Goal: Answer question/provide support: Share knowledge or assist other users

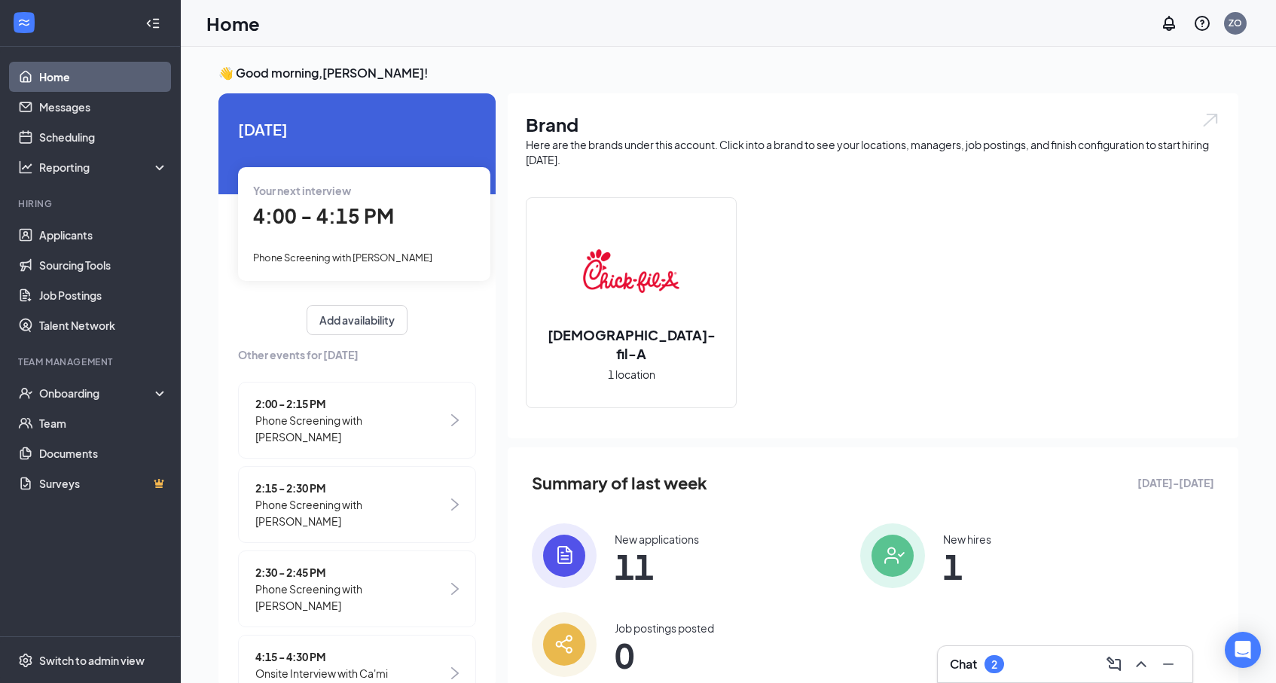
click at [326, 237] on div "Your next interview 4:00 - 4:15 PM Phone Screening with Noah Aguirre" at bounding box center [364, 223] width 252 height 113
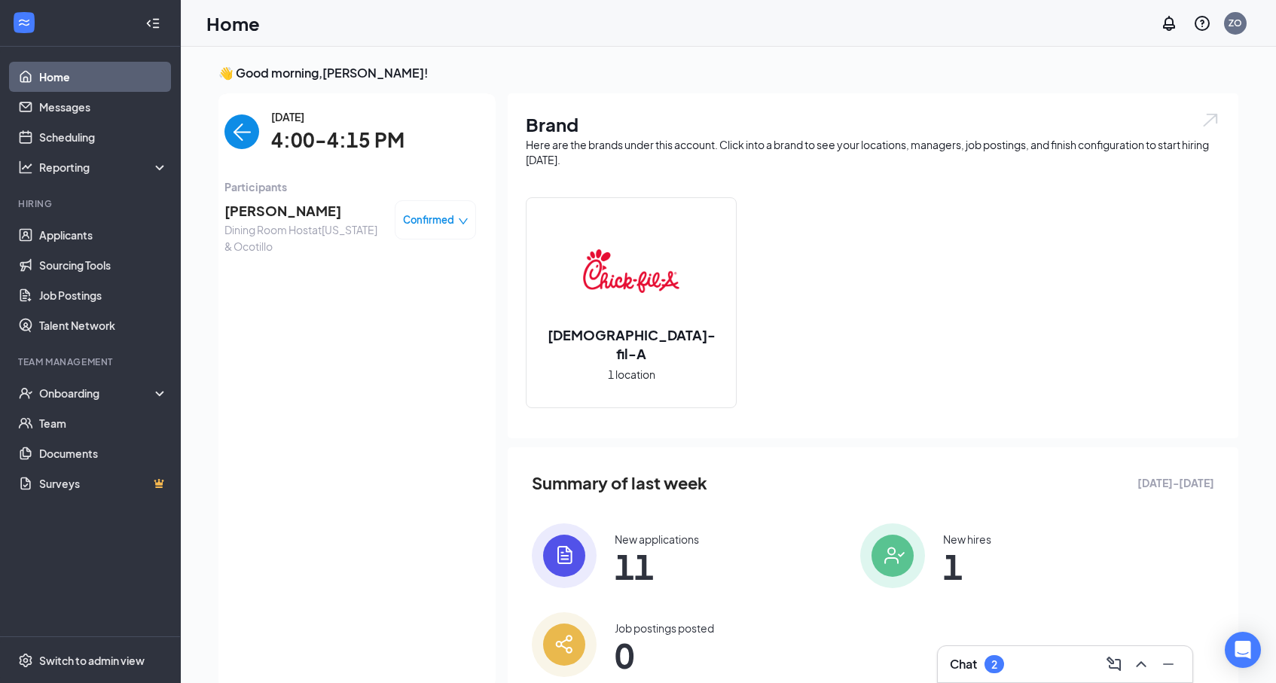
scroll to position [6, 0]
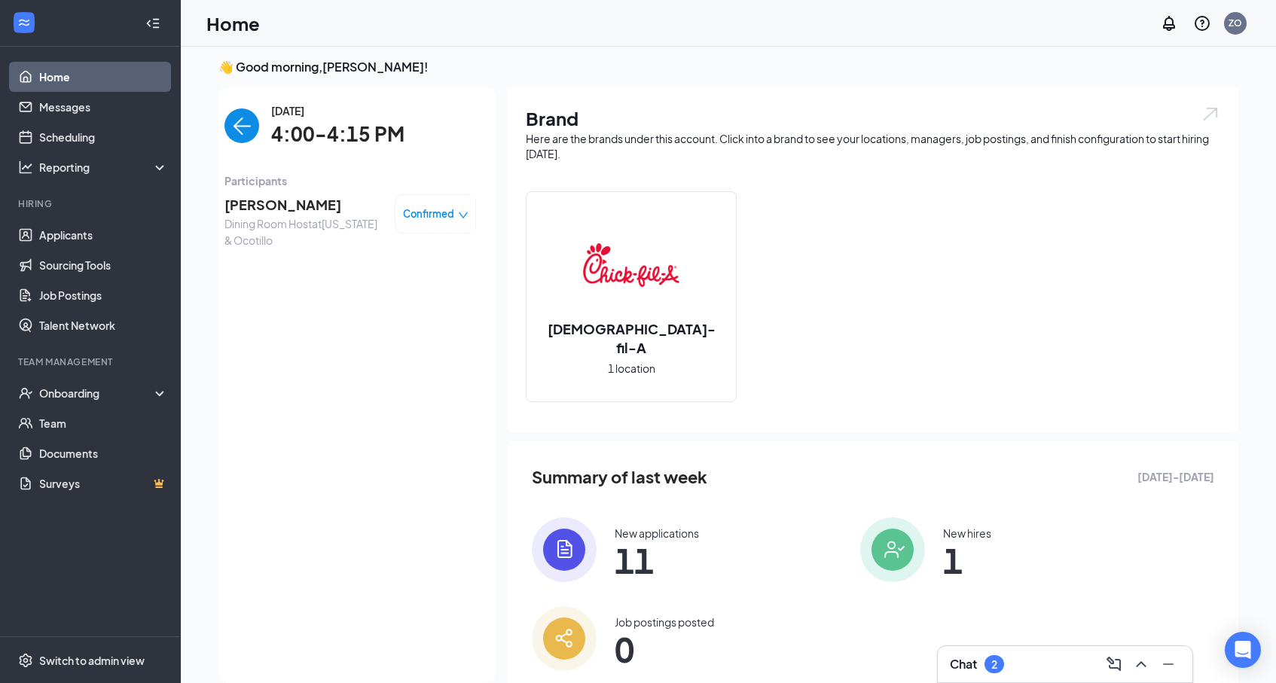
click at [244, 123] on img "back-button" at bounding box center [241, 125] width 35 height 35
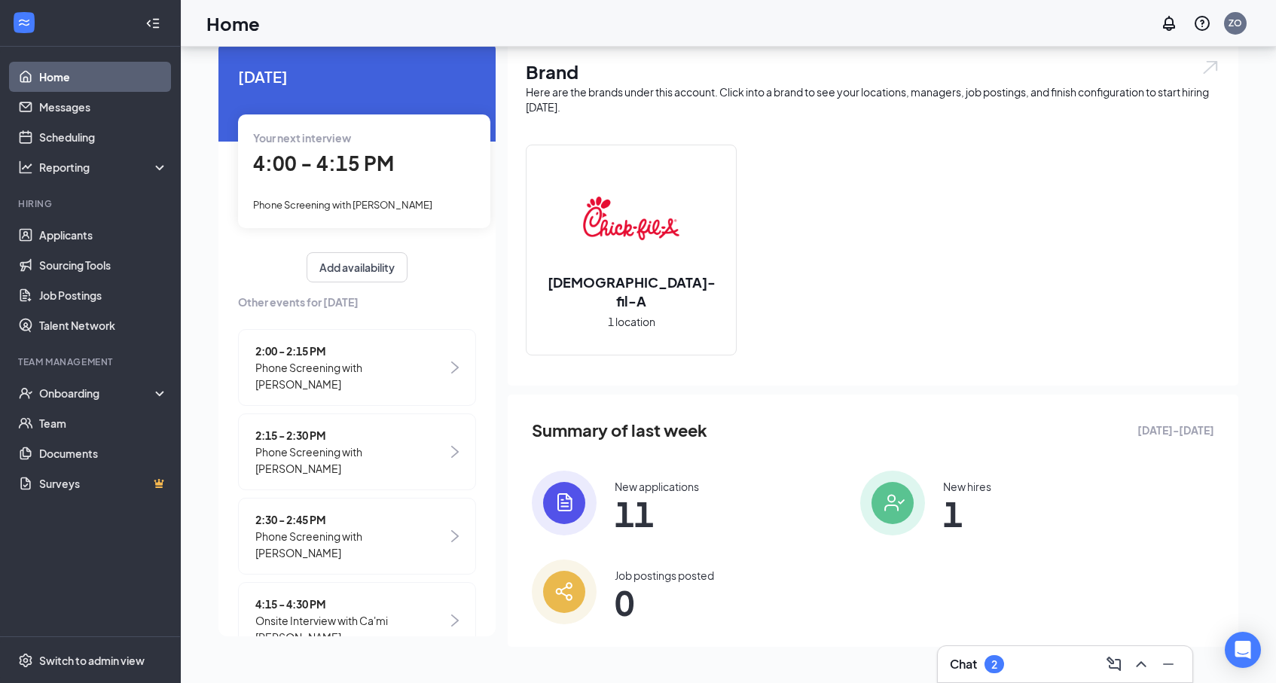
scroll to position [52, 0]
click at [90, 304] on link "Job Postings" at bounding box center [103, 295] width 129 height 30
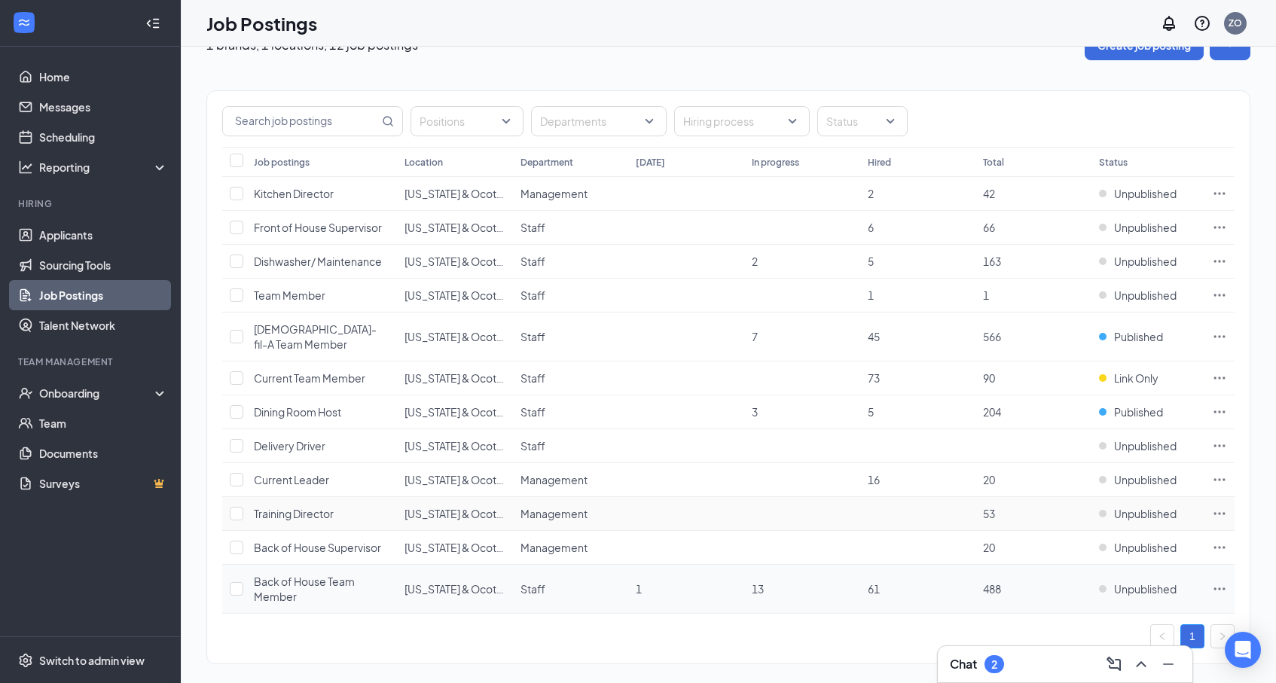
scroll to position [34, 0]
click at [316, 576] on span "Back of House Team Member" at bounding box center [304, 590] width 101 height 29
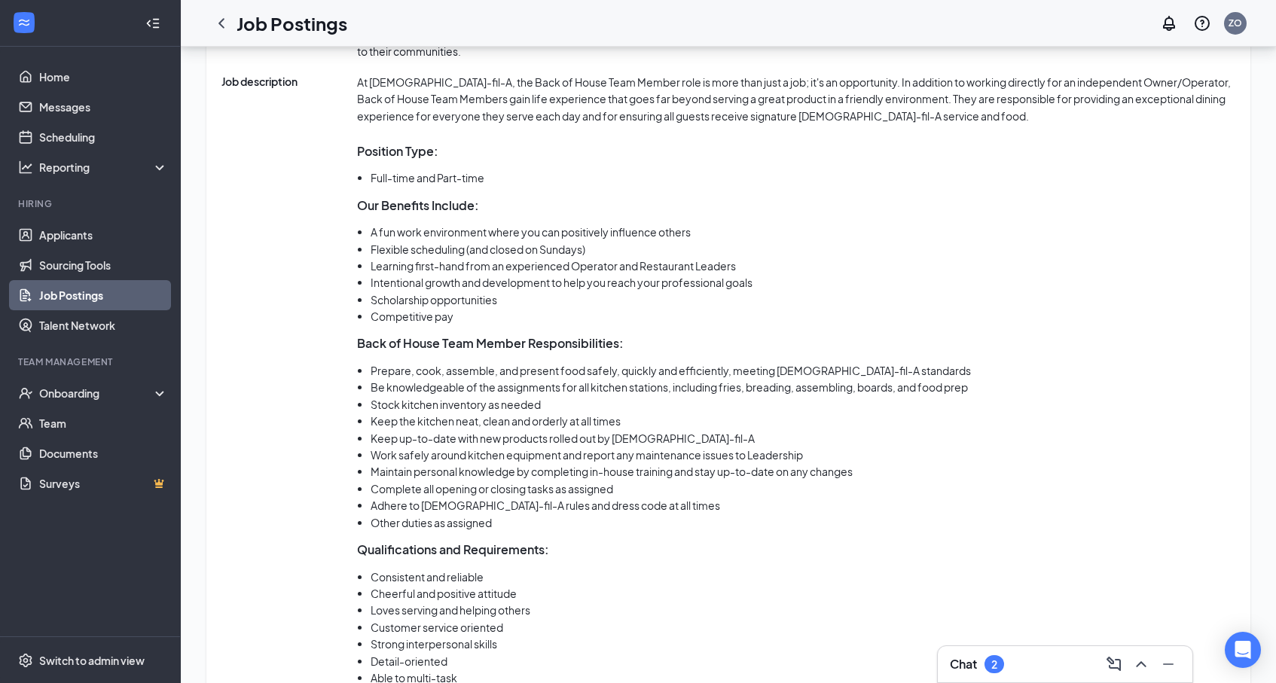
scroll to position [756, 0]
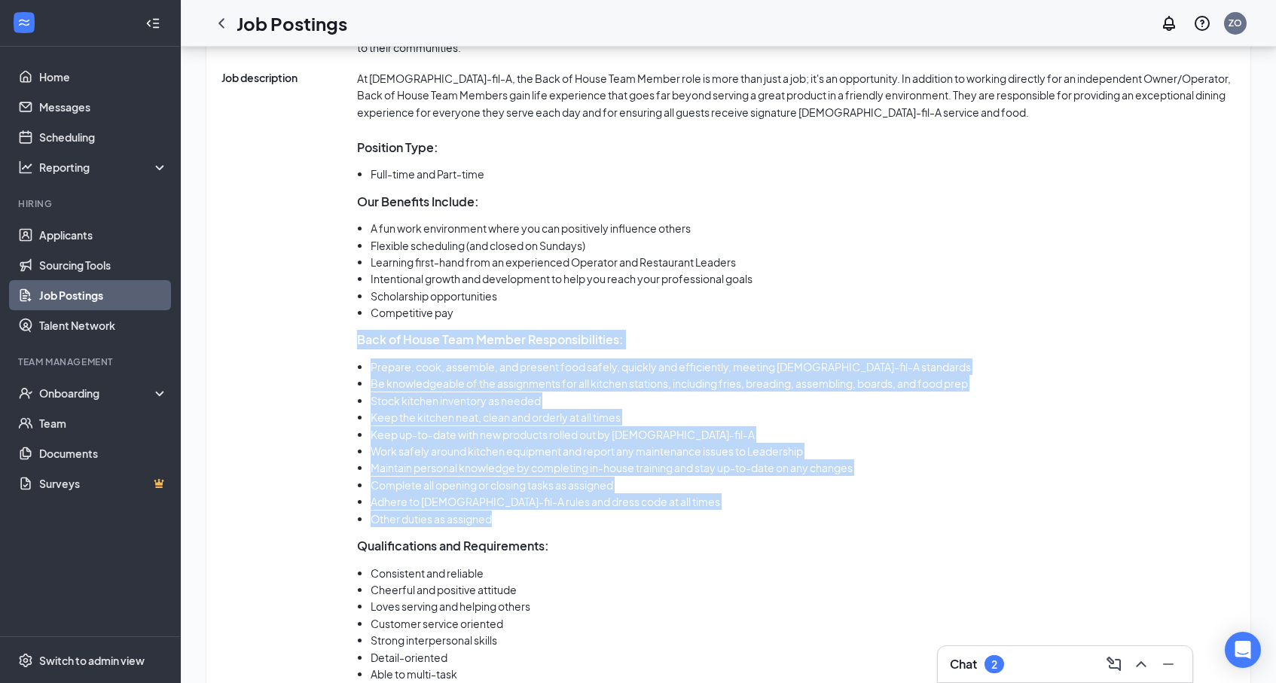
drag, startPoint x: 359, startPoint y: 321, endPoint x: 557, endPoint y: 507, distance: 271.8
click at [557, 507] on div "At Chick-fil-A, the Back of House Team Member role is more than just a job; it'…" at bounding box center [796, 448] width 878 height 756
copy div "Back of House Team Member Responsibilities: Prepare, cook, assemble, and presen…"
click at [557, 511] on li "Other duties as assigned" at bounding box center [803, 519] width 865 height 17
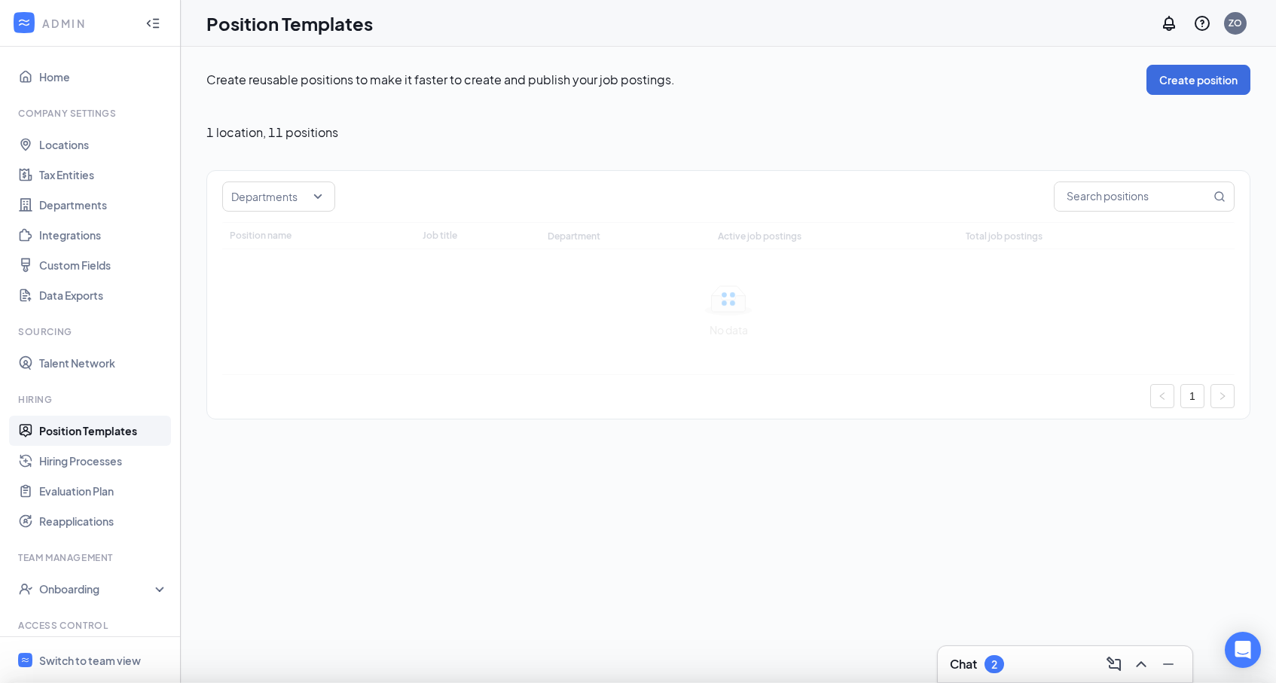
type input "Front of House Team Member"
type input "Staff"
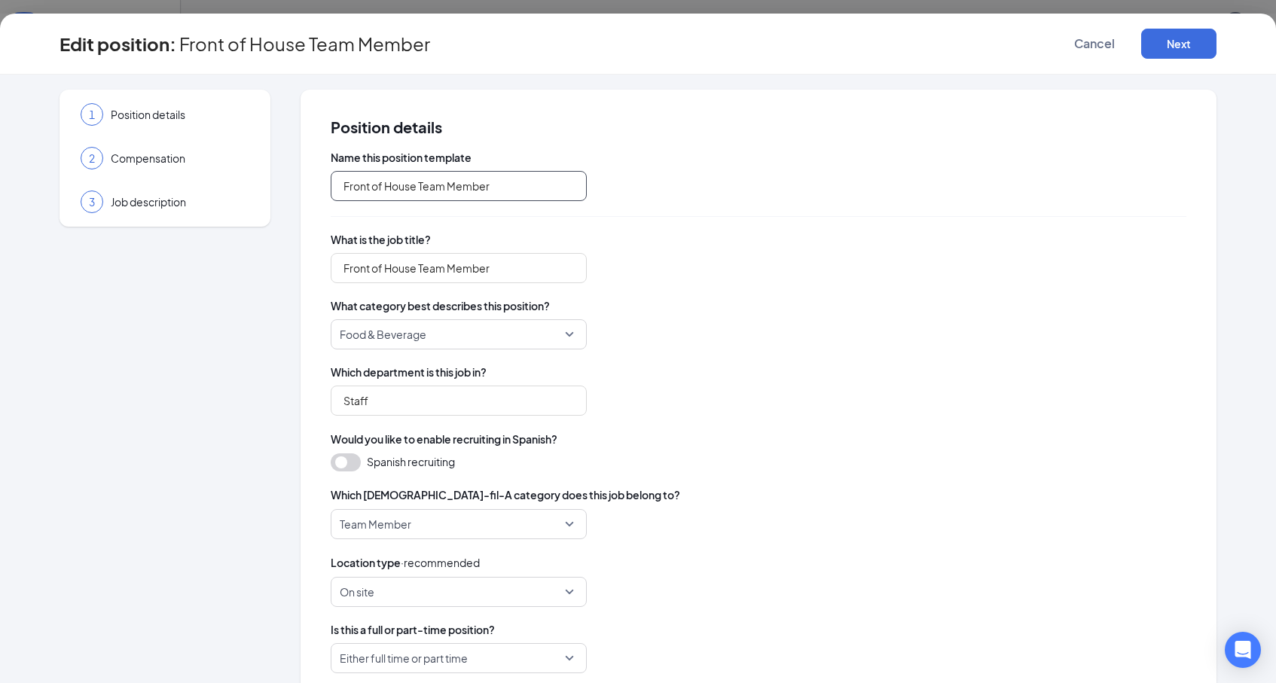
drag, startPoint x: 417, startPoint y: 188, endPoint x: 325, endPoint y: 191, distance: 91.9
drag, startPoint x: 415, startPoint y: 185, endPoint x: 344, endPoint y: 186, distance: 70.8
click at [344, 186] on input "Front of House Team Member" at bounding box center [459, 186] width 256 height 30
type input "Team Member"
drag, startPoint x: 416, startPoint y: 270, endPoint x: 333, endPoint y: 264, distance: 83.1
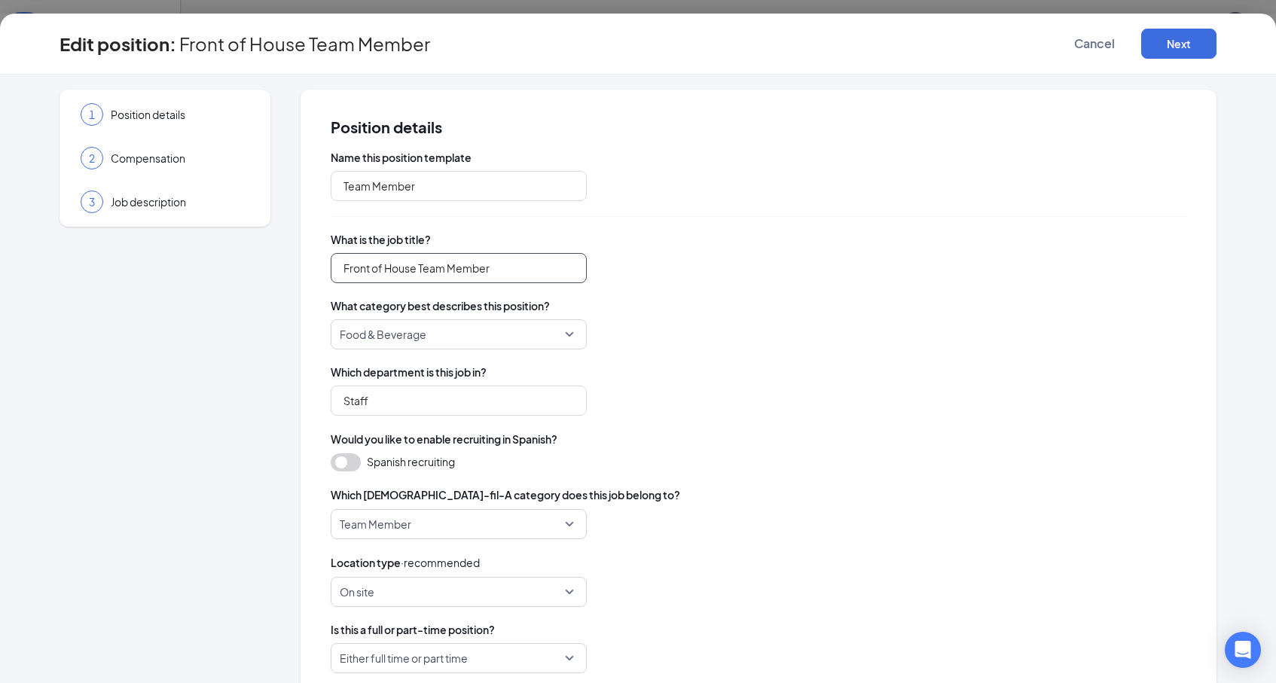
click at [333, 264] on input "Front of House Team Member" at bounding box center [459, 268] width 256 height 30
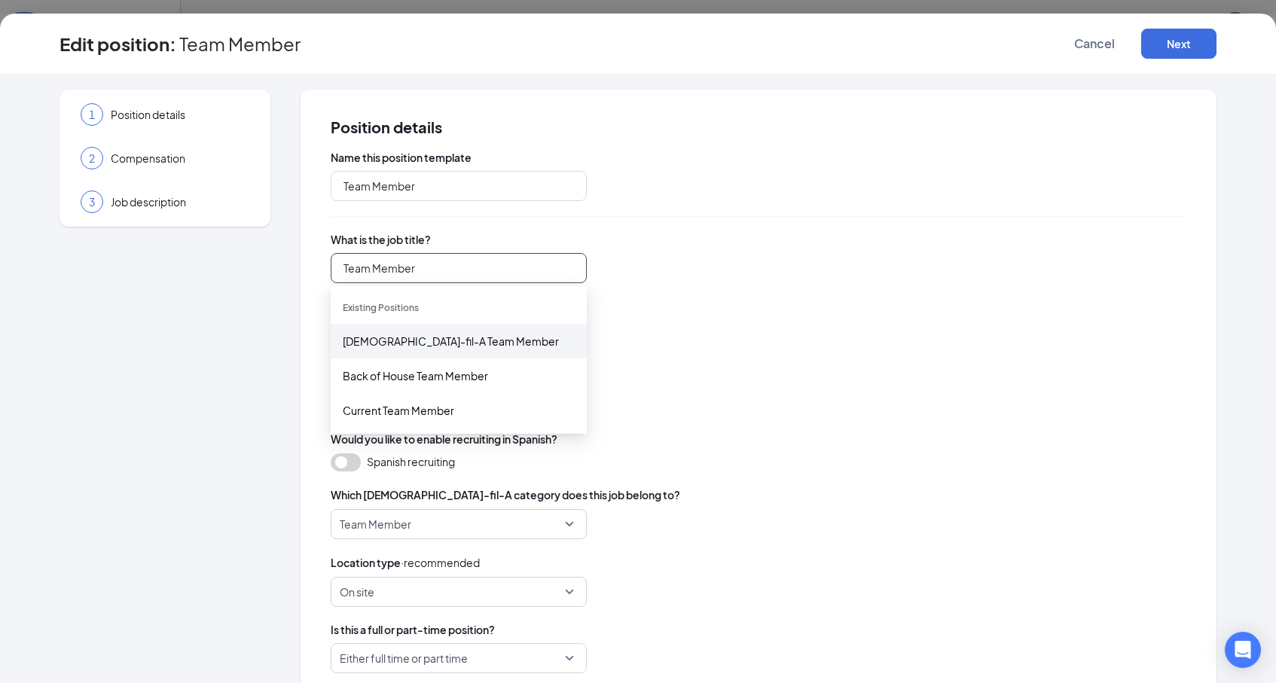
click at [377, 337] on div "[DEMOGRAPHIC_DATA]-fil-A Team Member" at bounding box center [459, 341] width 232 height 17
type input "[DEMOGRAPHIC_DATA]-fil-A Team Member"
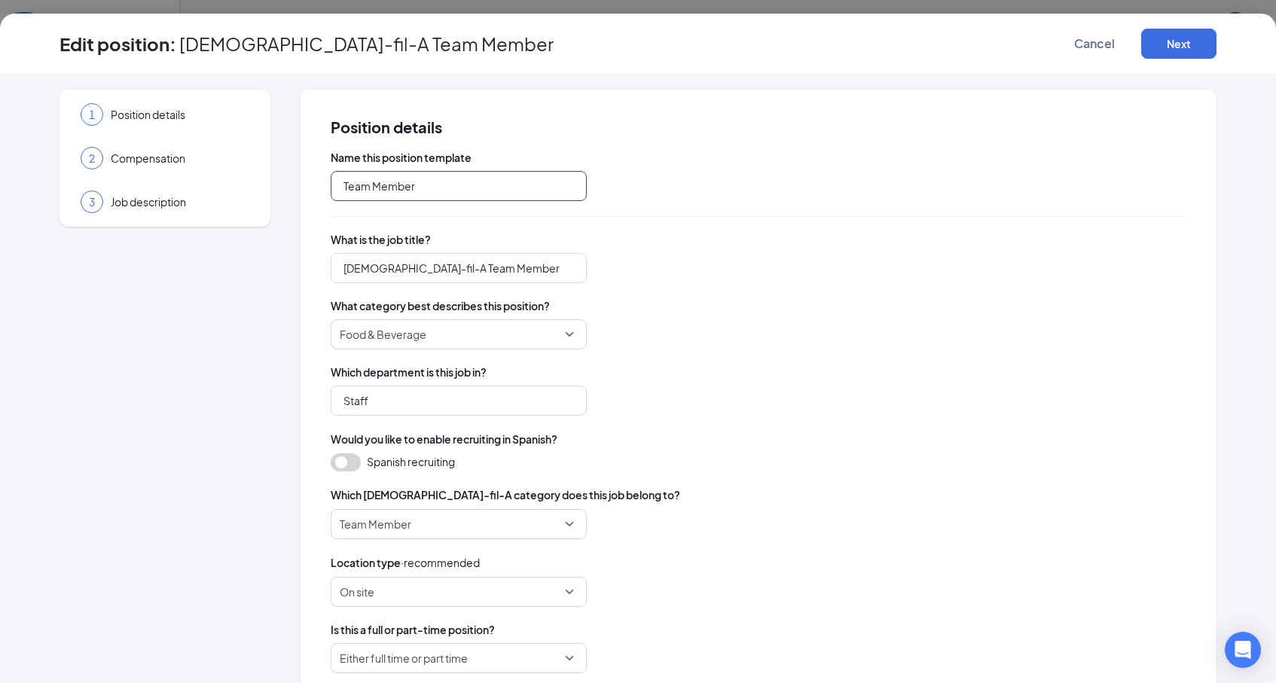
click at [389, 189] on input "Team Member" at bounding box center [459, 186] width 256 height 30
click at [345, 187] on input "Team Member" at bounding box center [459, 186] width 256 height 30
click at [562, 331] on span "Food & Beverage" at bounding box center [452, 334] width 224 height 29
type input "Team Member"
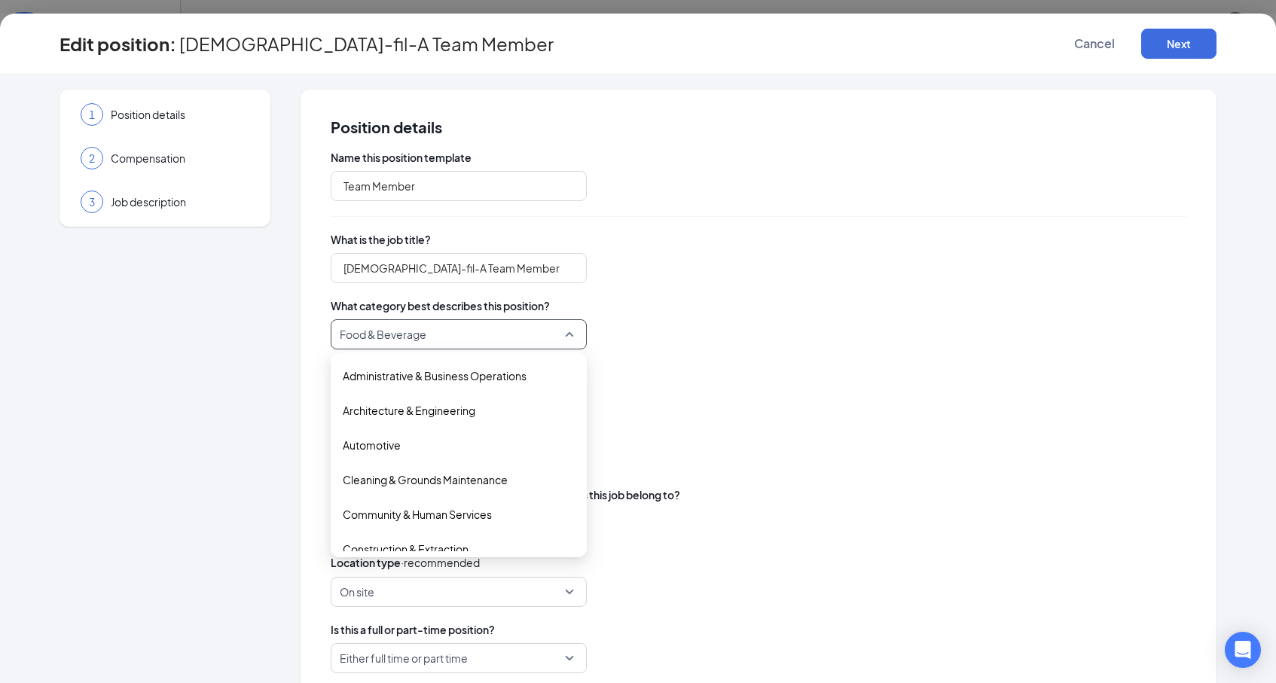
scroll to position [155, 0]
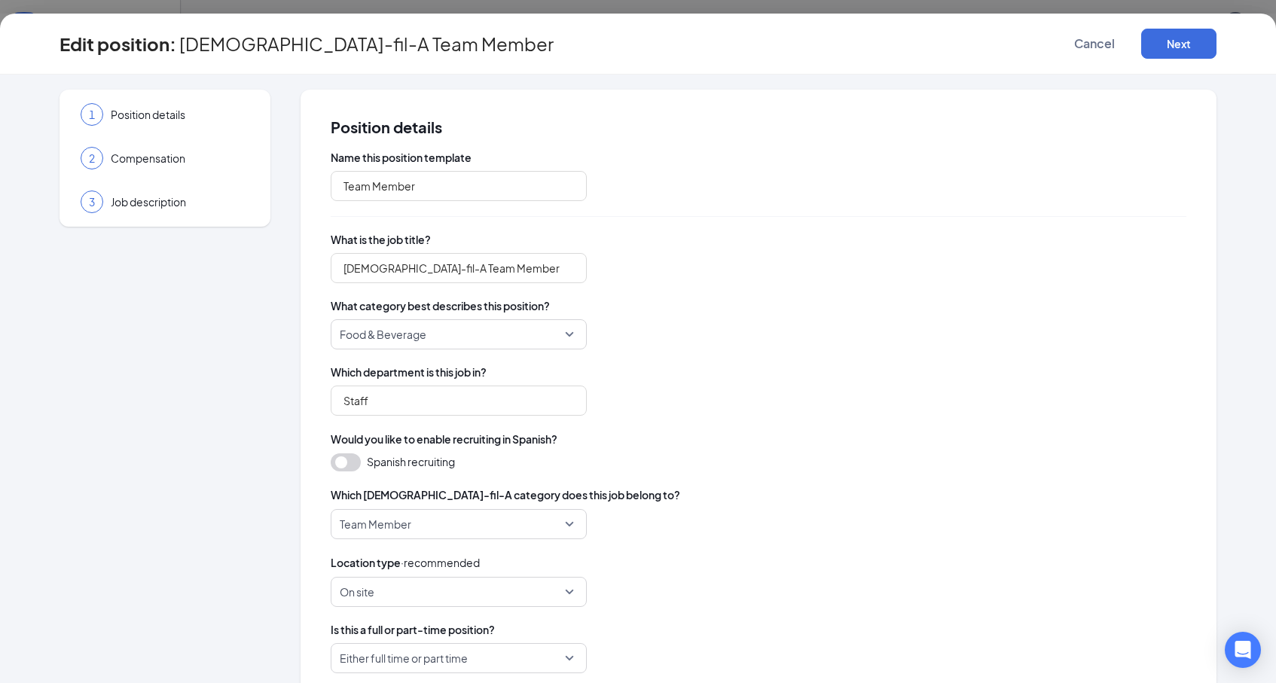
click at [716, 402] on div "Staff" at bounding box center [759, 401] width 856 height 30
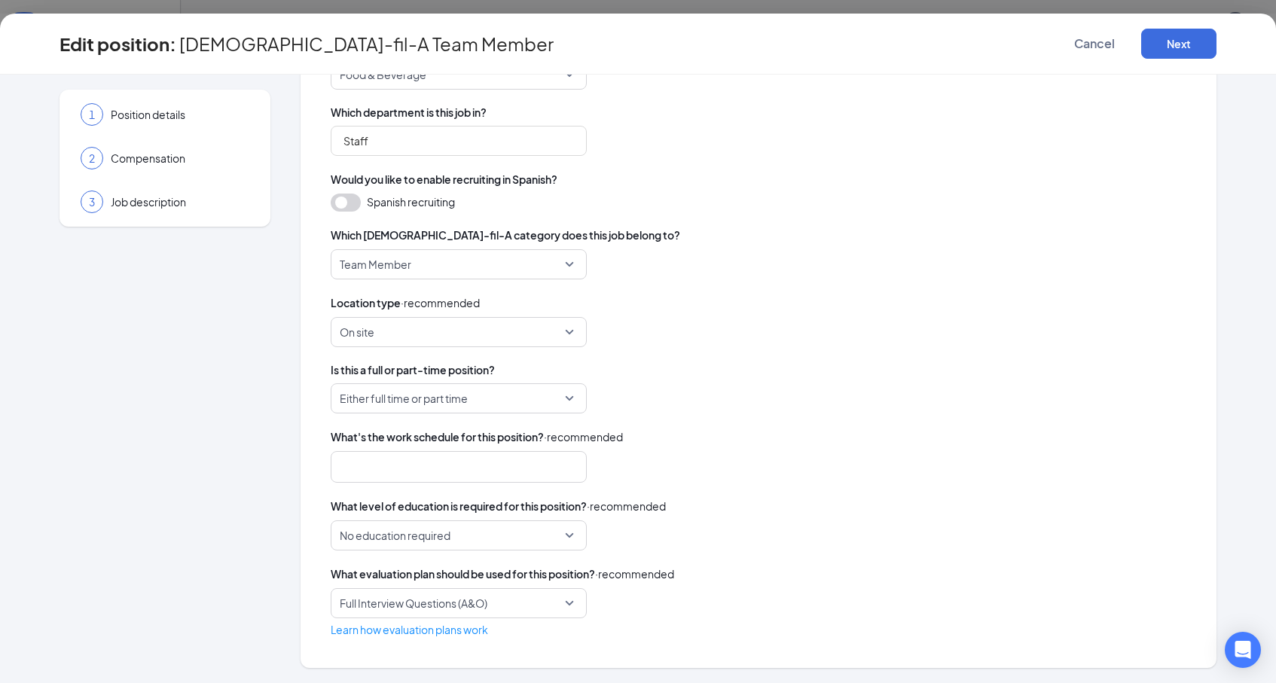
scroll to position [259, 0]
click at [1177, 47] on button "Next" at bounding box center [1178, 44] width 75 height 30
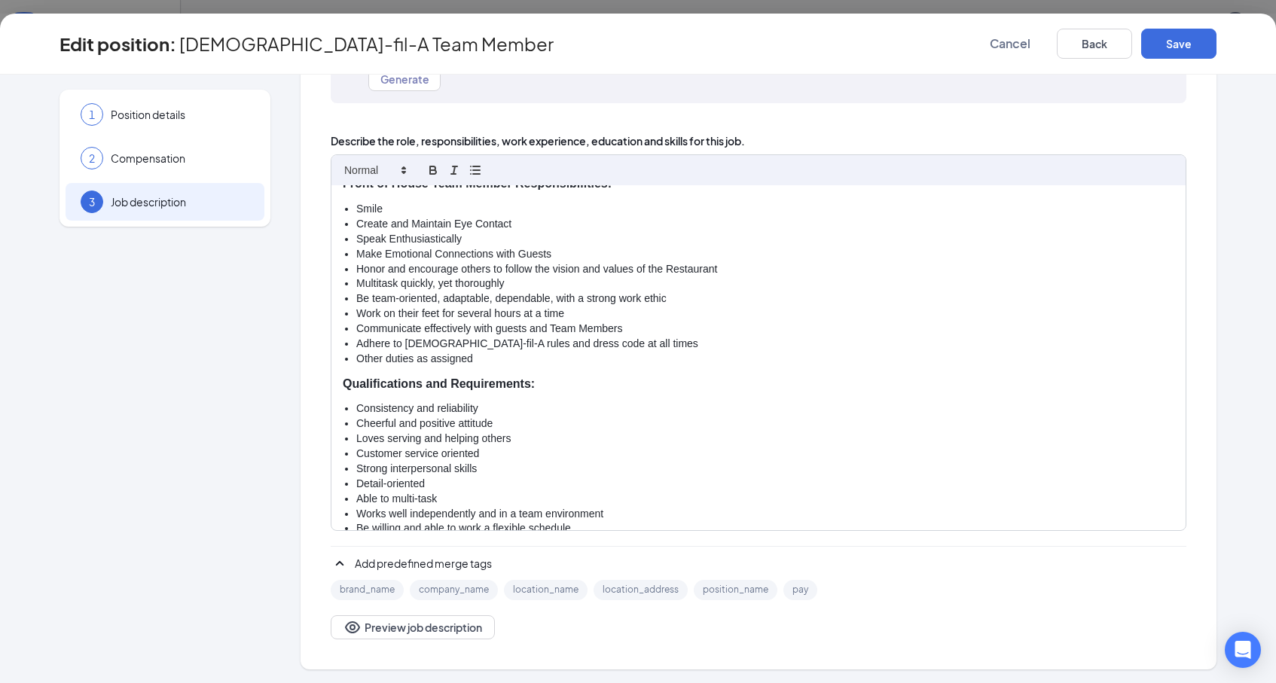
scroll to position [256, 0]
click at [507, 355] on li "Other duties as assigned" at bounding box center [765, 357] width 818 height 15
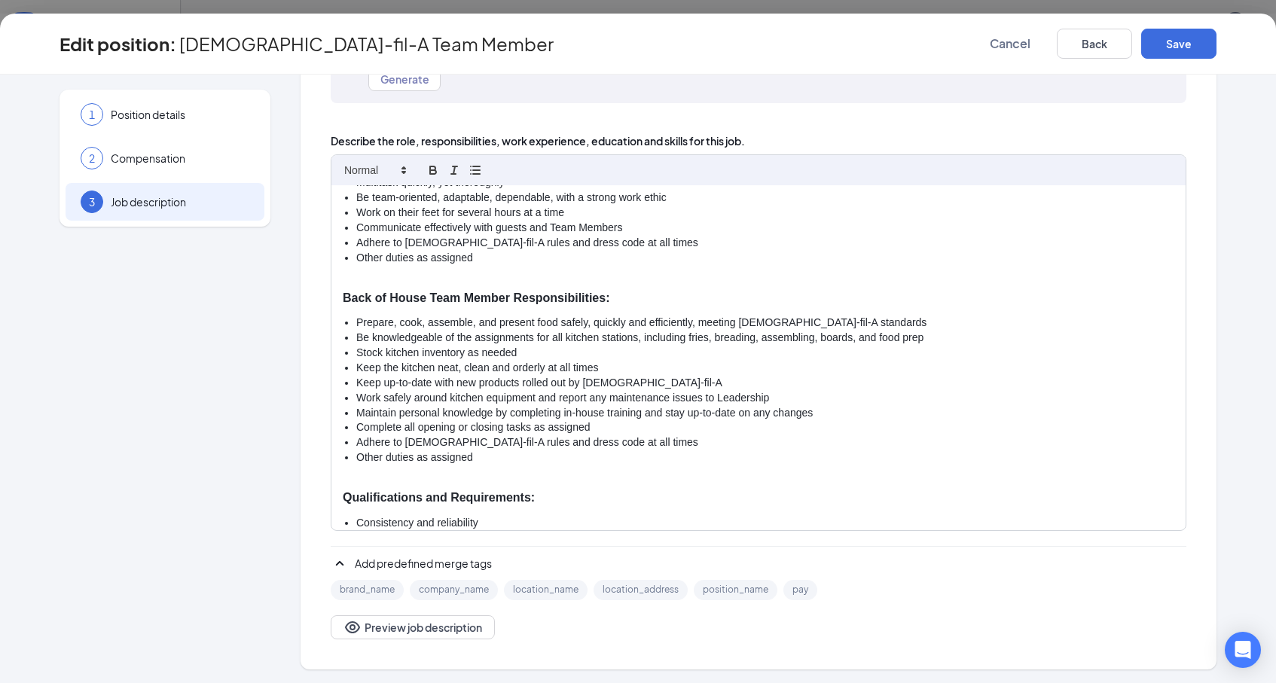
scroll to position [353, 0]
click at [362, 276] on p at bounding box center [759, 283] width 832 height 15
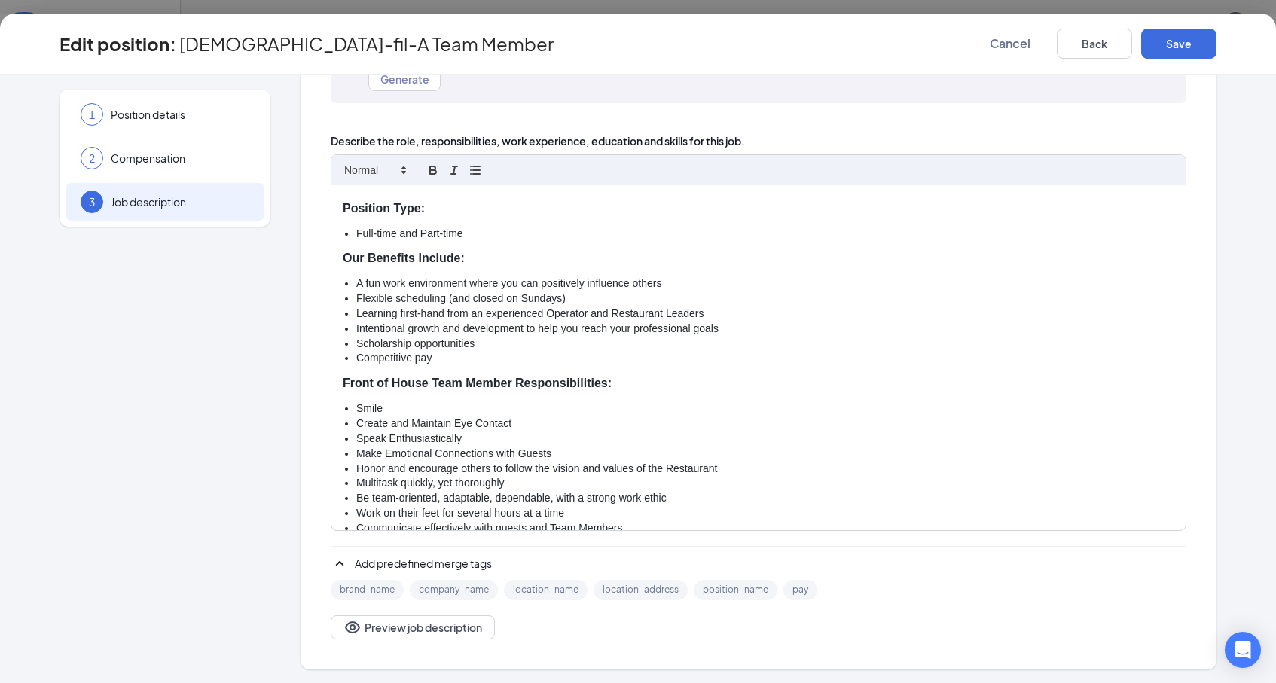
scroll to position [53, 0]
click at [1183, 37] on button "Save" at bounding box center [1178, 44] width 75 height 30
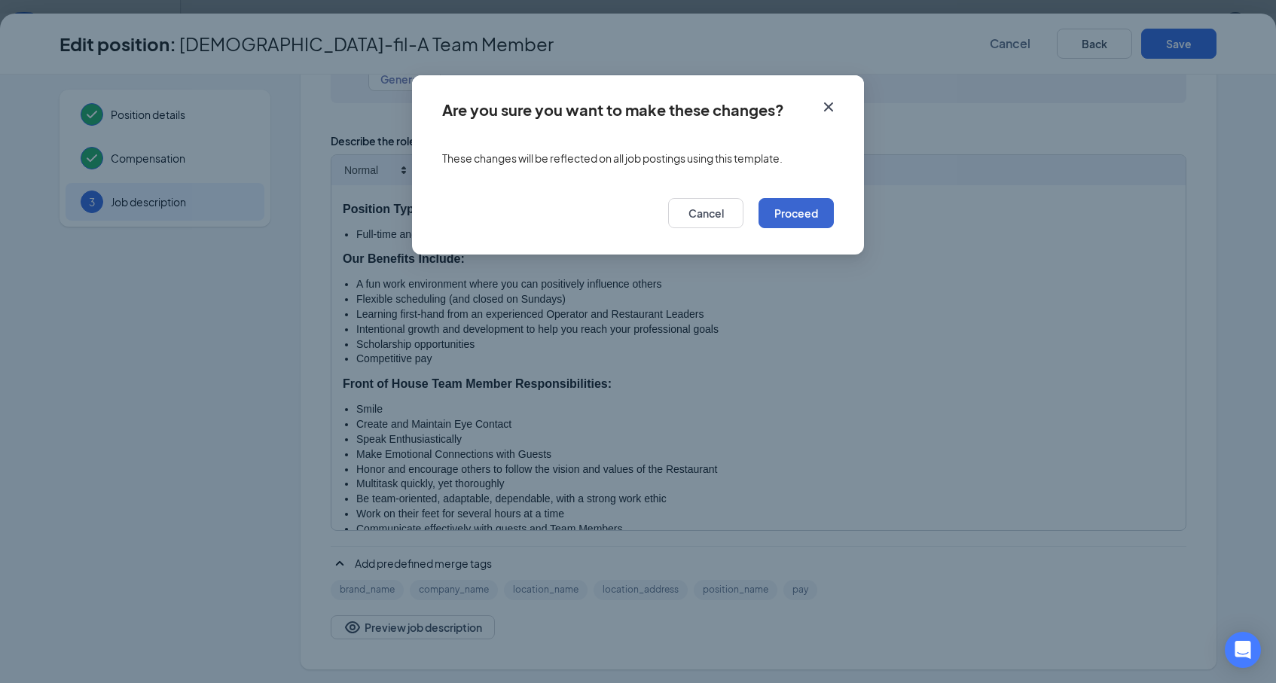
click at [792, 214] on button "Proceed" at bounding box center [796, 213] width 75 height 30
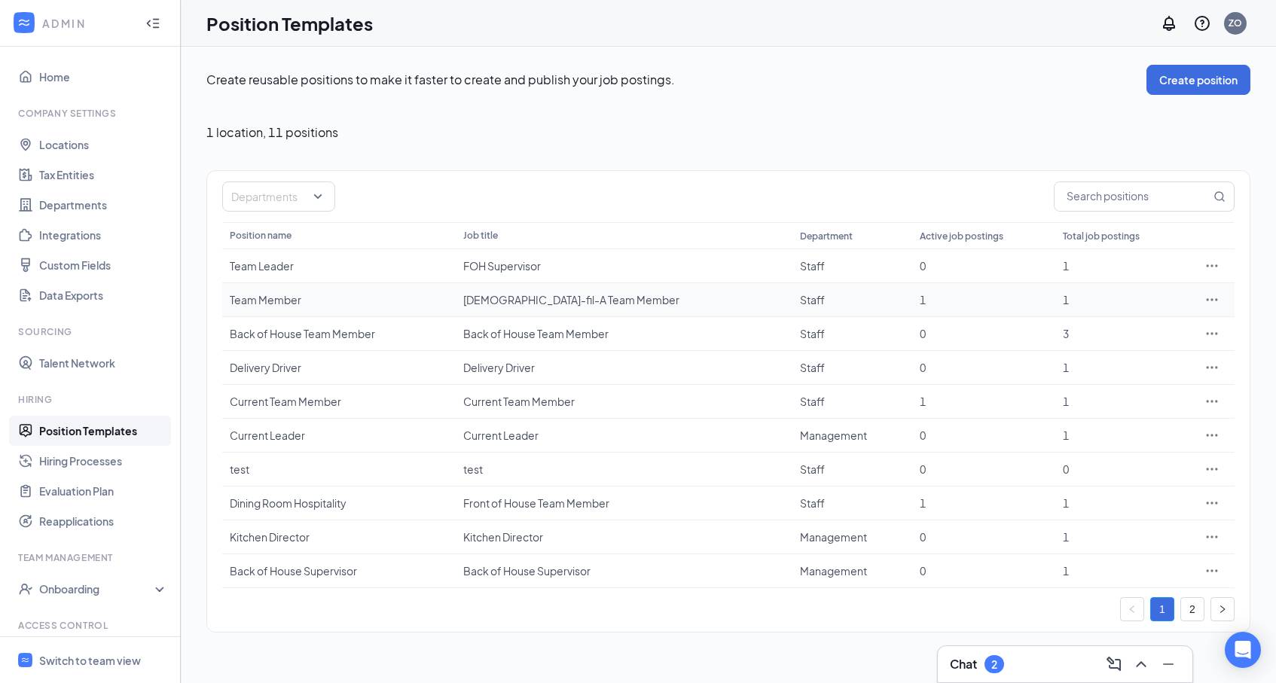
click at [394, 302] on div "Team Member" at bounding box center [339, 299] width 218 height 15
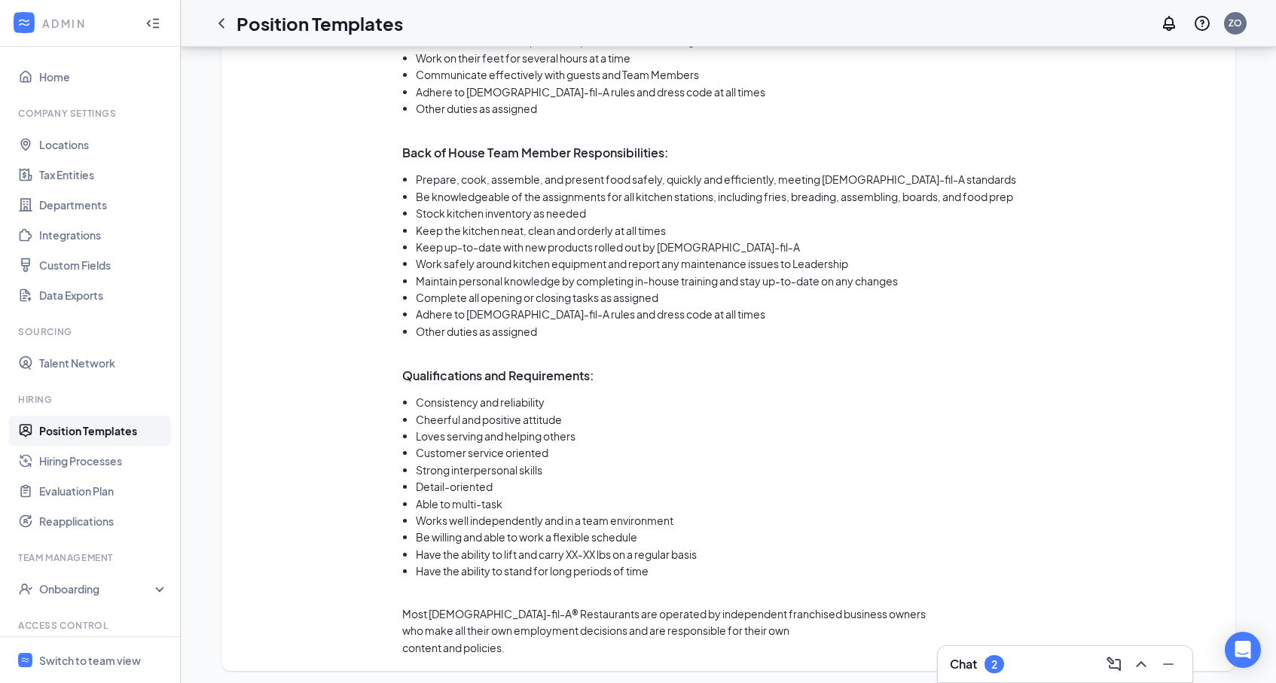
scroll to position [1246, 0]
click at [600, 547] on li "Have the ability to lift and carry XX-XX lbs on a regular basis" at bounding box center [818, 555] width 804 height 17
click at [596, 547] on li "Have the ability to lift and carry XX-XX lbs on a regular basis" at bounding box center [818, 555] width 804 height 17
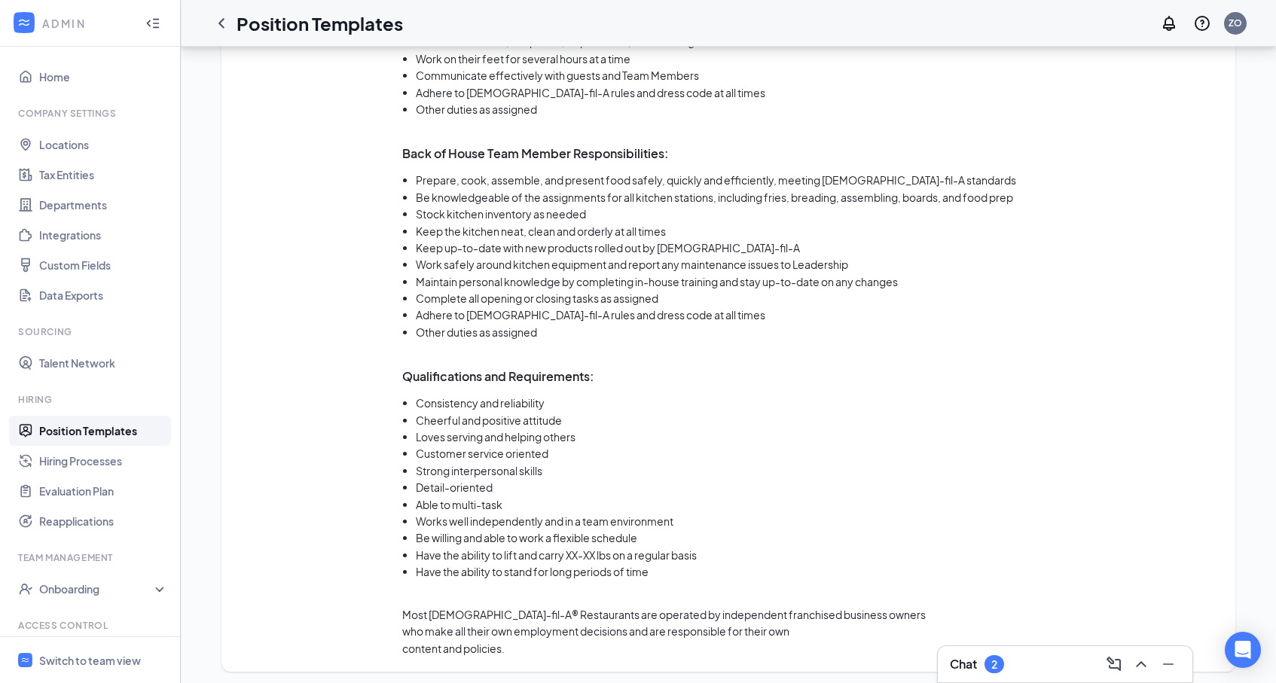
click at [622, 530] on li "Be willing and able to work a flexible schedule" at bounding box center [818, 538] width 804 height 17
click at [637, 563] on li "Have the ability to stand for long periods of time" at bounding box center [818, 571] width 804 height 17
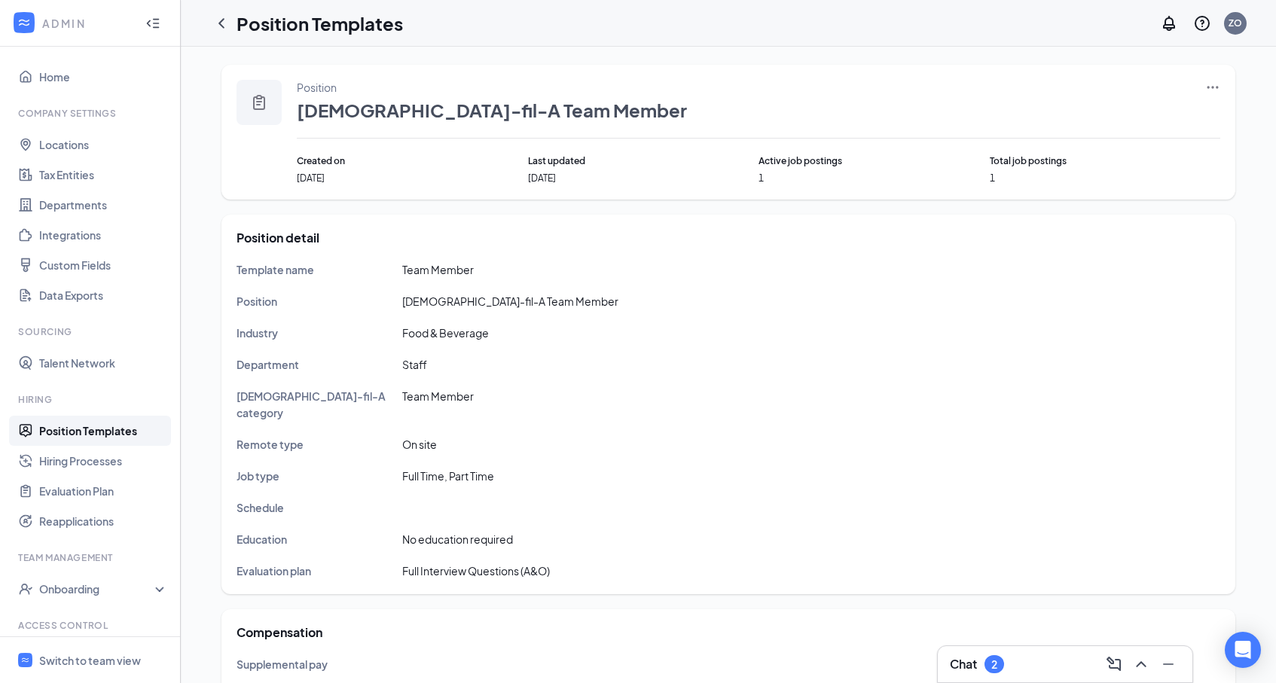
scroll to position [0, 0]
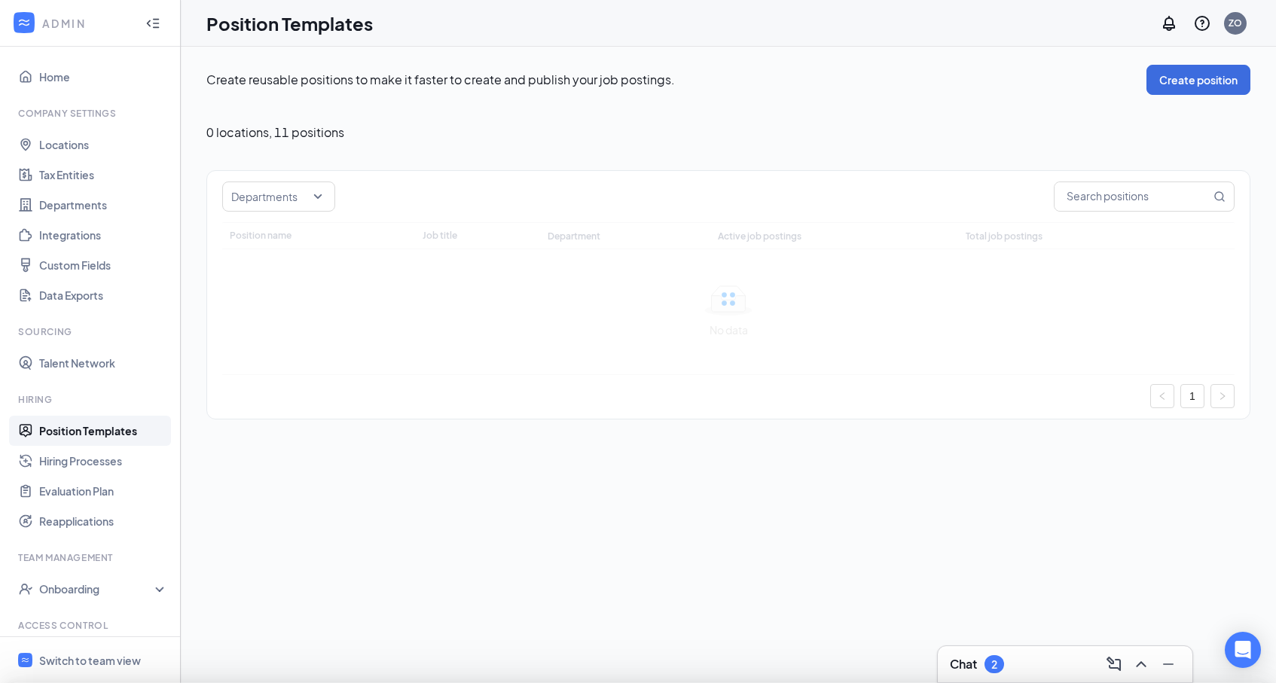
type input "Team Member"
type input "[DEMOGRAPHIC_DATA]-fil-A Team Member"
type input "Staff"
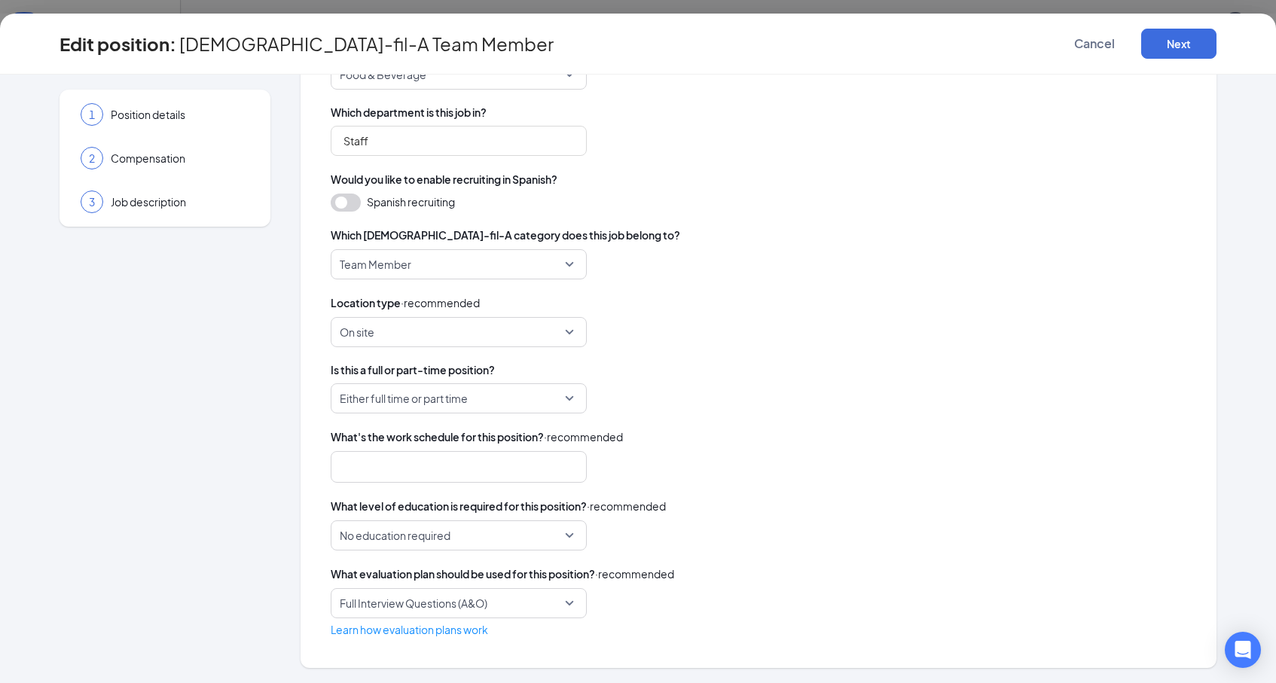
scroll to position [260, 0]
click at [247, 211] on div "3 Job description" at bounding box center [165, 202] width 199 height 38
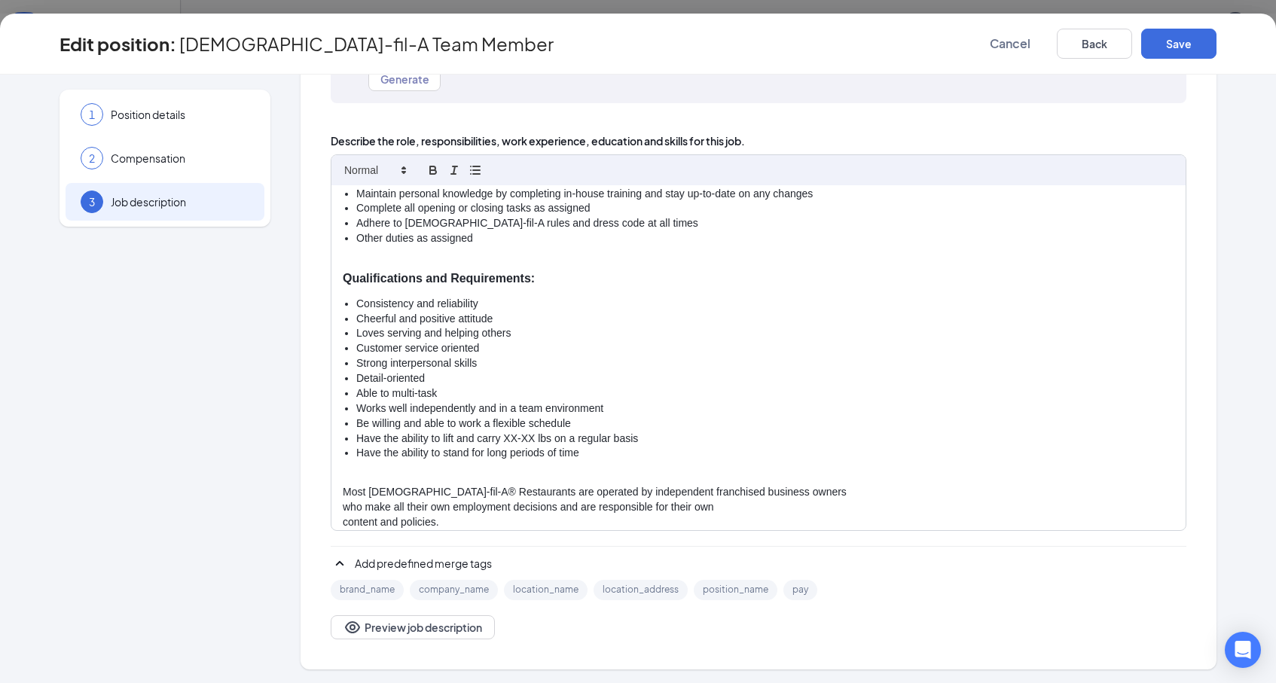
scroll to position [573, 0]
click at [513, 432] on li "Have the ability to lift and carry XX-XX lbs on a regular basis" at bounding box center [765, 439] width 818 height 15
click at [637, 447] on li "Have the ability to stand for long periods of time" at bounding box center [765, 454] width 818 height 15
click at [1180, 39] on button "Save" at bounding box center [1178, 44] width 75 height 30
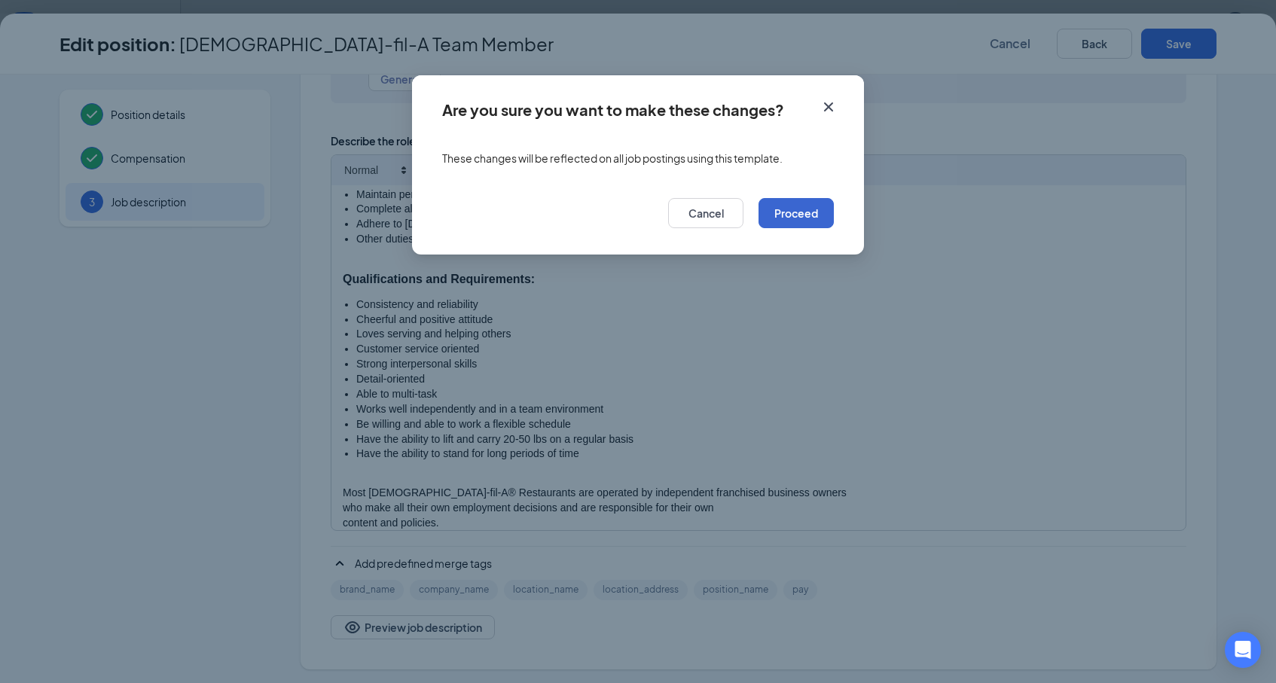
click at [797, 209] on button "Proceed" at bounding box center [796, 213] width 75 height 30
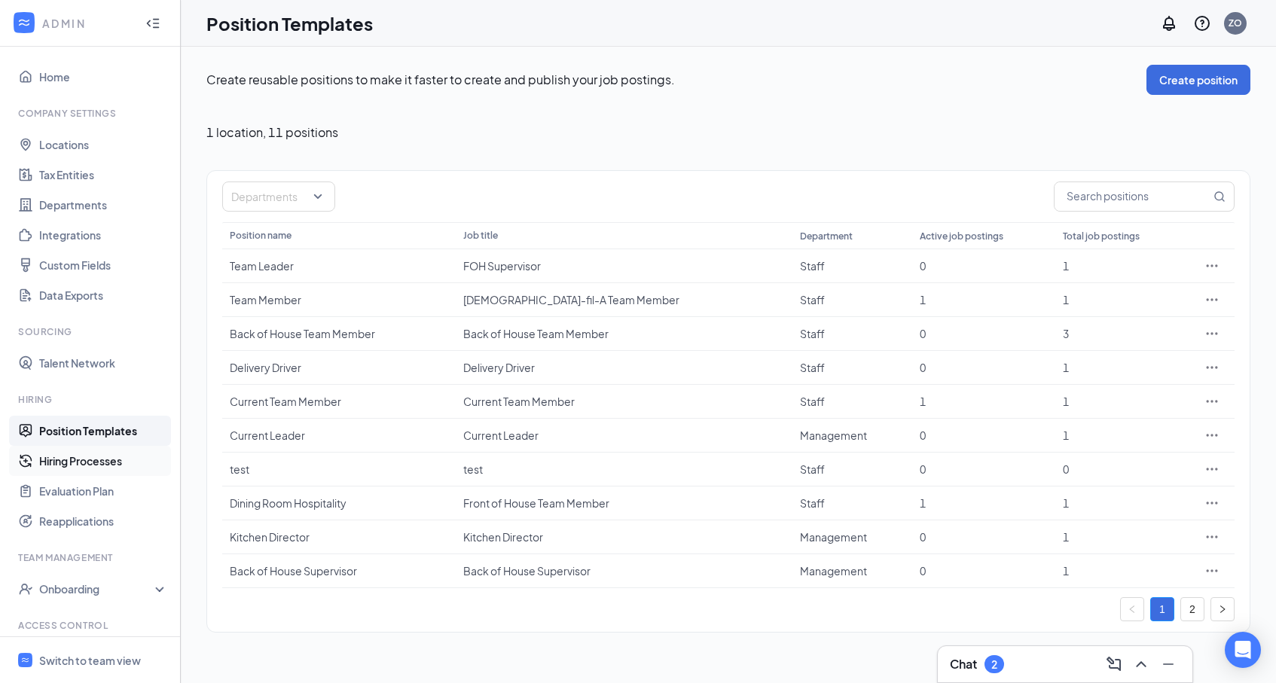
click at [106, 461] on link "Hiring Processes" at bounding box center [103, 461] width 129 height 30
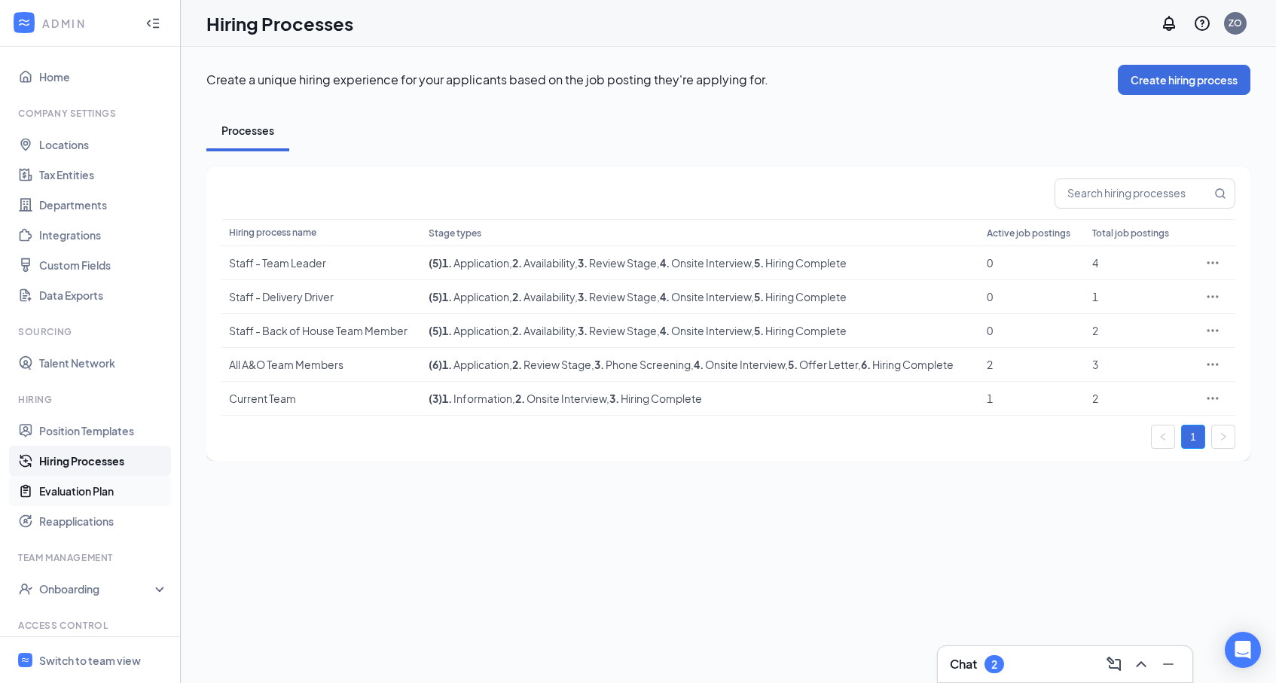
click at [99, 502] on link "Evaluation Plan" at bounding box center [103, 491] width 129 height 30
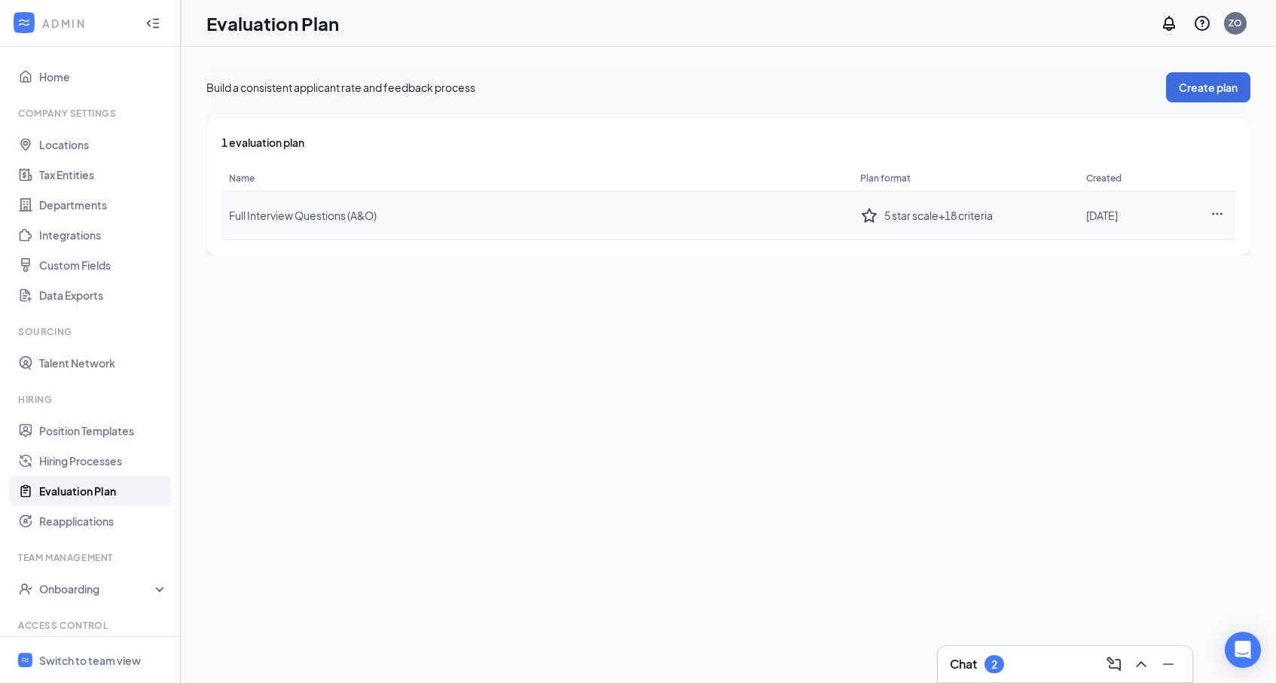
click at [381, 214] on td "Full Interview Questions (A&O)" at bounding box center [536, 215] width 631 height 49
click at [579, 204] on td "Full Interview Questions (A&O)" at bounding box center [536, 215] width 631 height 49
click at [1217, 212] on icon "Ellipses" at bounding box center [1218, 214] width 14 height 14
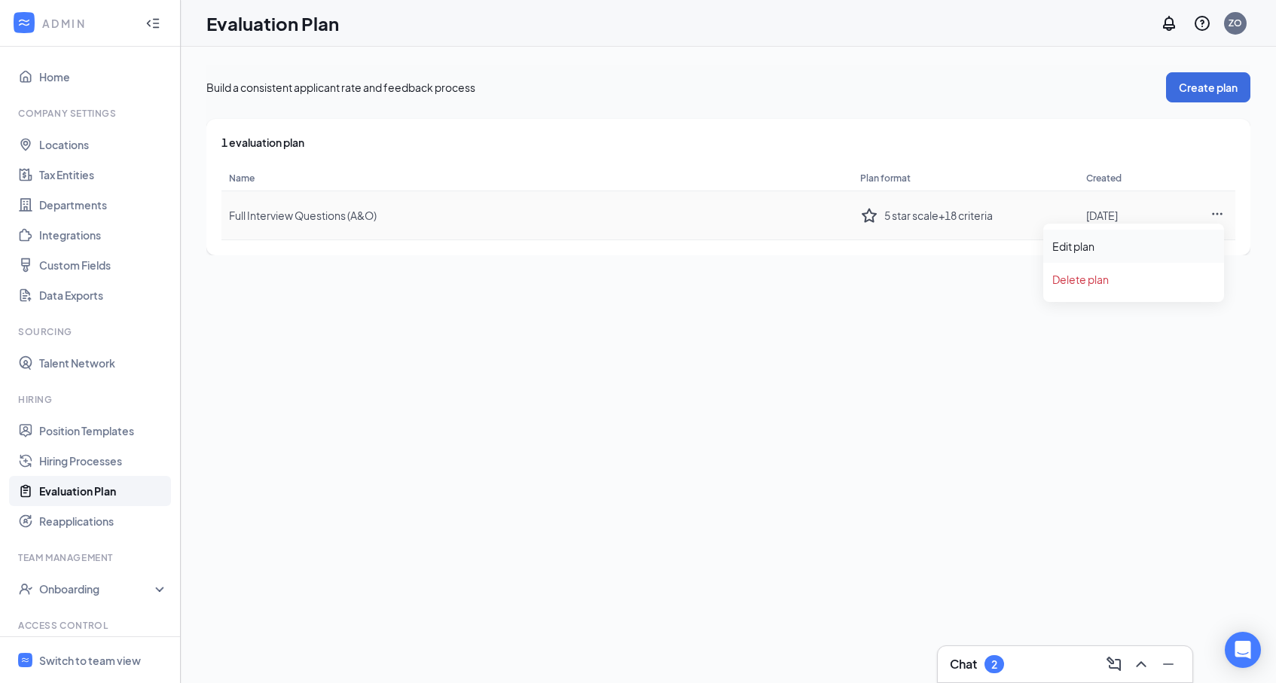
click at [1156, 243] on div "Edit plan" at bounding box center [1133, 246] width 163 height 15
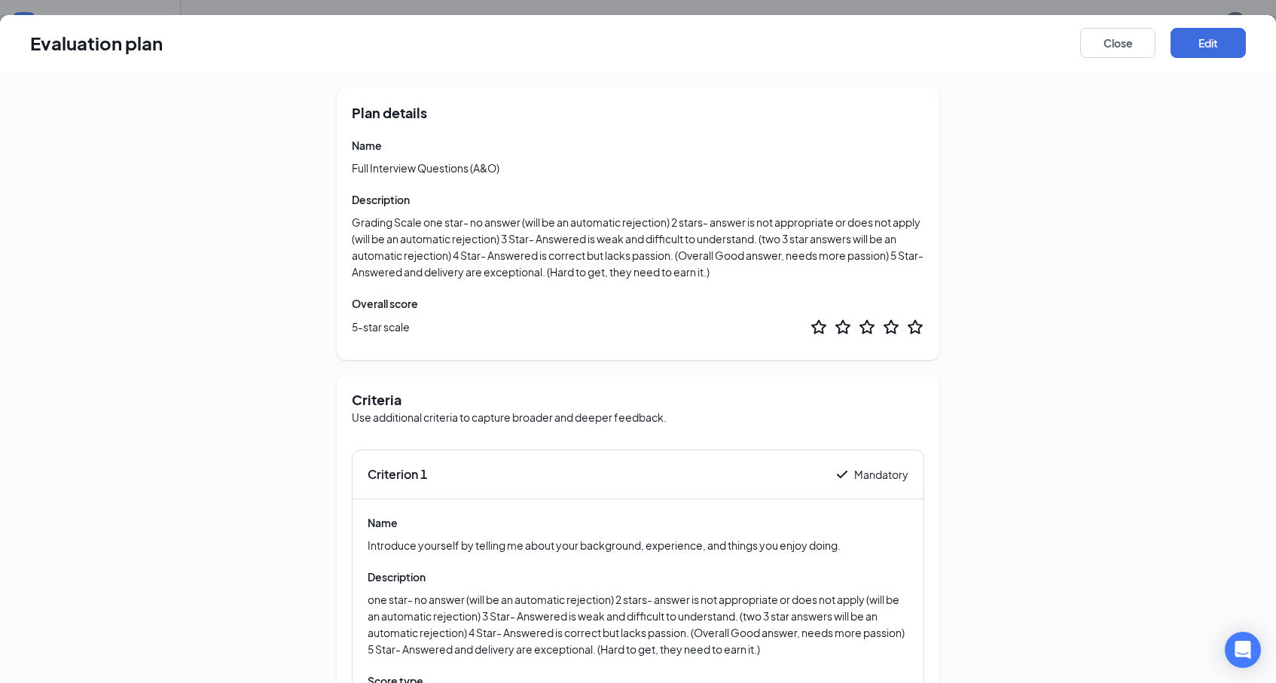
click at [517, 218] on span "Grading Scale one star- no answer (will be an automatic rejection) 2 stars- ans…" at bounding box center [638, 247] width 572 height 66
click at [525, 227] on span "Grading Scale one star- no answer (will be an automatic rejection) 2 stars- ans…" at bounding box center [638, 247] width 572 height 66
click at [1195, 47] on button "Edit" at bounding box center [1208, 43] width 75 height 30
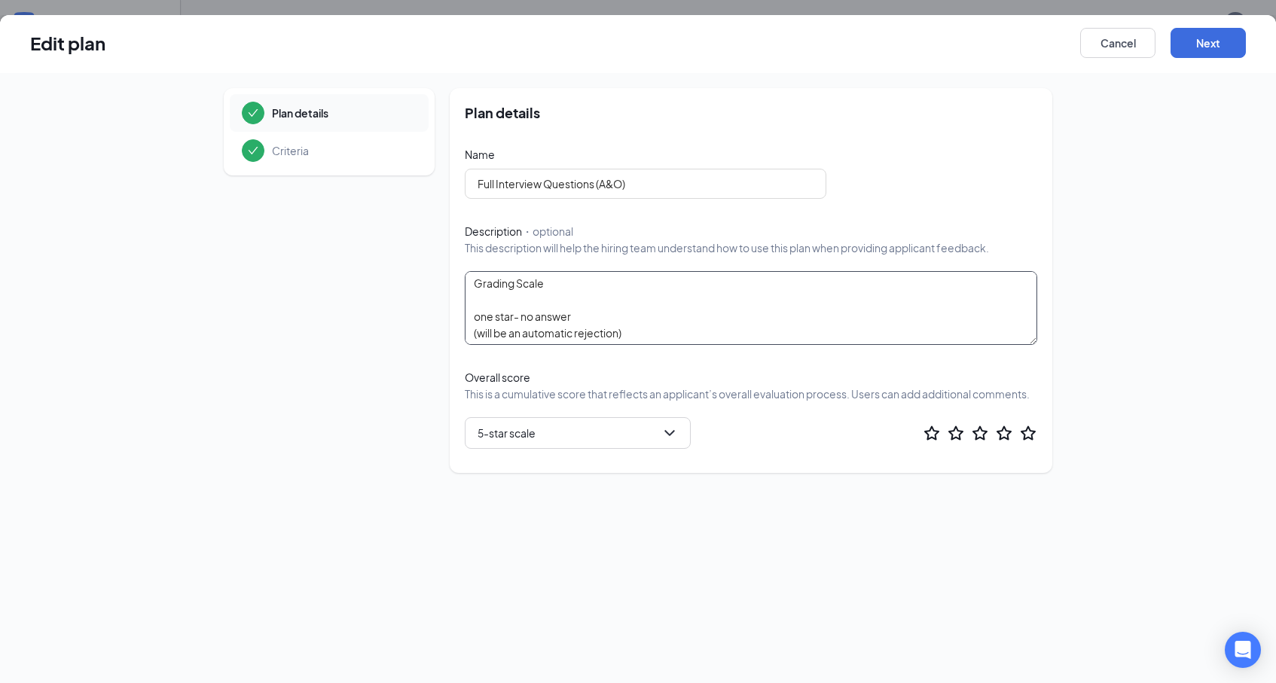
click at [586, 300] on textarea "Grading Scale one star- no answer (will be an automatic rejection) 2 stars- ans…" at bounding box center [751, 308] width 572 height 74
click at [569, 329] on textarea "Grading Scale one star- no answer (will be an automatic rejection) 2 stars- ans…" at bounding box center [751, 308] width 572 height 74
click at [647, 444] on span "5-star scale" at bounding box center [578, 433] width 200 height 23
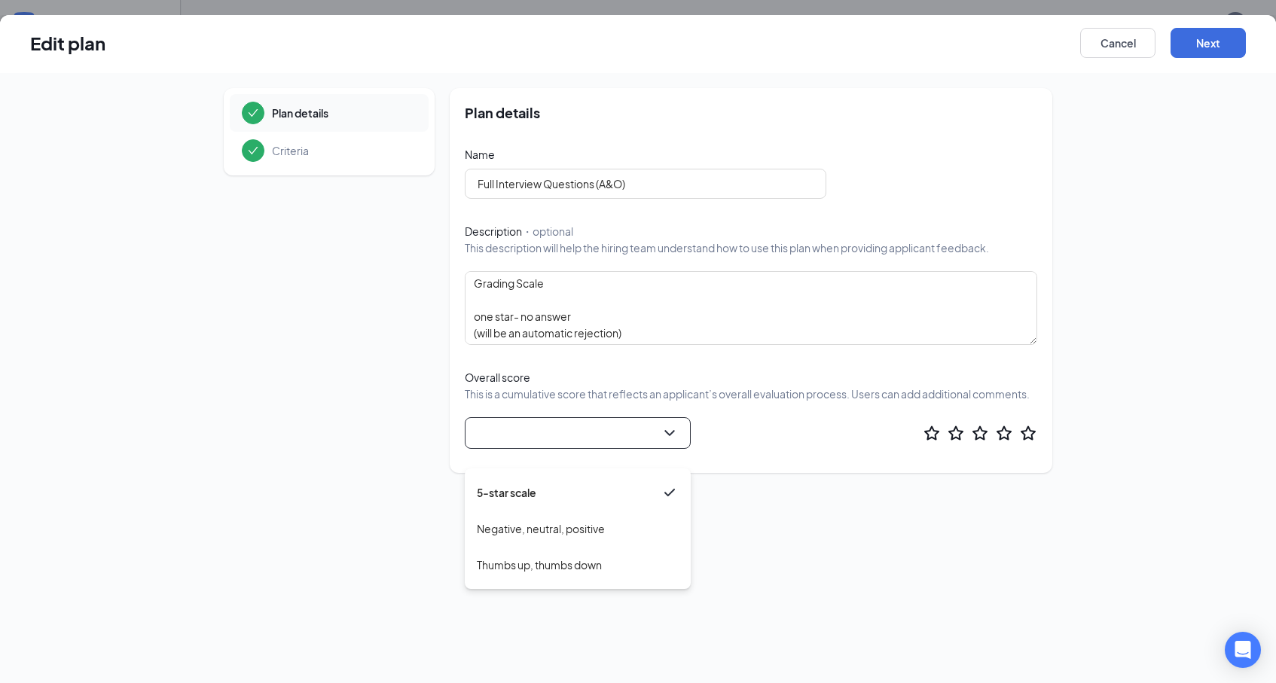
click at [788, 473] on div "Plan details Name Full Interview Questions (A&O) Description ・optional This des…" at bounding box center [751, 280] width 603 height 385
click at [676, 325] on textarea "Grading Scale one star- no answer (will be an automatic rejection) 2 stars- ans…" at bounding box center [751, 308] width 572 height 74
click at [545, 302] on textarea "Grading Scale one star- no answer (will be an automatic rejection) 2 stars- ans…" at bounding box center [751, 308] width 572 height 74
click at [544, 312] on textarea "Grading Scale one star- no answer (will be an automatic rejection) 2 stars- ans…" at bounding box center [751, 308] width 572 height 74
click at [586, 324] on textarea "Grading Scale one star- no answer (will be an automatic rejection) 2 stars- ans…" at bounding box center [751, 308] width 572 height 74
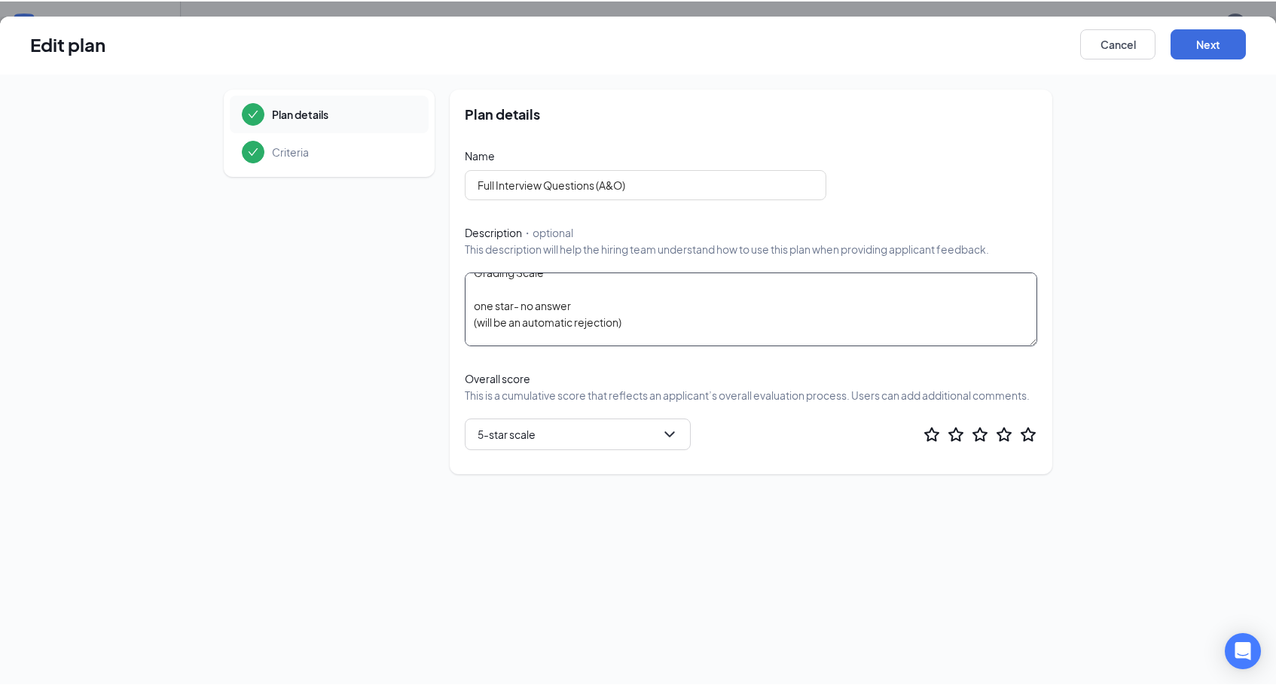
scroll to position [5, 0]
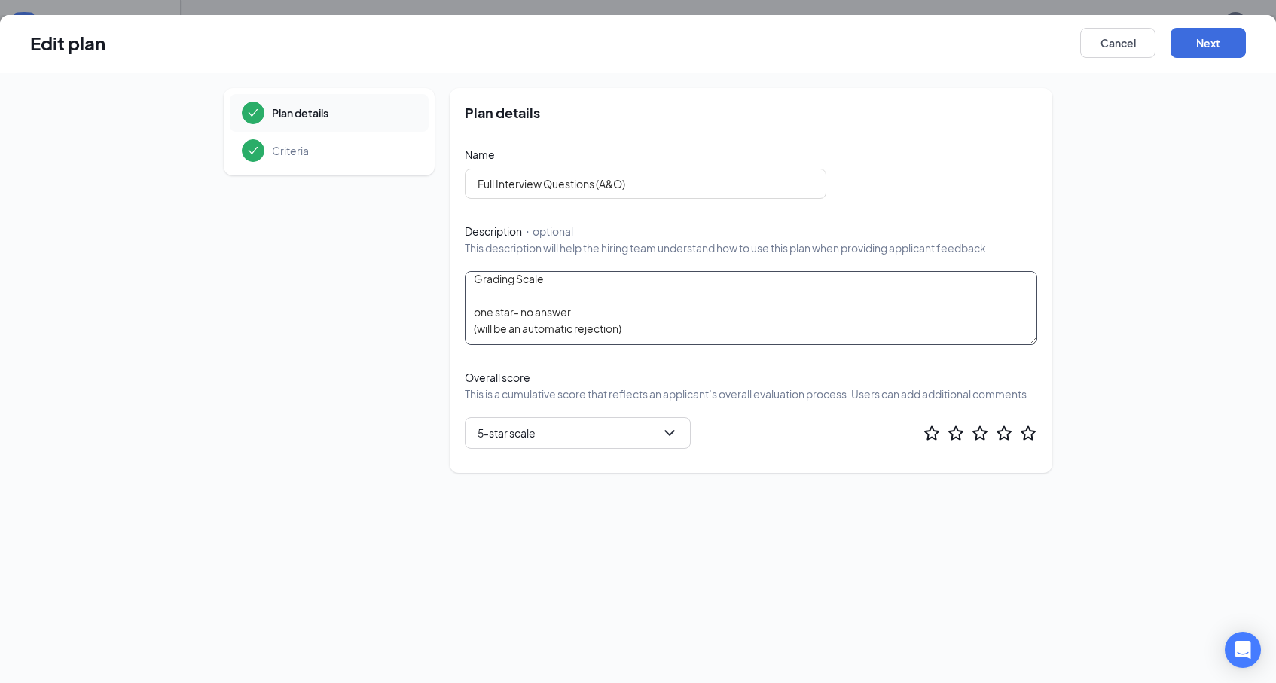
click at [576, 316] on textarea "Grading Scale one star- no answer (will be an automatic rejection) 2 stars- ans…" at bounding box center [751, 308] width 572 height 74
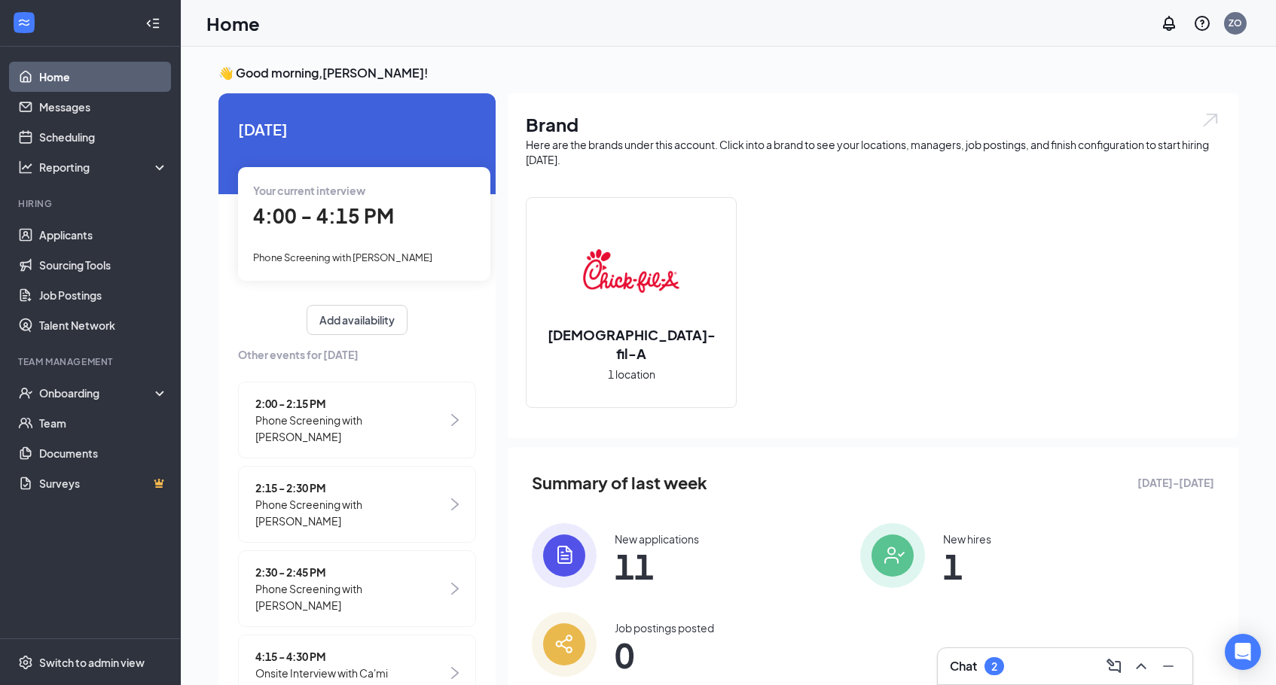
click at [365, 218] on span "4:00 - 4:15 PM" at bounding box center [323, 215] width 141 height 25
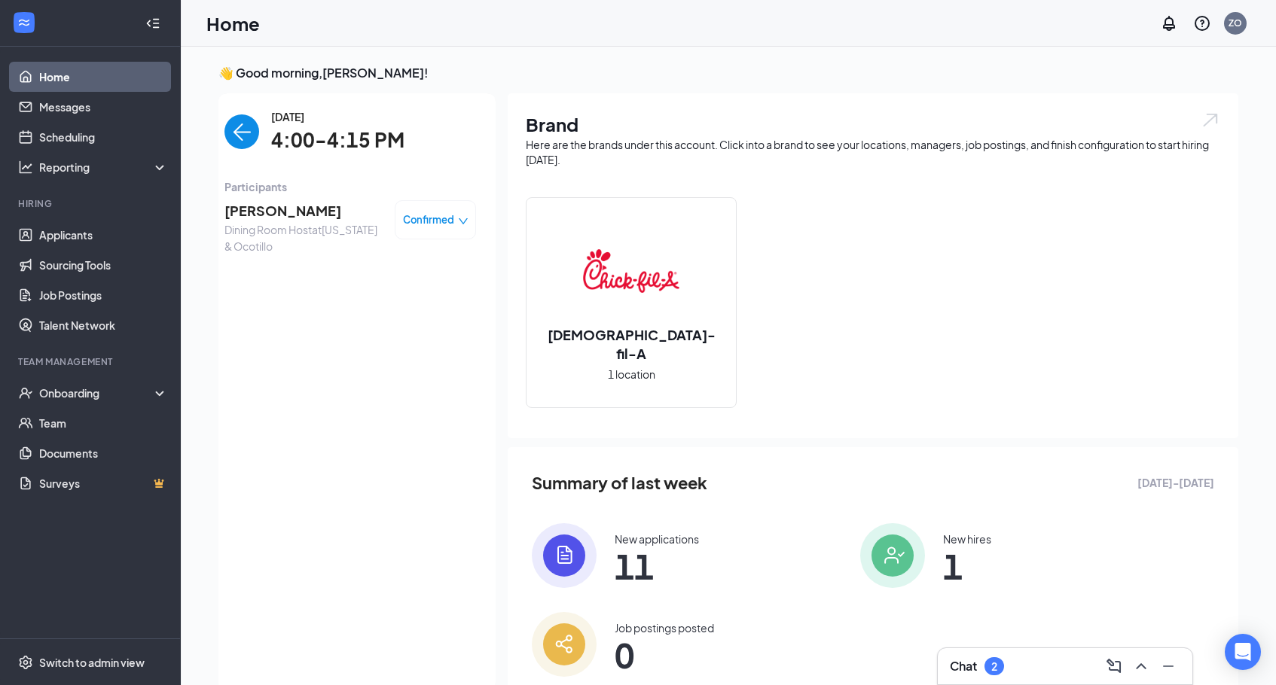
scroll to position [6, 0]
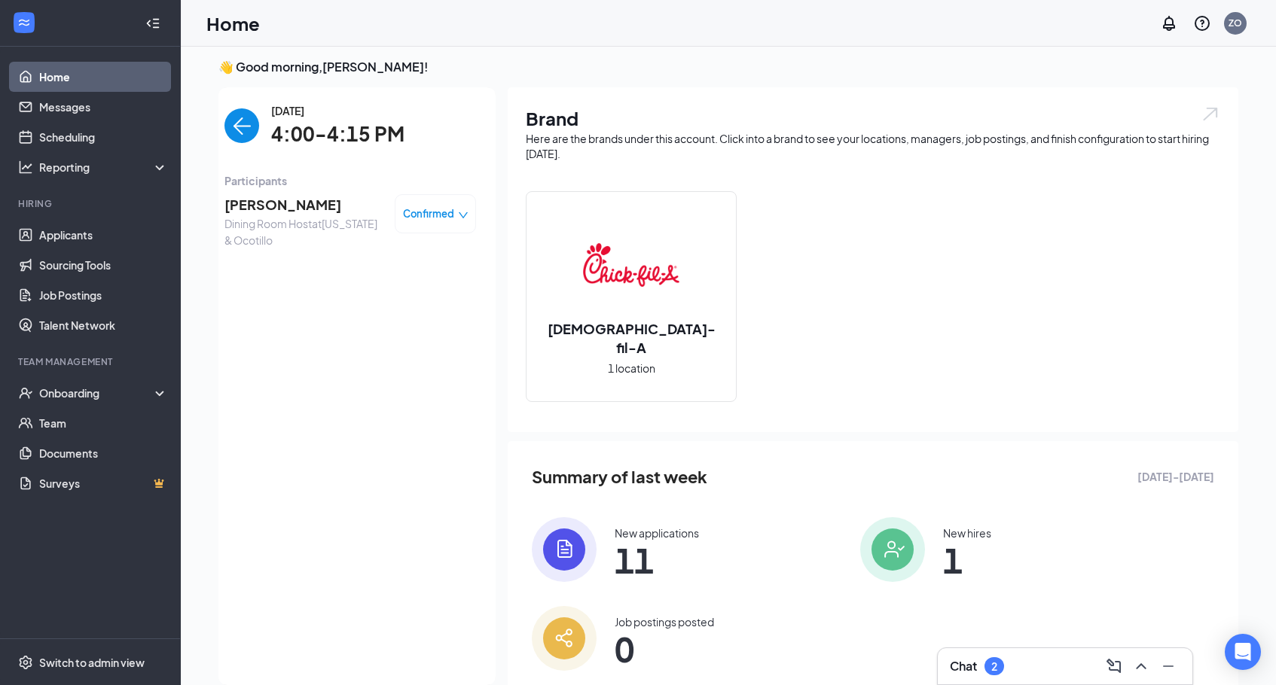
click at [261, 203] on span "Noah Aguirre" at bounding box center [303, 204] width 158 height 21
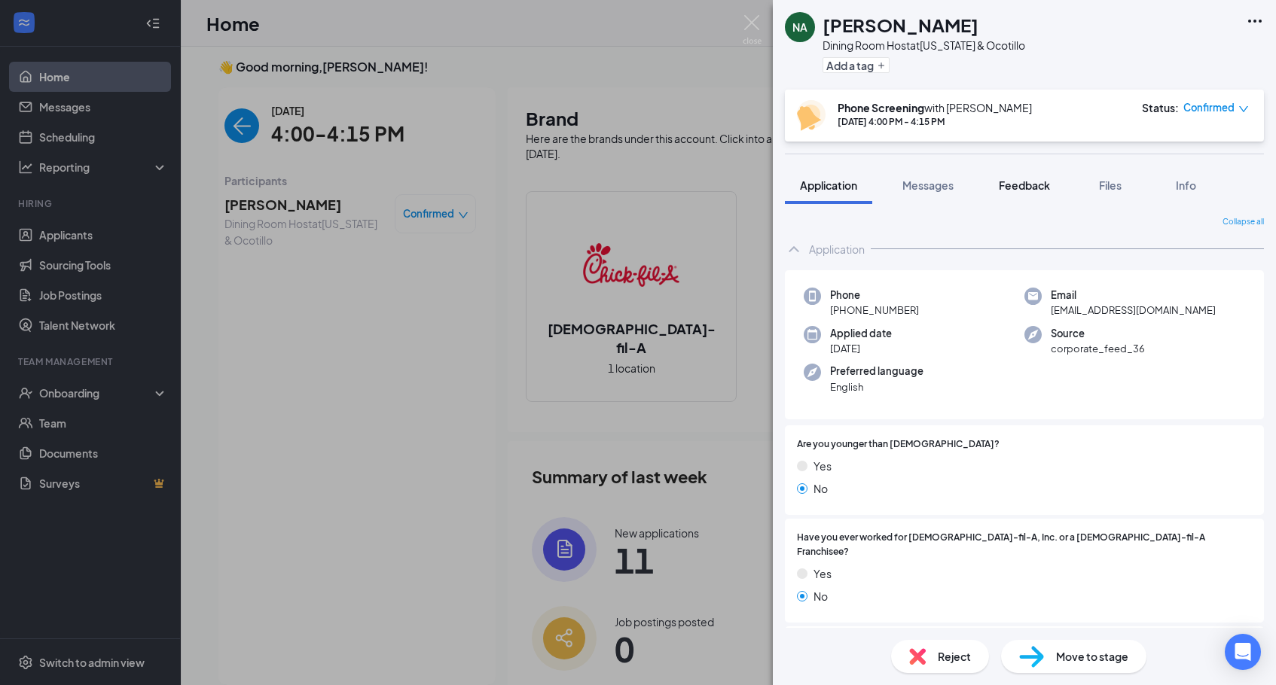
click at [1030, 185] on span "Feedback" at bounding box center [1024, 186] width 51 height 14
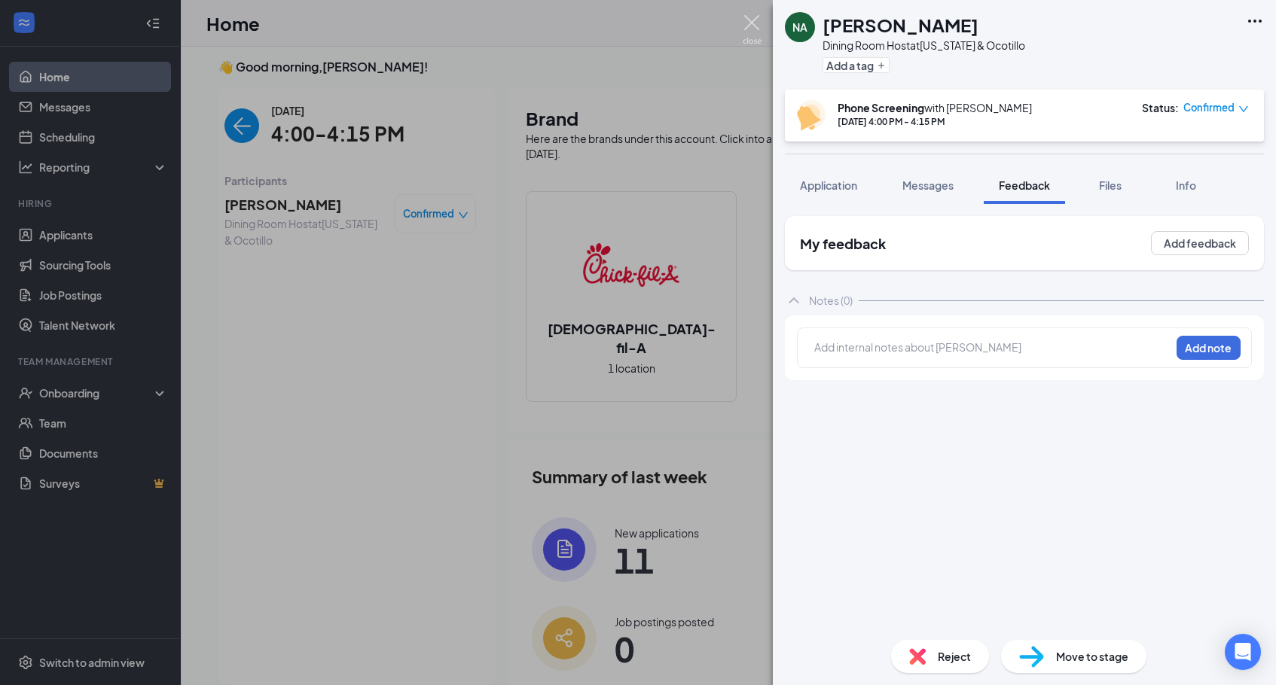
click at [756, 29] on img at bounding box center [752, 29] width 19 height 29
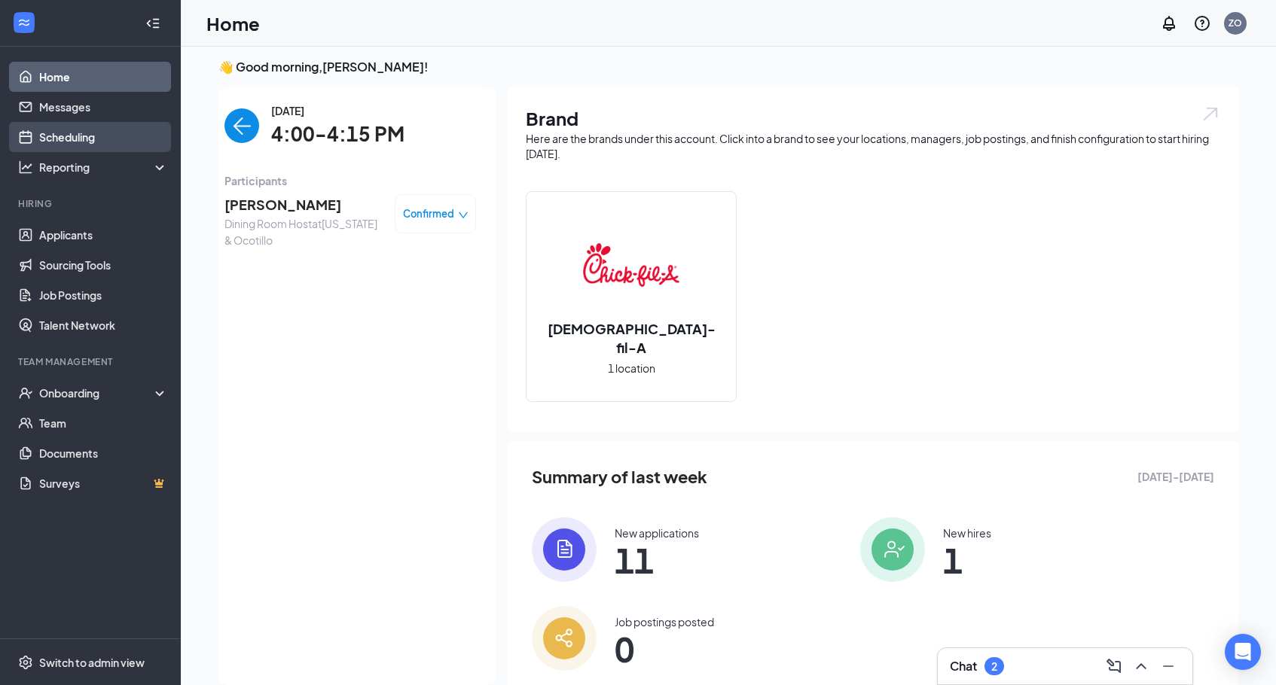
click at [121, 143] on link "Scheduling" at bounding box center [103, 137] width 129 height 30
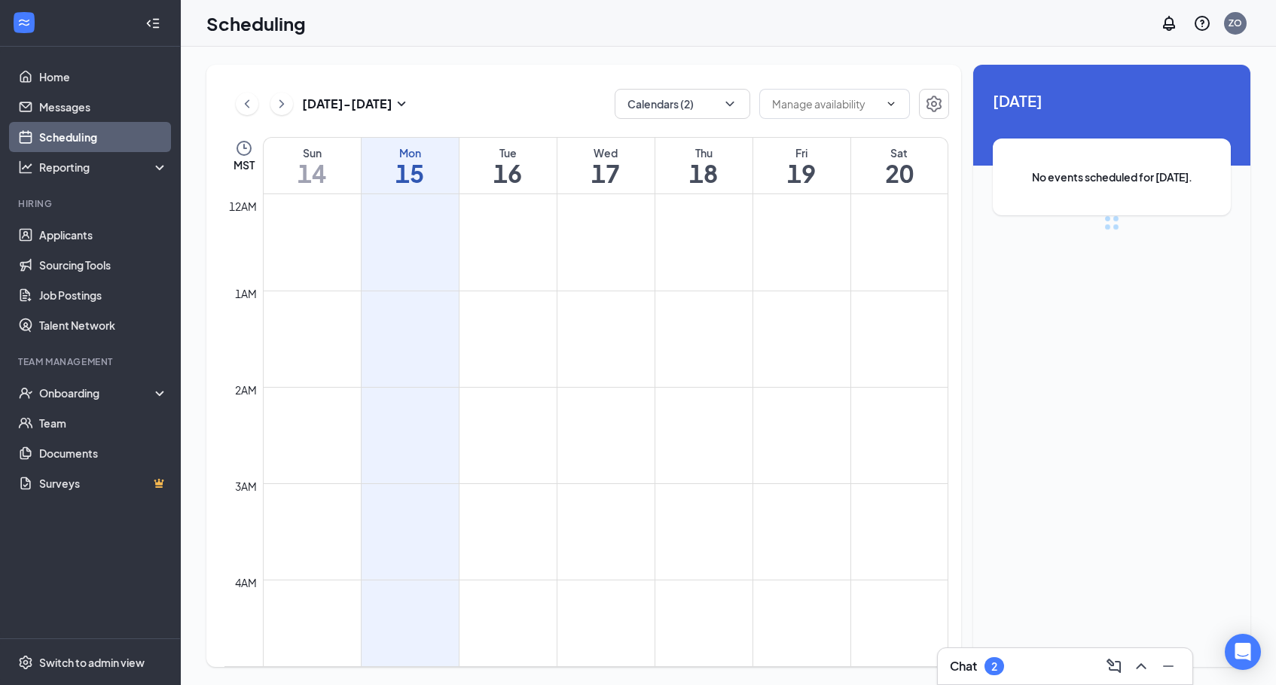
scroll to position [740, 0]
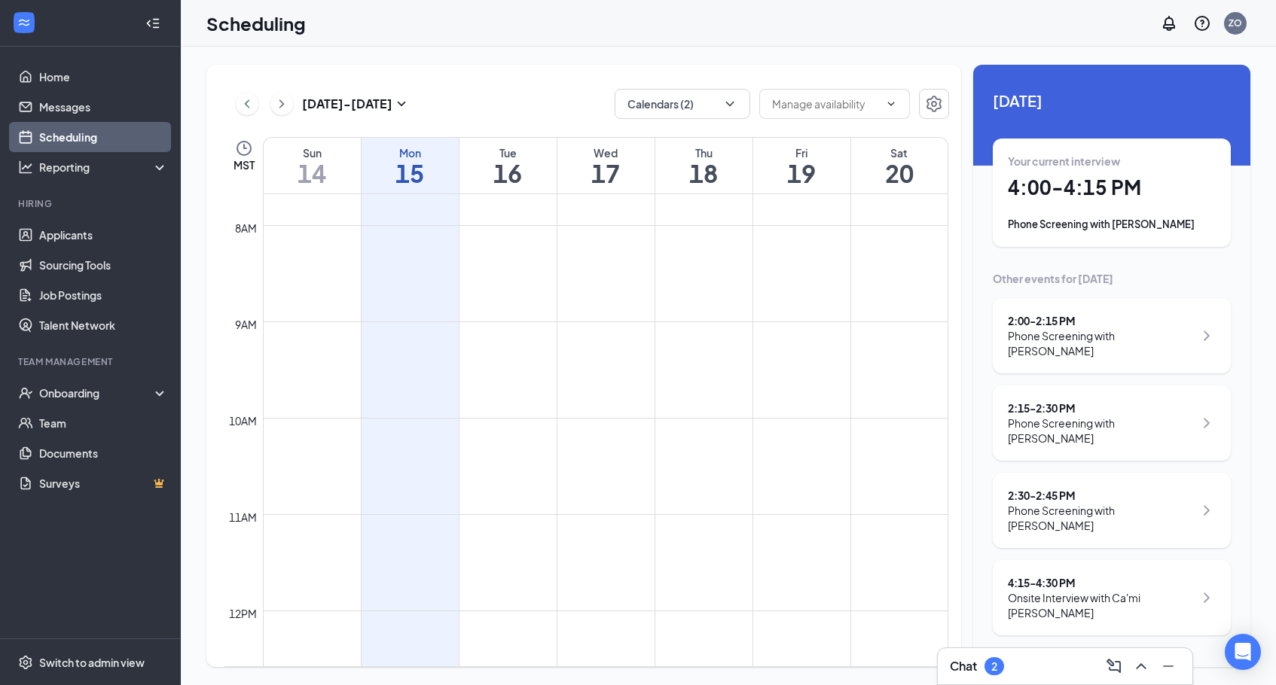
click at [1140, 576] on div "4:15 - 4:30 PM" at bounding box center [1101, 583] width 186 height 15
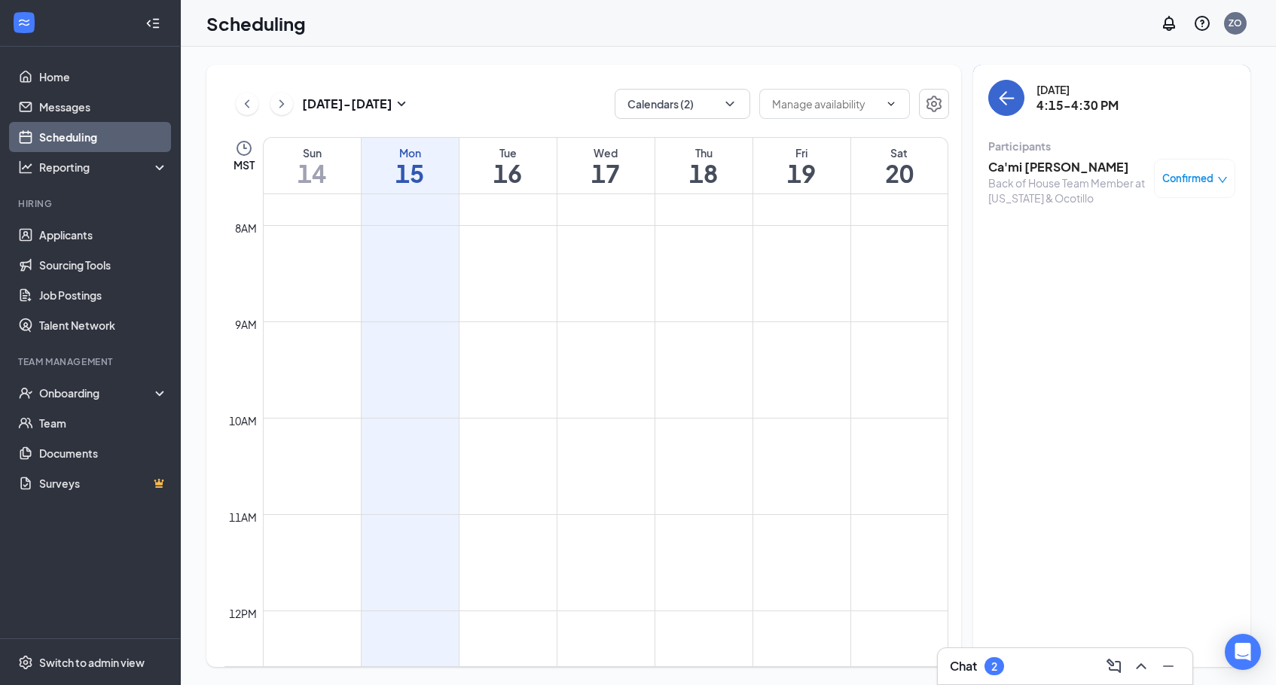
click at [1015, 88] on button "back-button" at bounding box center [1006, 98] width 36 height 36
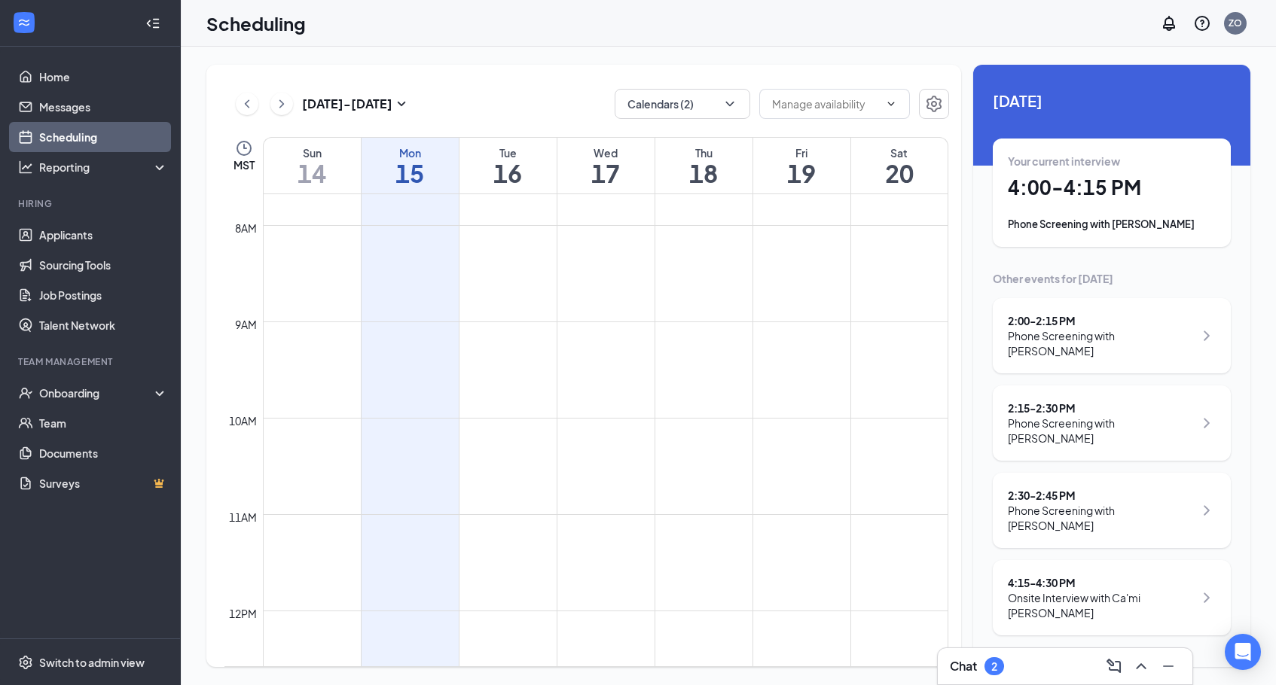
click at [1074, 185] on h1 "4:00 - 4:15 PM" at bounding box center [1112, 188] width 208 height 26
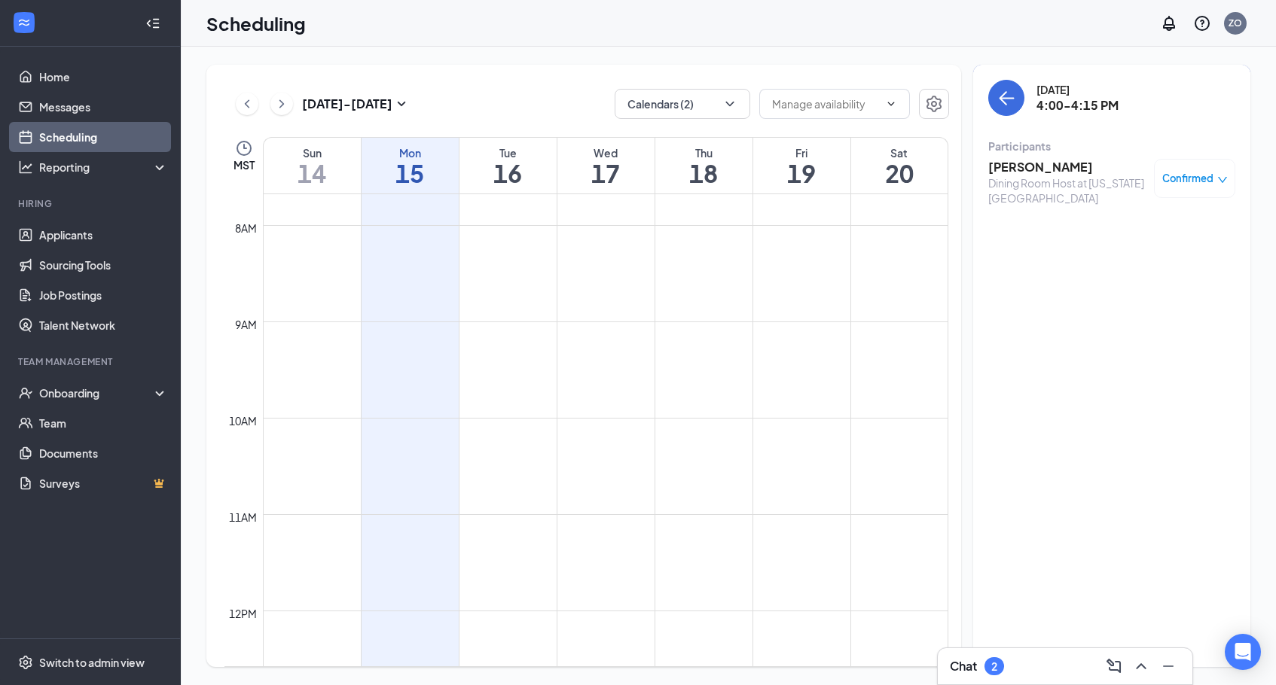
click at [1043, 178] on div "Dining Room Host at Arizona & Ocotillo" at bounding box center [1067, 191] width 158 height 30
click at [1040, 170] on h3 "Noah Aguirre" at bounding box center [1067, 167] width 158 height 17
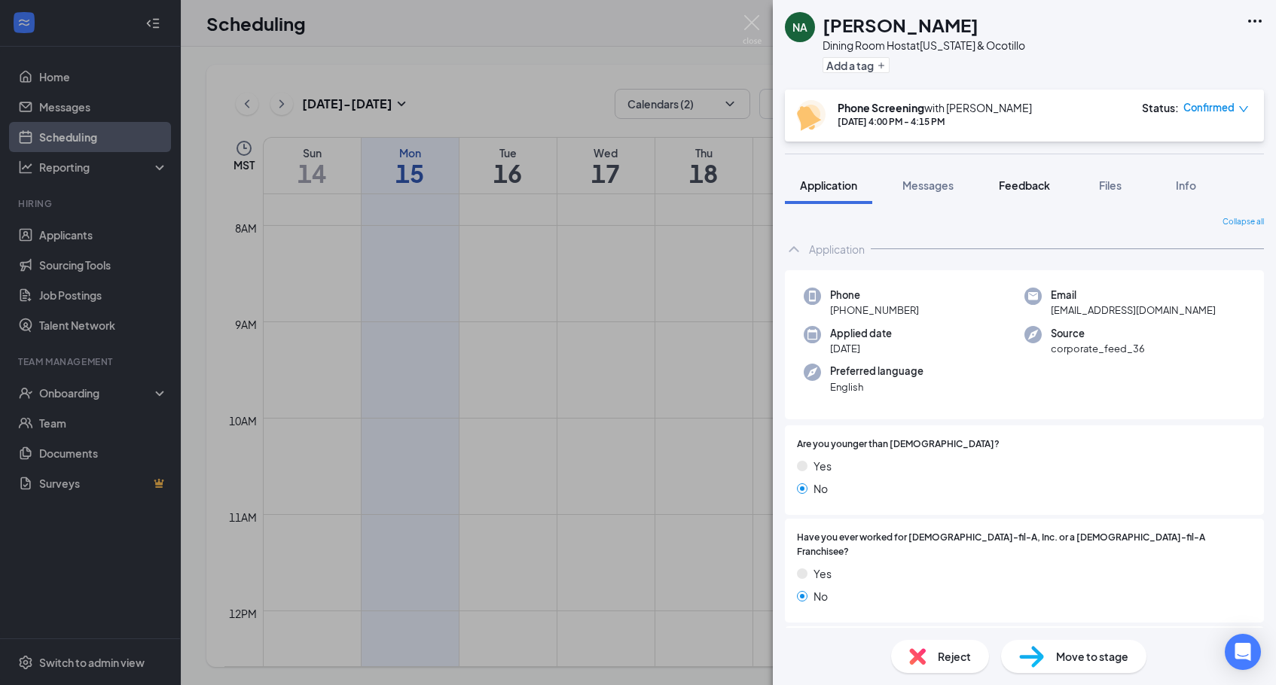
click at [1017, 189] on span "Feedback" at bounding box center [1024, 186] width 51 height 14
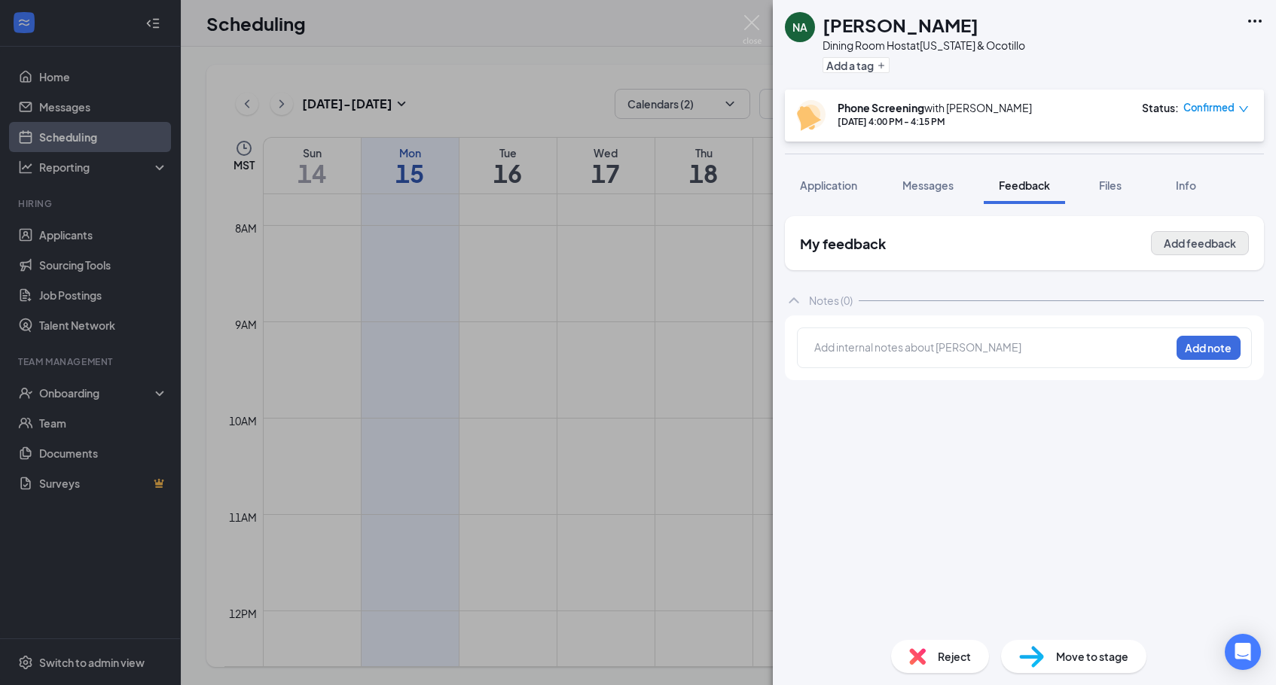
click at [1173, 245] on button "Add feedback" at bounding box center [1200, 243] width 98 height 24
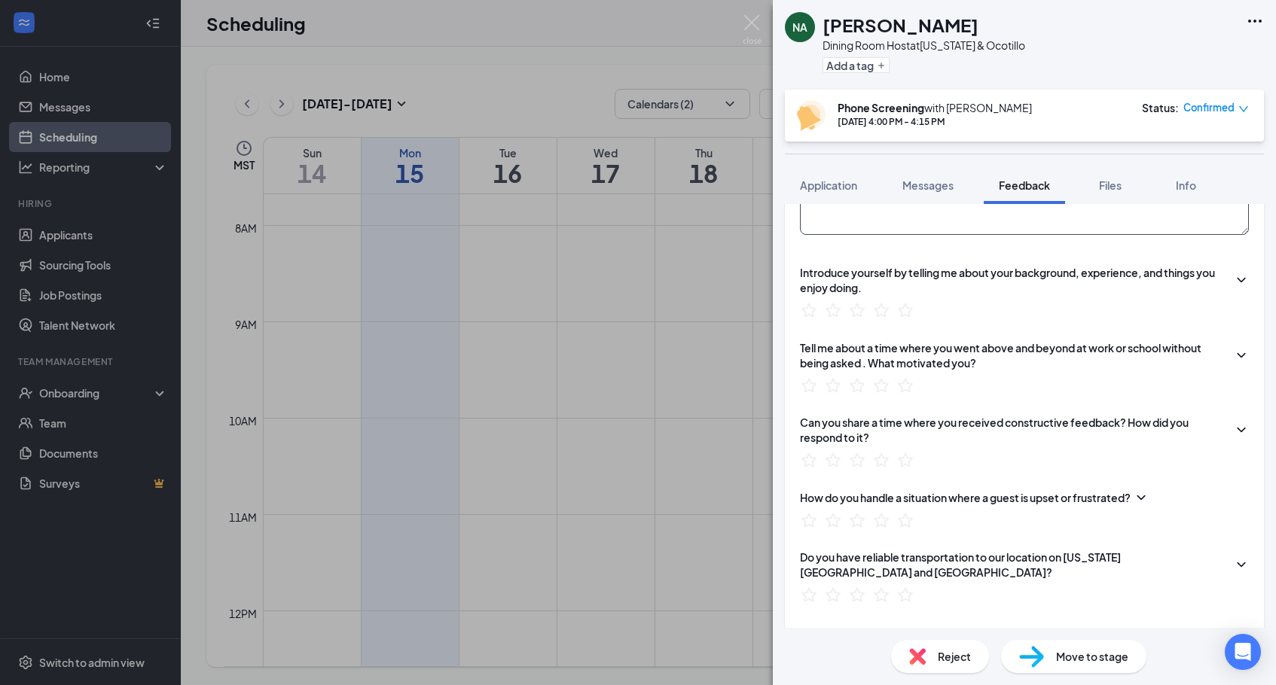
scroll to position [276, 0]
click at [875, 306] on icon "StarBorder" at bounding box center [882, 310] width 20 height 20
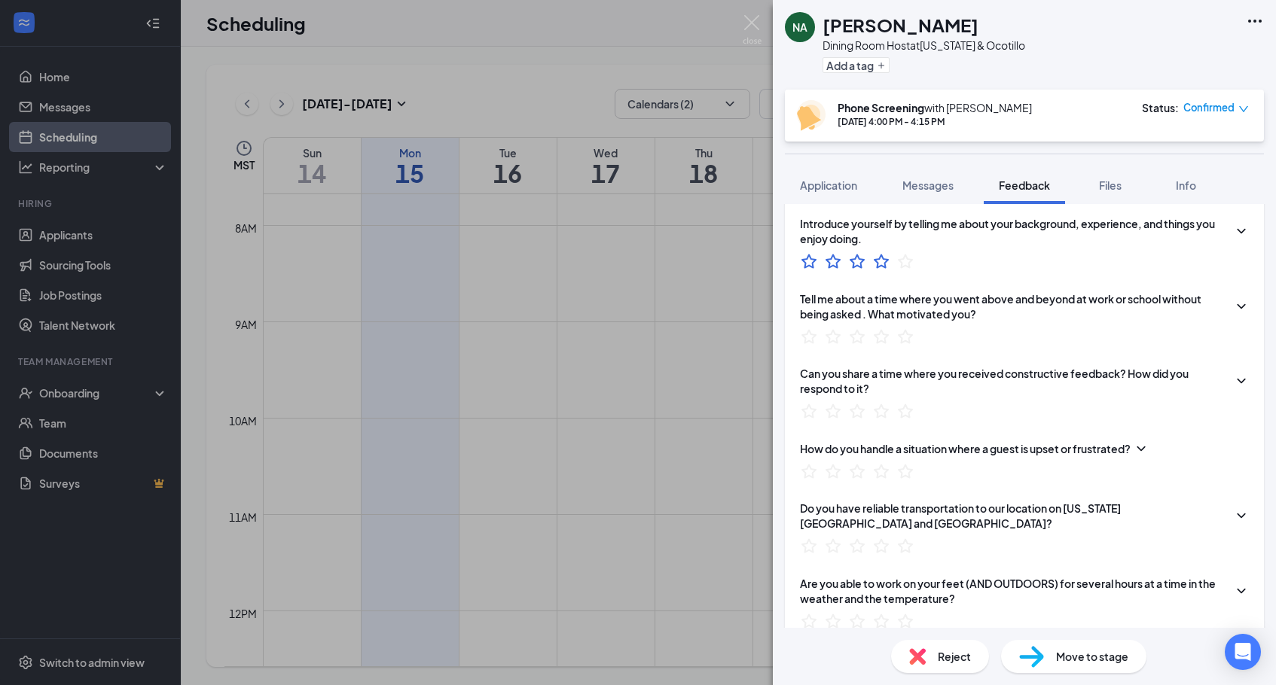
scroll to position [325, 0]
click at [861, 337] on icon "StarBorder" at bounding box center [857, 335] width 17 height 16
click at [863, 267] on icon "StarBorder" at bounding box center [857, 260] width 20 height 20
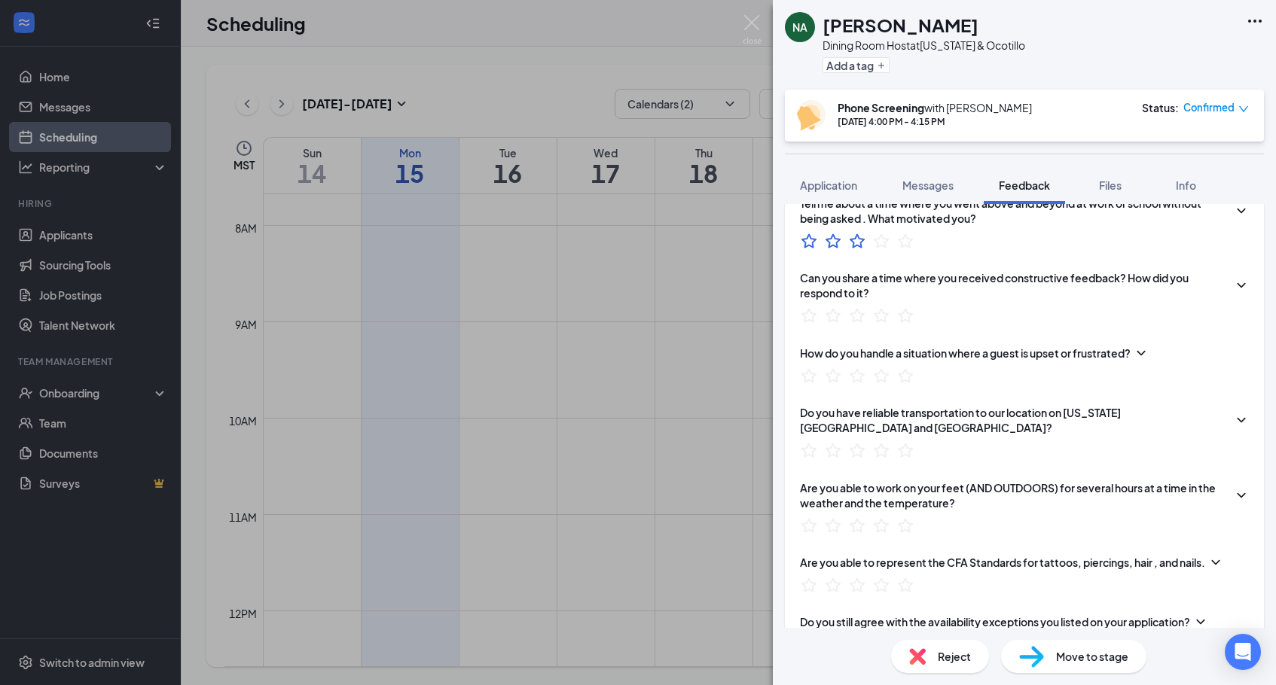
scroll to position [423, 0]
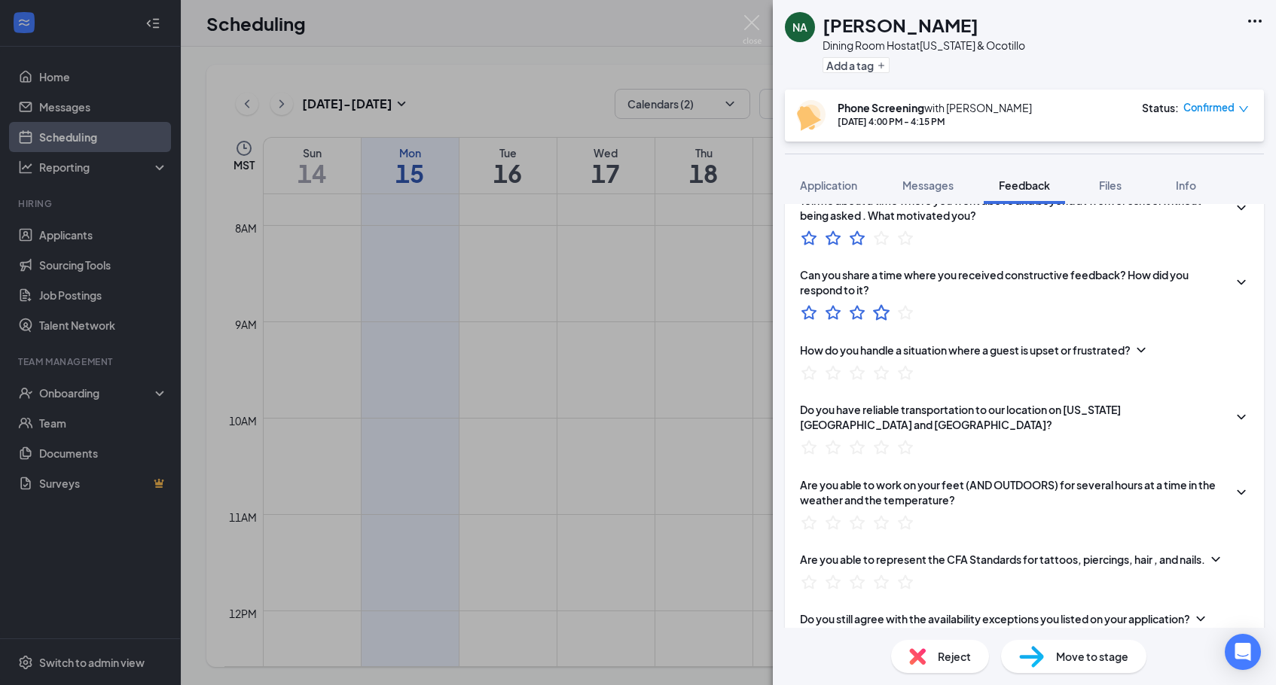
click at [882, 313] on icon "StarBorder" at bounding box center [882, 313] width 20 height 20
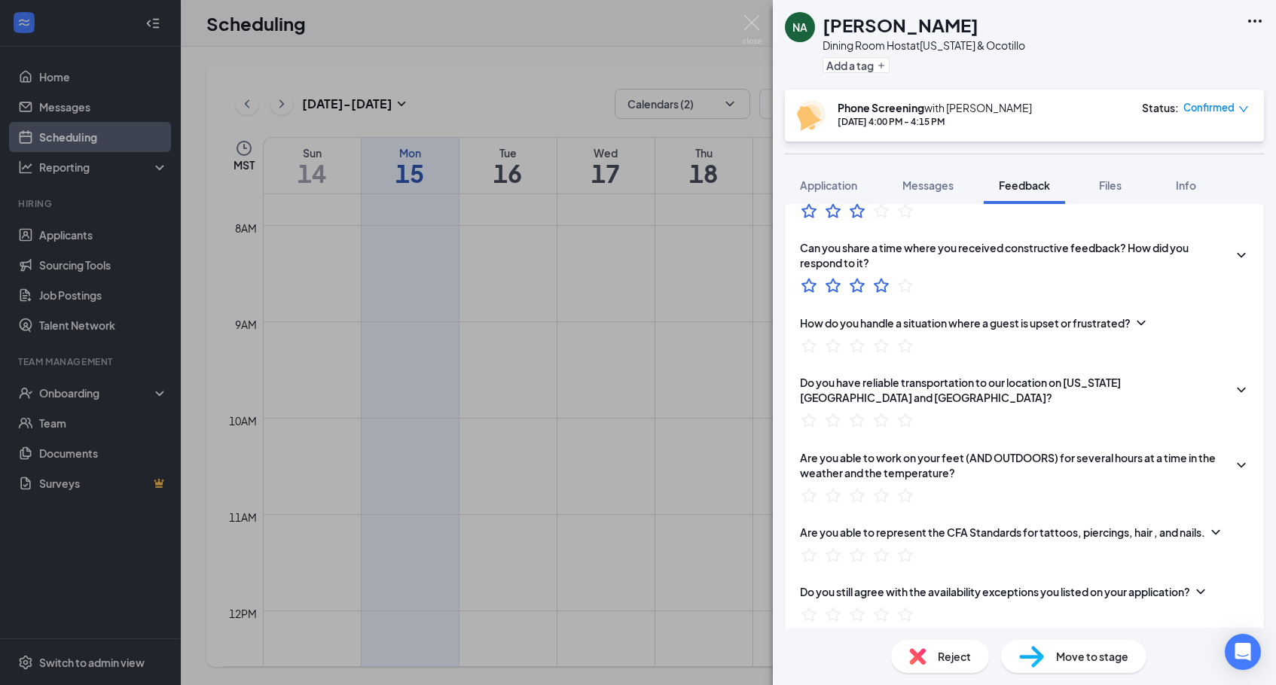
scroll to position [476, 0]
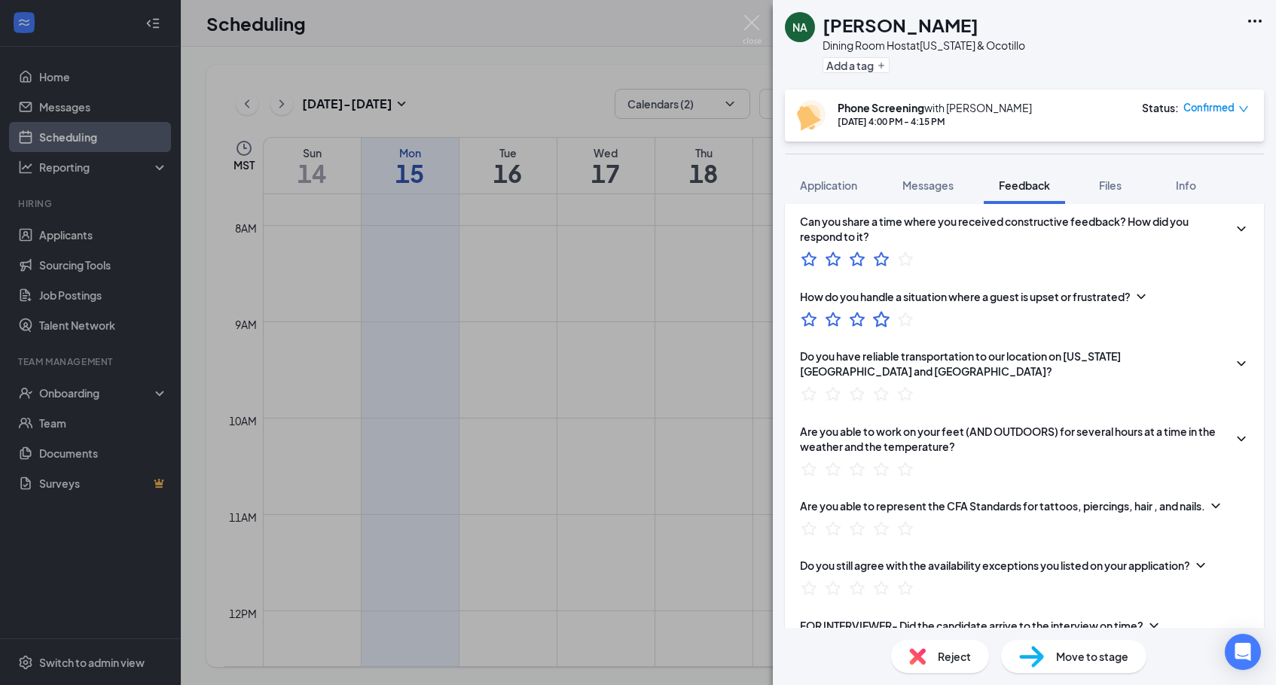
click at [874, 322] on icon "StarBorder" at bounding box center [882, 319] width 20 height 20
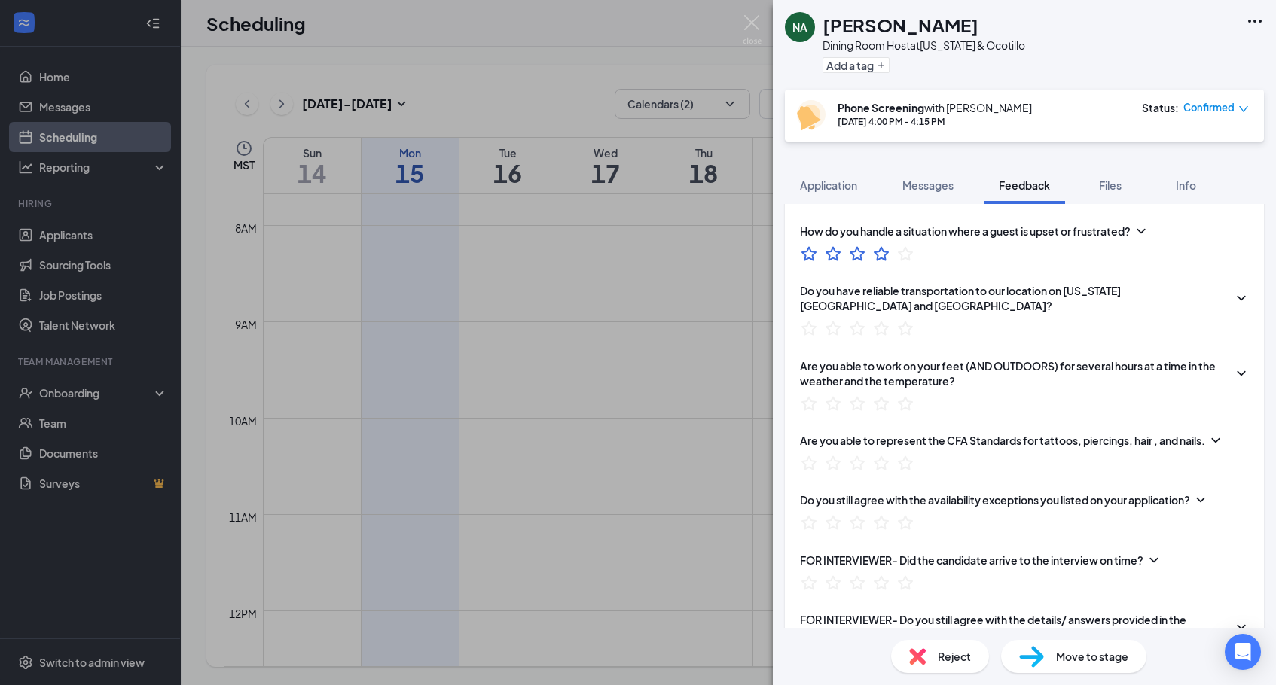
scroll to position [536, 0]
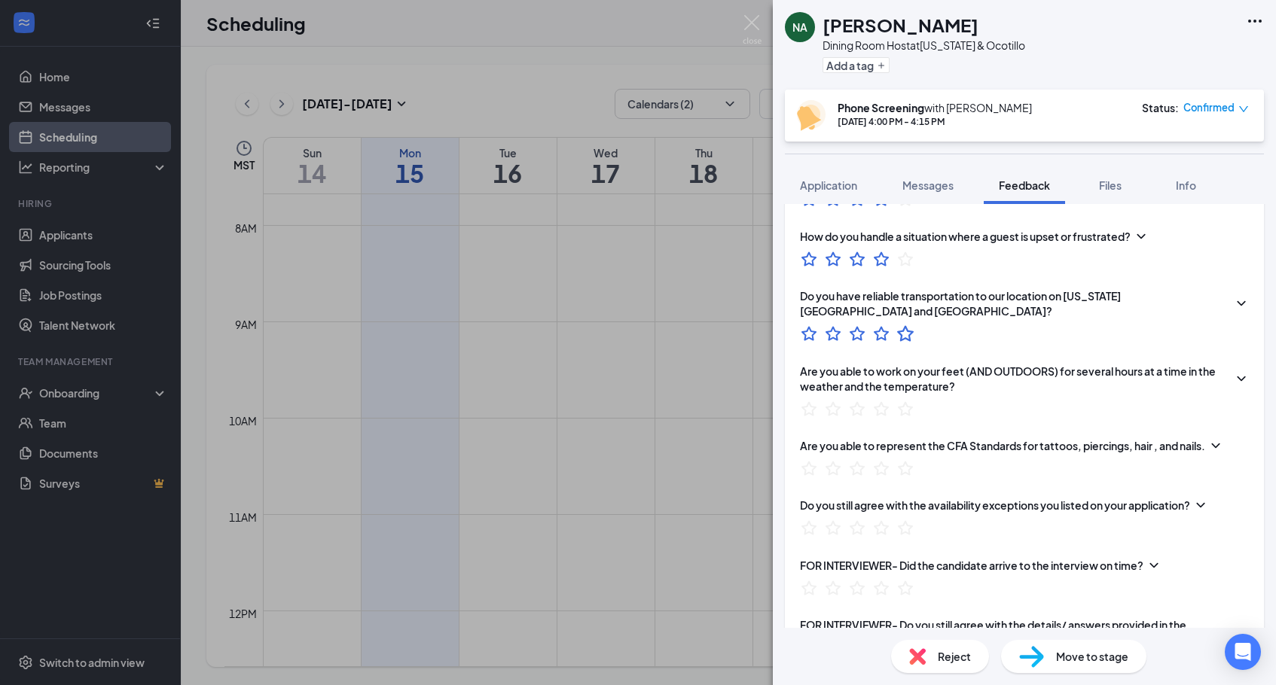
click at [913, 324] on icon "StarBorder" at bounding box center [906, 334] width 20 height 20
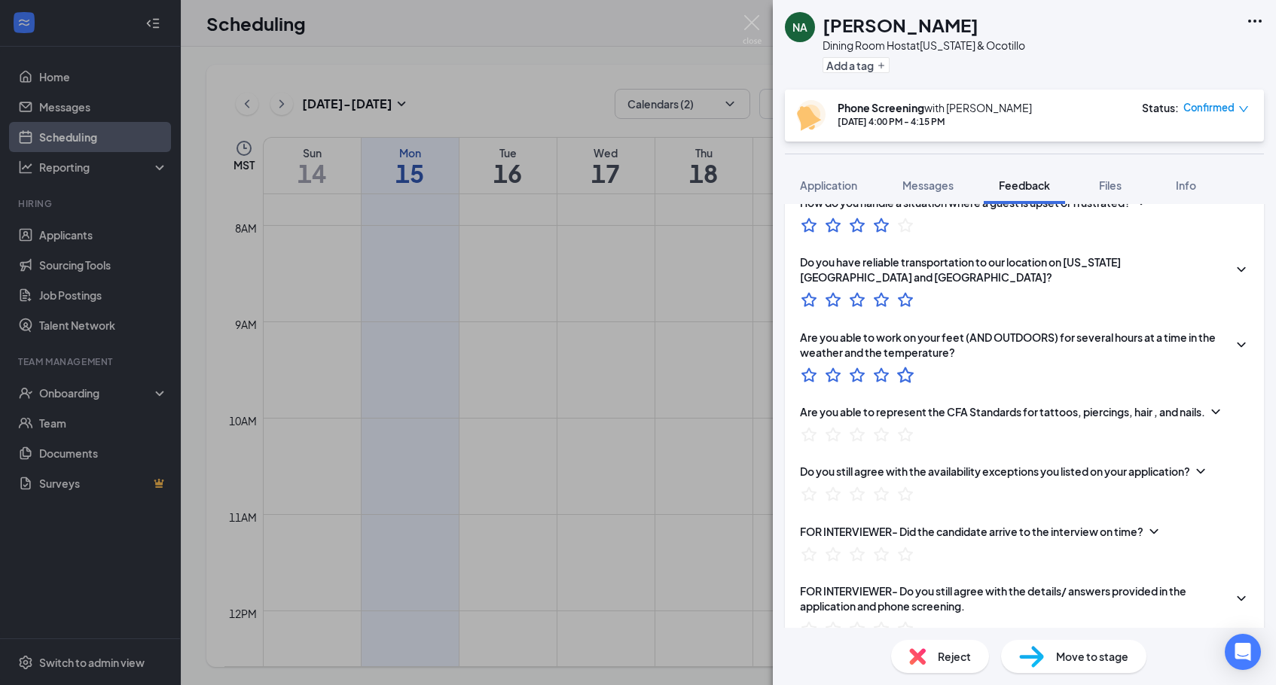
click at [902, 367] on icon "StarBorder" at bounding box center [905, 375] width 17 height 16
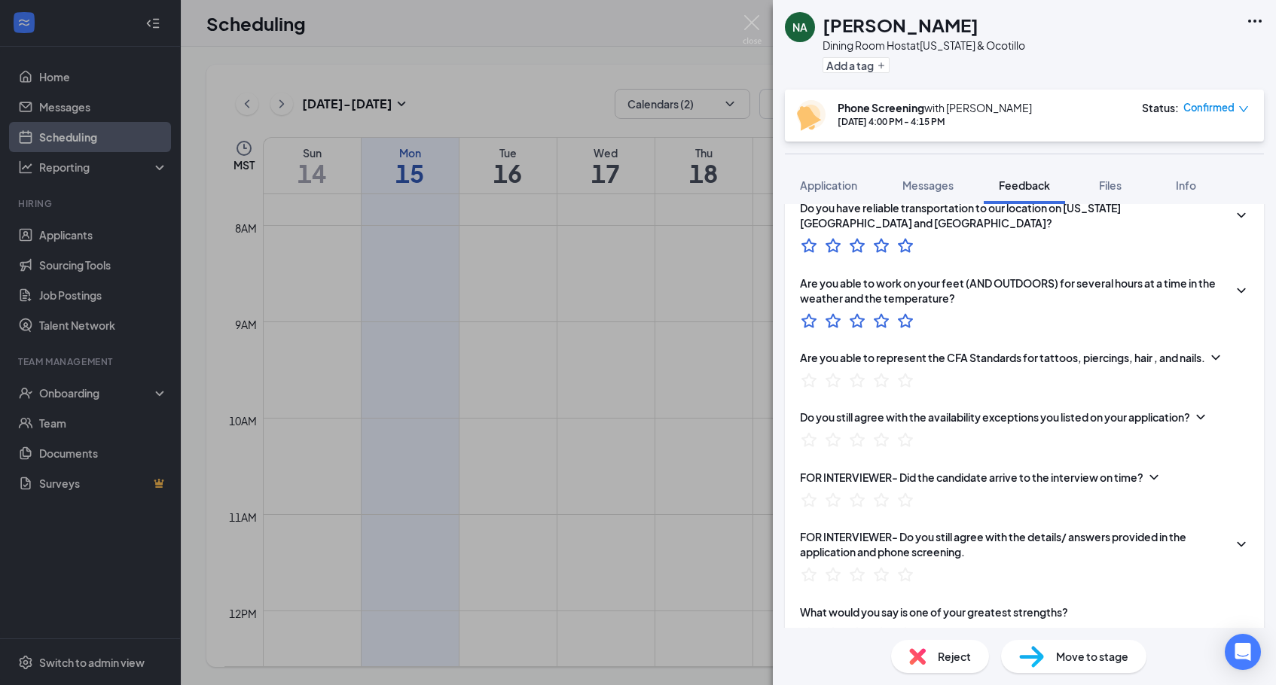
scroll to position [632, 0]
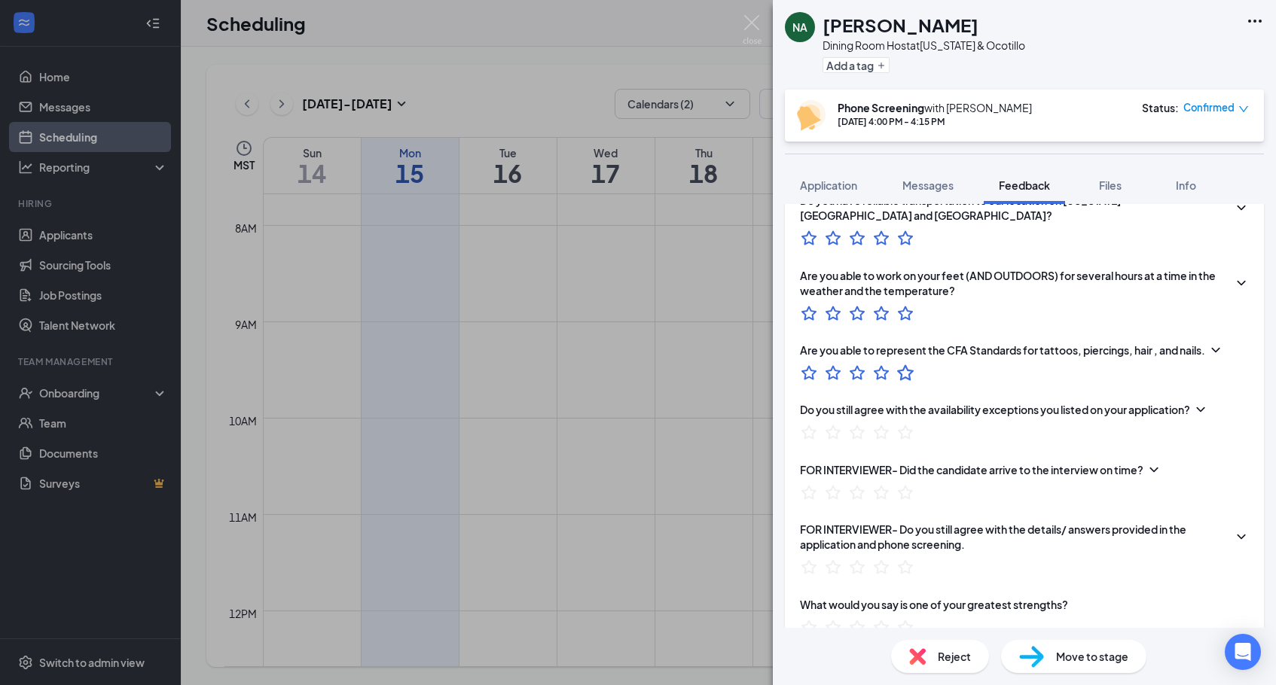
click at [910, 365] on icon "StarBorder" at bounding box center [905, 373] width 17 height 16
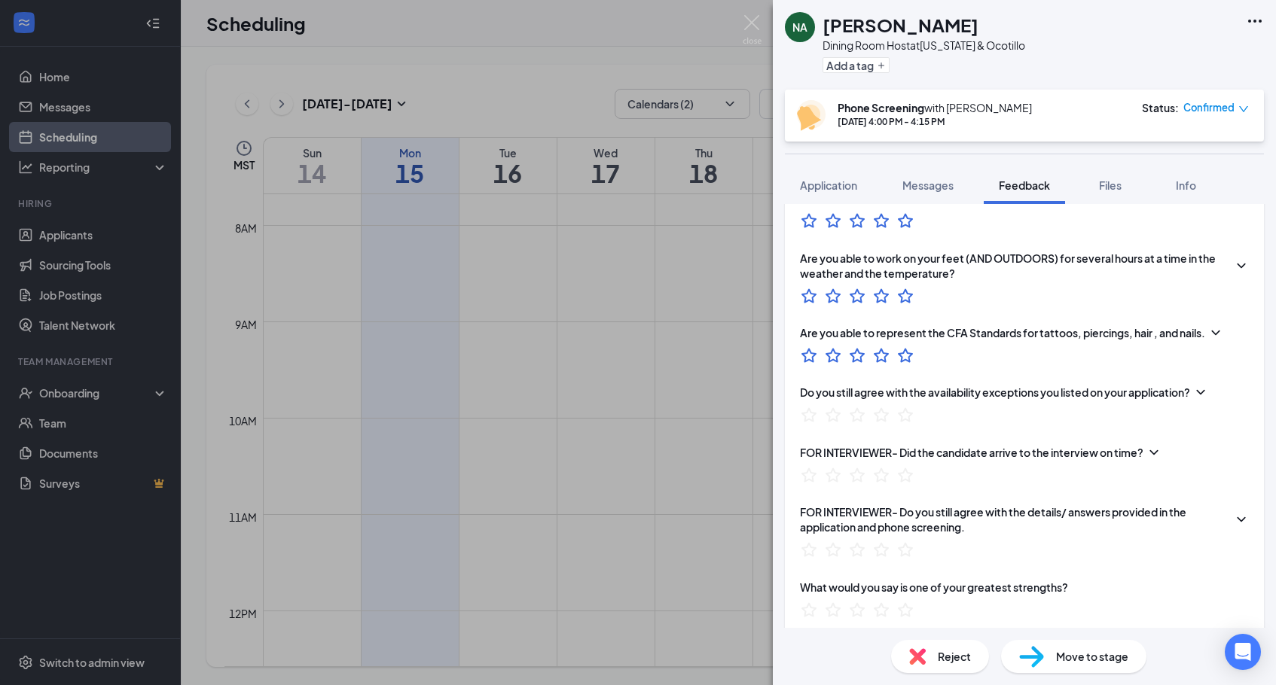
scroll to position [649, 0]
click at [897, 406] on icon "StarBorder" at bounding box center [906, 416] width 20 height 20
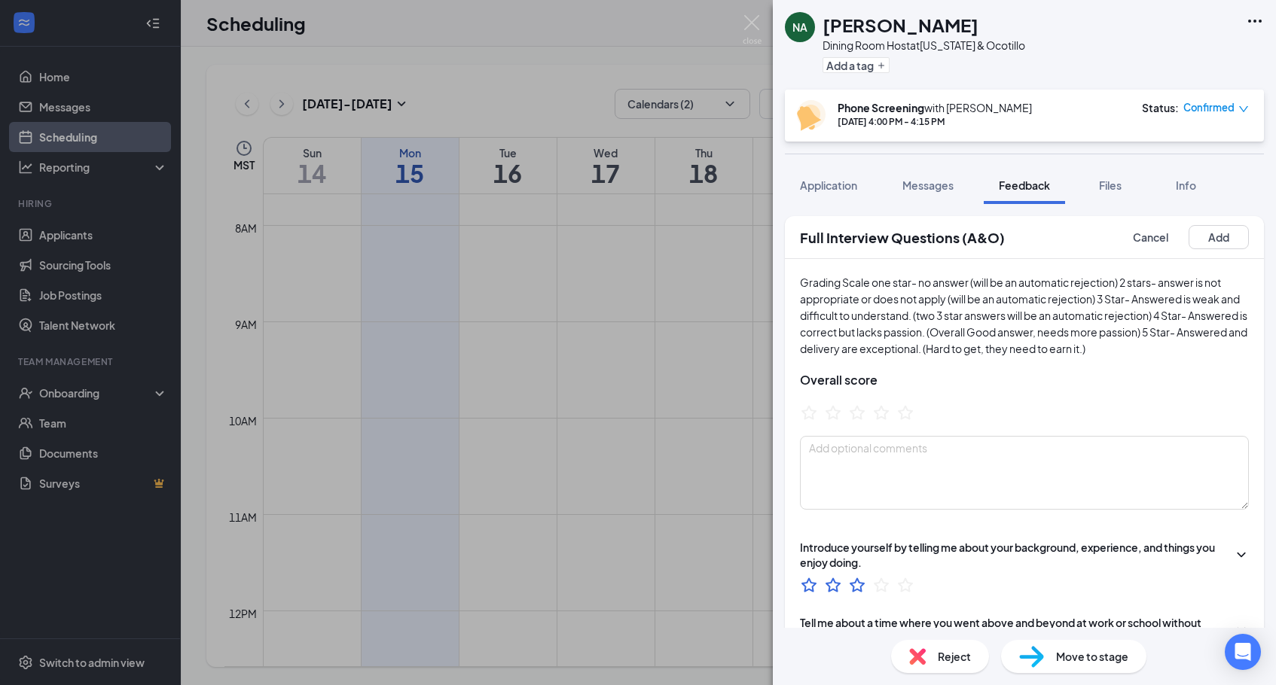
scroll to position [0, 0]
click at [856, 412] on icon "StarBorder" at bounding box center [857, 413] width 20 height 20
click at [880, 443] on textarea at bounding box center [1024, 473] width 449 height 74
type textarea "m"
type textarea "6-10 mon- Friday sat all day"
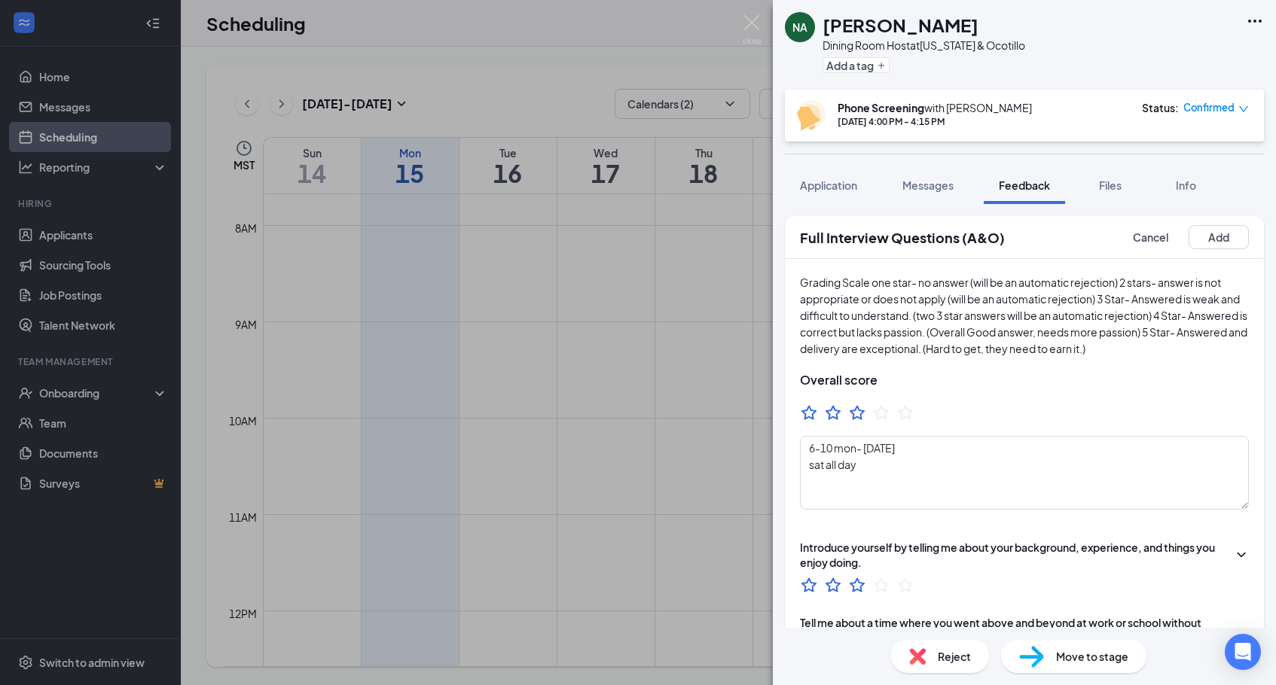
click at [1005, 408] on div at bounding box center [1024, 415] width 449 height 23
click at [879, 407] on icon "StarBorder" at bounding box center [882, 413] width 20 height 20
click at [1210, 242] on button "Add" at bounding box center [1219, 237] width 60 height 24
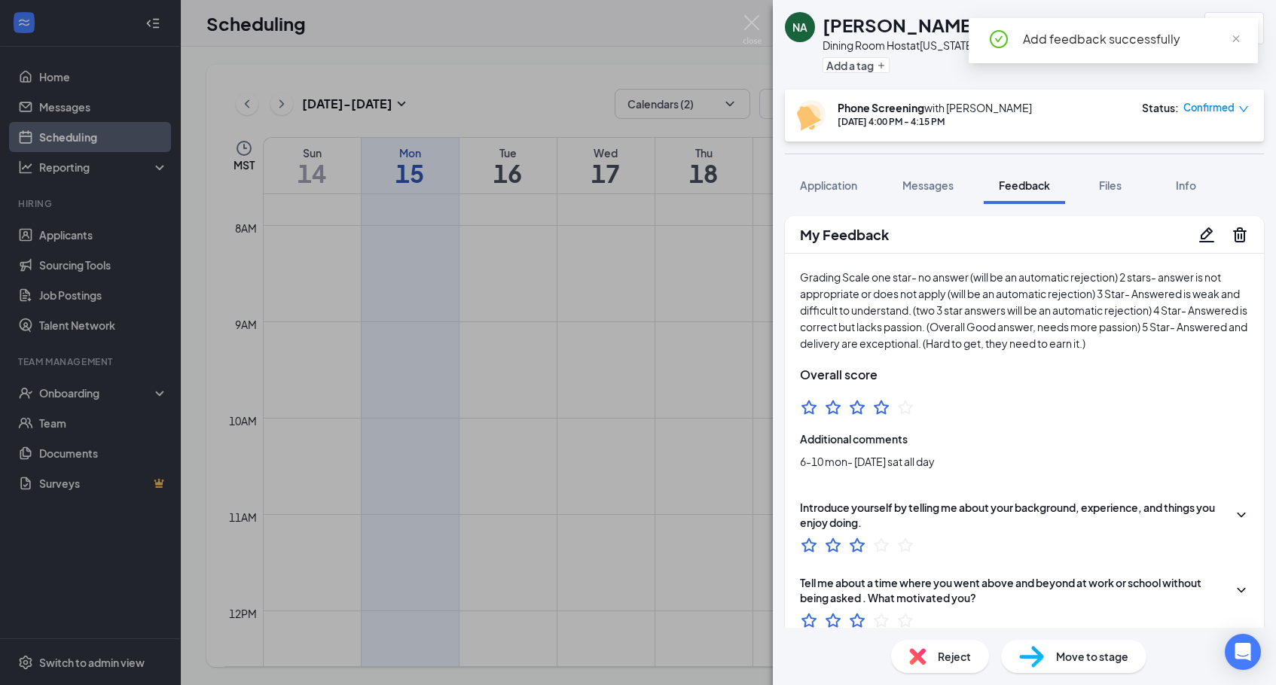
click at [1053, 653] on div "Move to stage" at bounding box center [1073, 656] width 145 height 33
type input "Onsite Interview (next stage)"
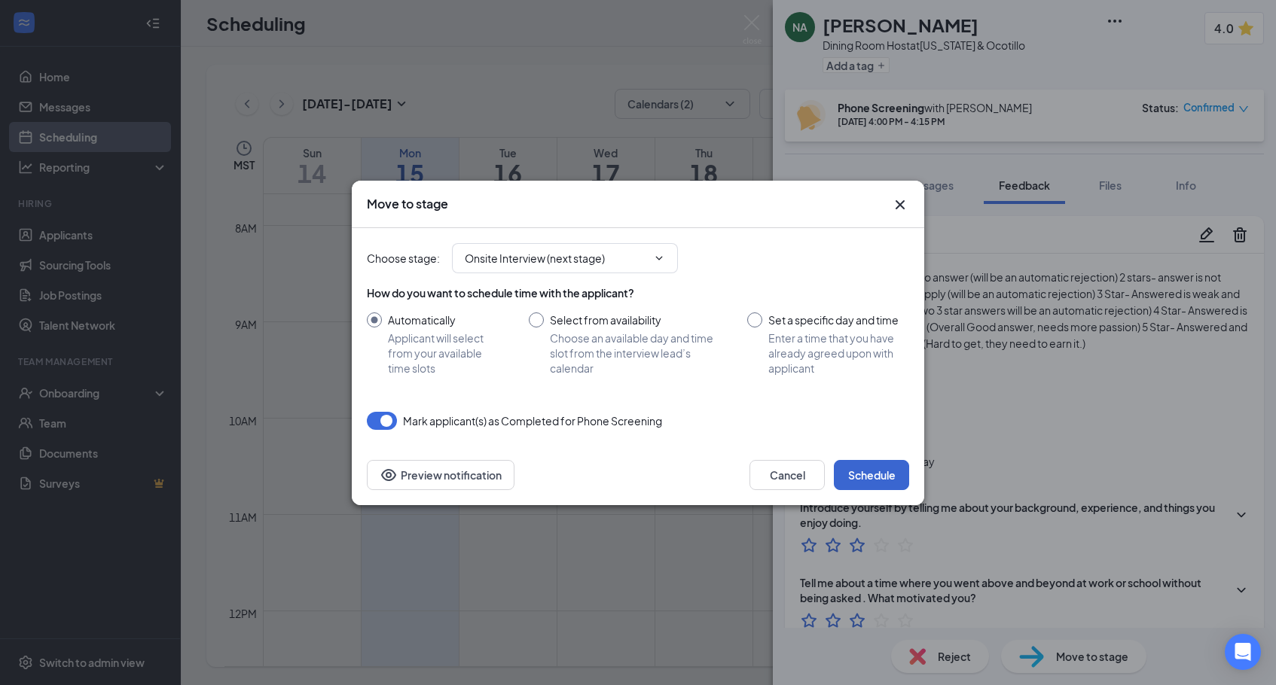
click at [882, 475] on button "Schedule" at bounding box center [871, 475] width 75 height 30
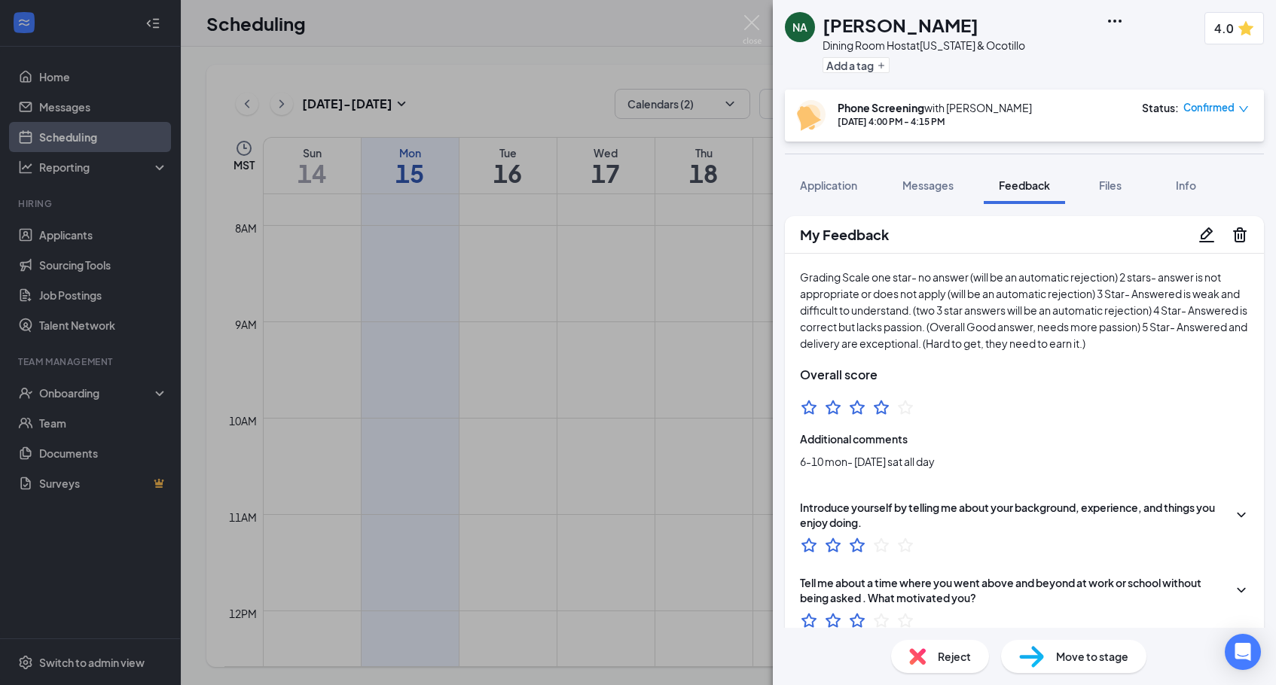
click at [679, 286] on div "NA Noah Aguirre Dining Room Host at Arizona & Ocotillo Add a tag 4.0 Phone Scre…" at bounding box center [638, 342] width 1276 height 685
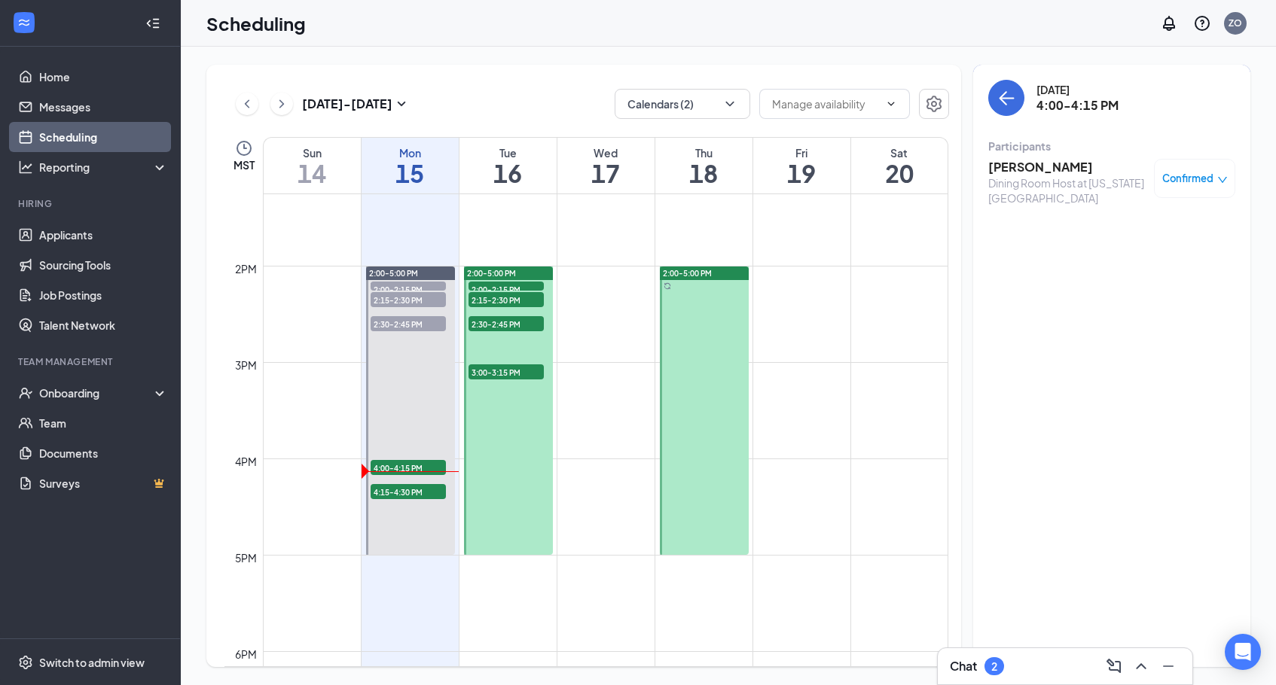
scroll to position [1289, 0]
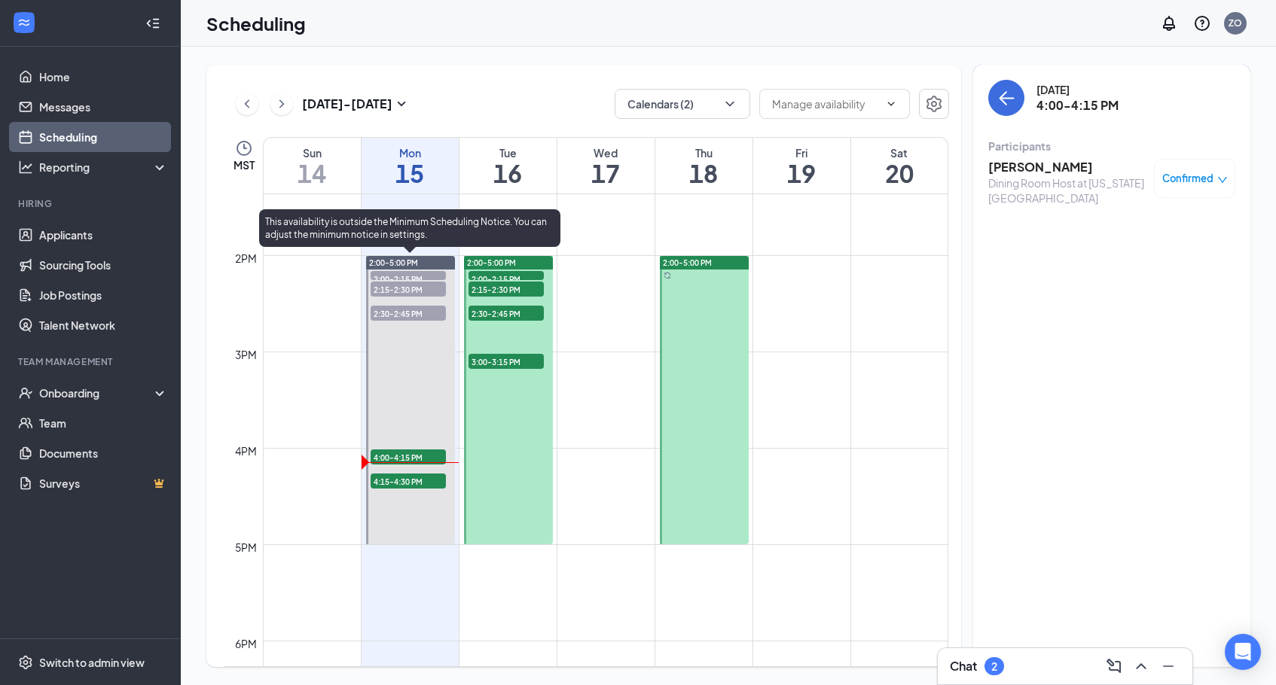
click at [385, 484] on span "4:15-4:30 PM" at bounding box center [408, 481] width 75 height 15
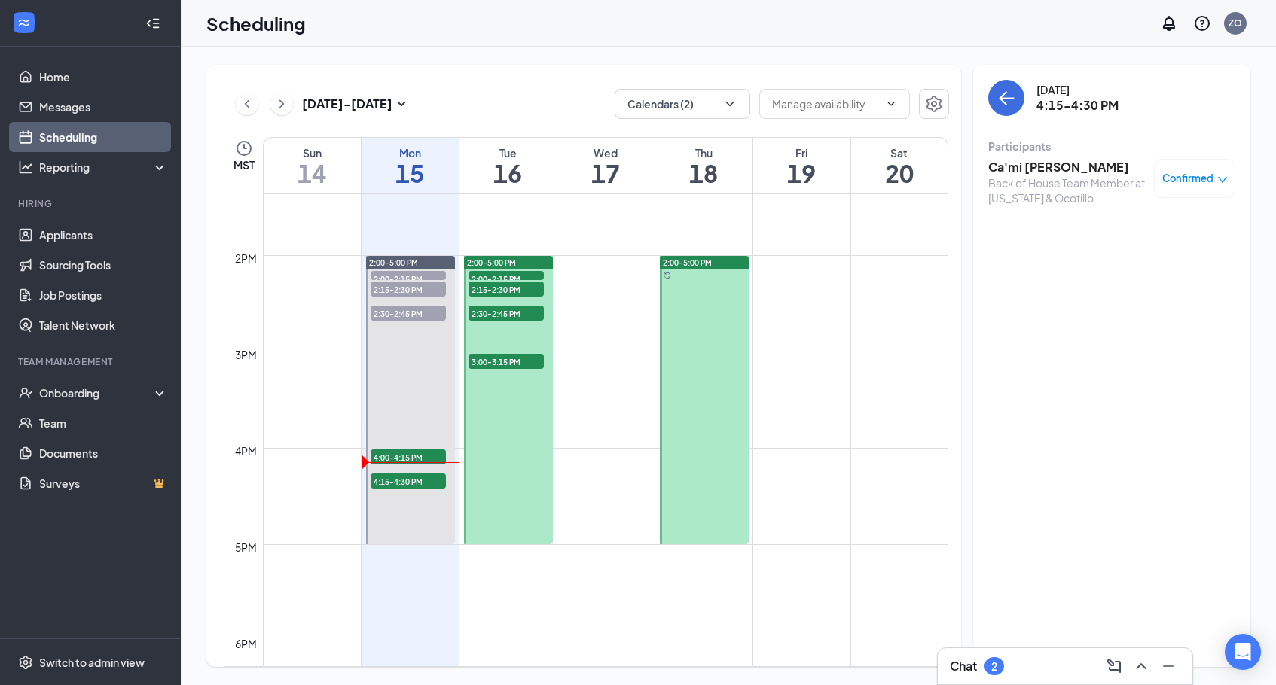
click at [1030, 167] on h3 "Ca'mi Knox" at bounding box center [1067, 167] width 158 height 17
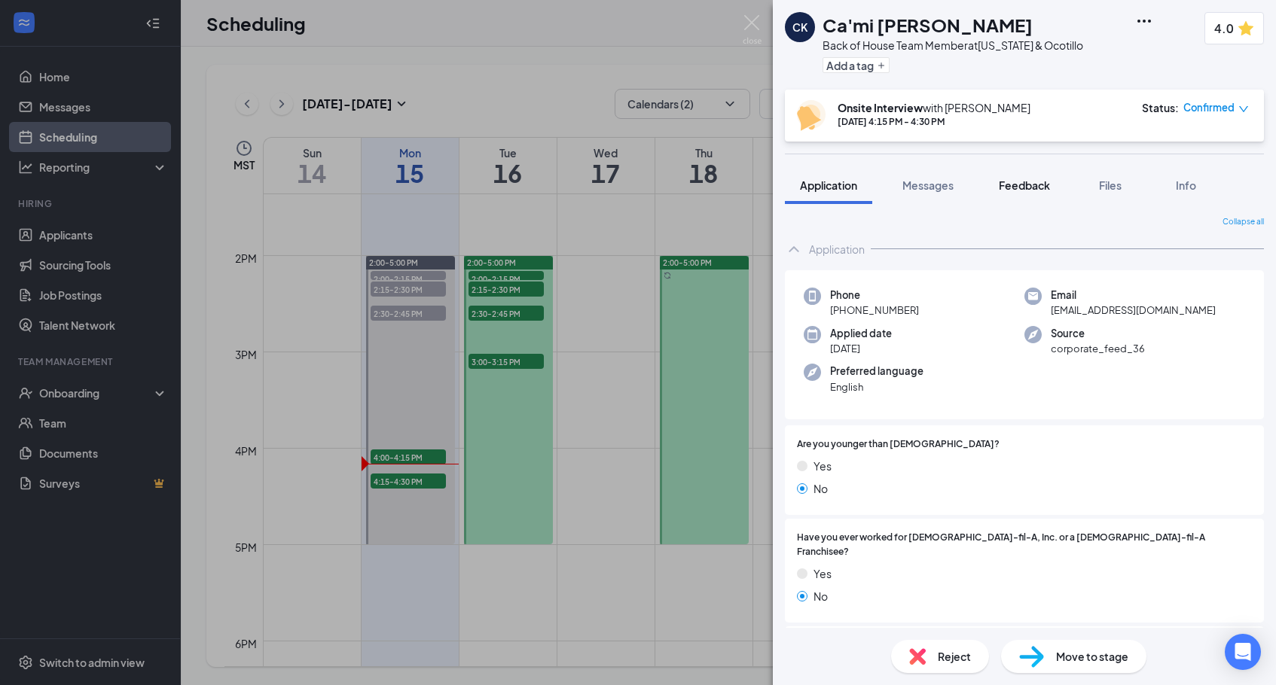
click at [1033, 186] on span "Feedback" at bounding box center [1024, 186] width 51 height 14
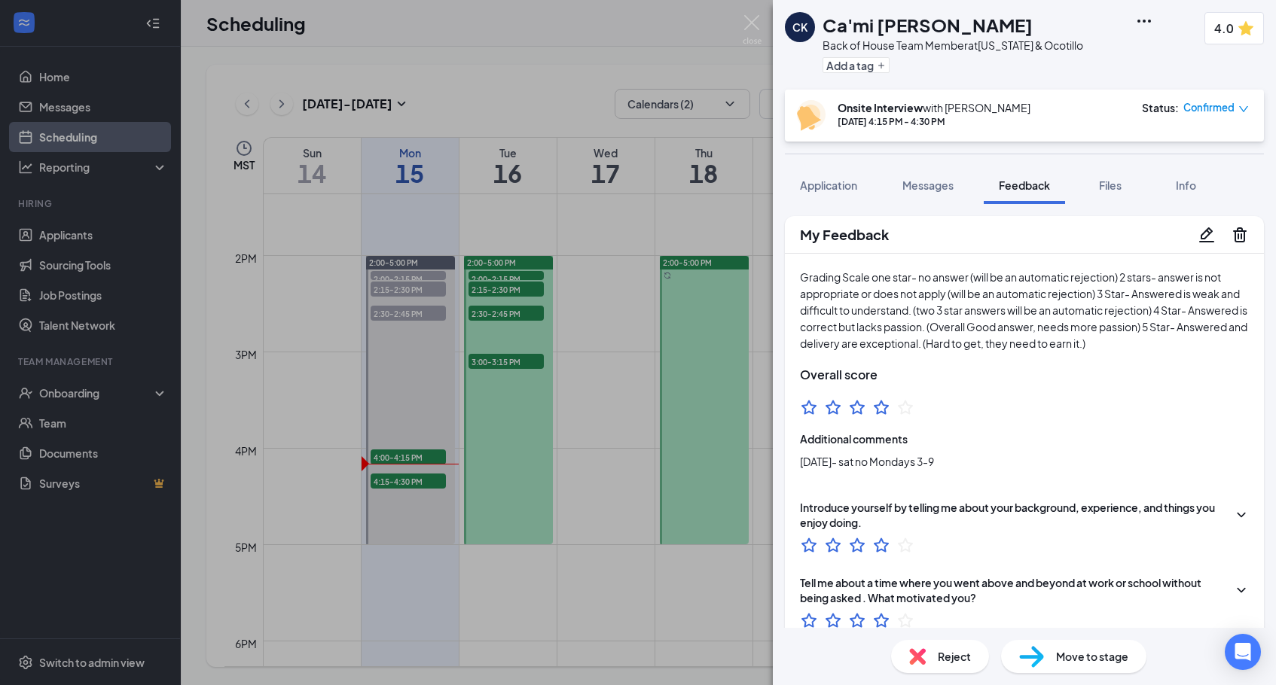
click at [1204, 243] on div "My Feedback" at bounding box center [1024, 235] width 479 height 38
click at [1209, 232] on icon "Pencil" at bounding box center [1206, 234] width 15 height 15
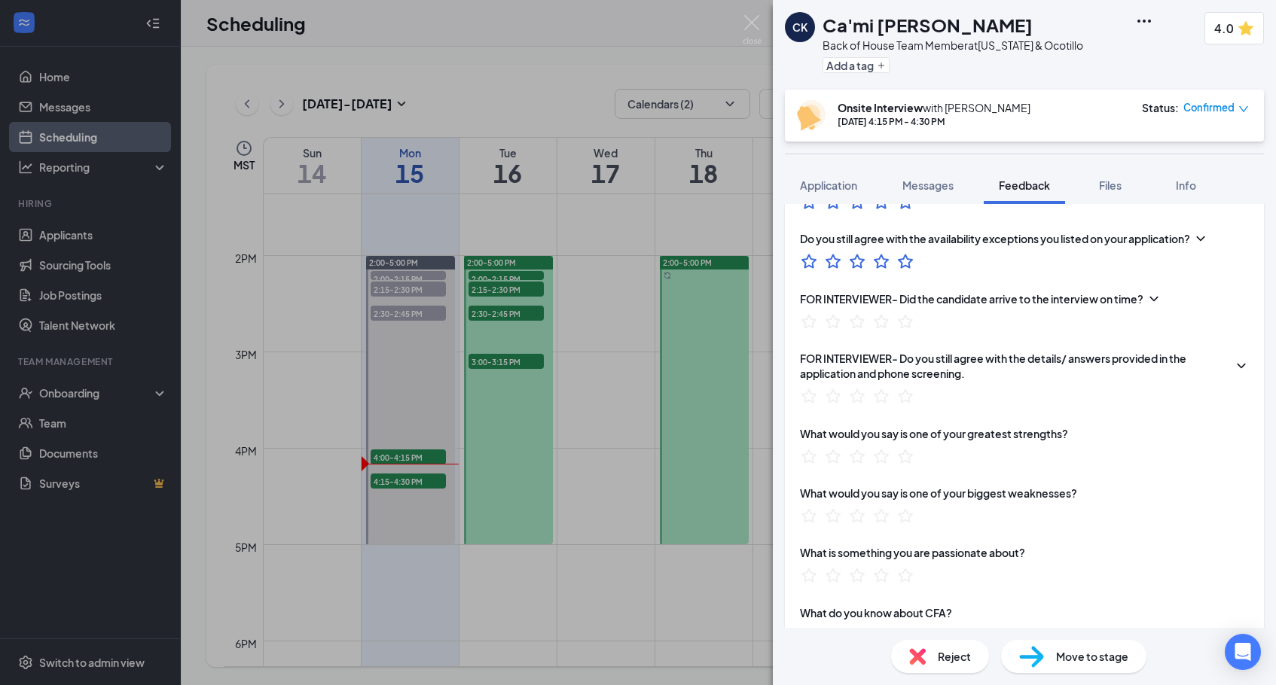
scroll to position [806, 0]
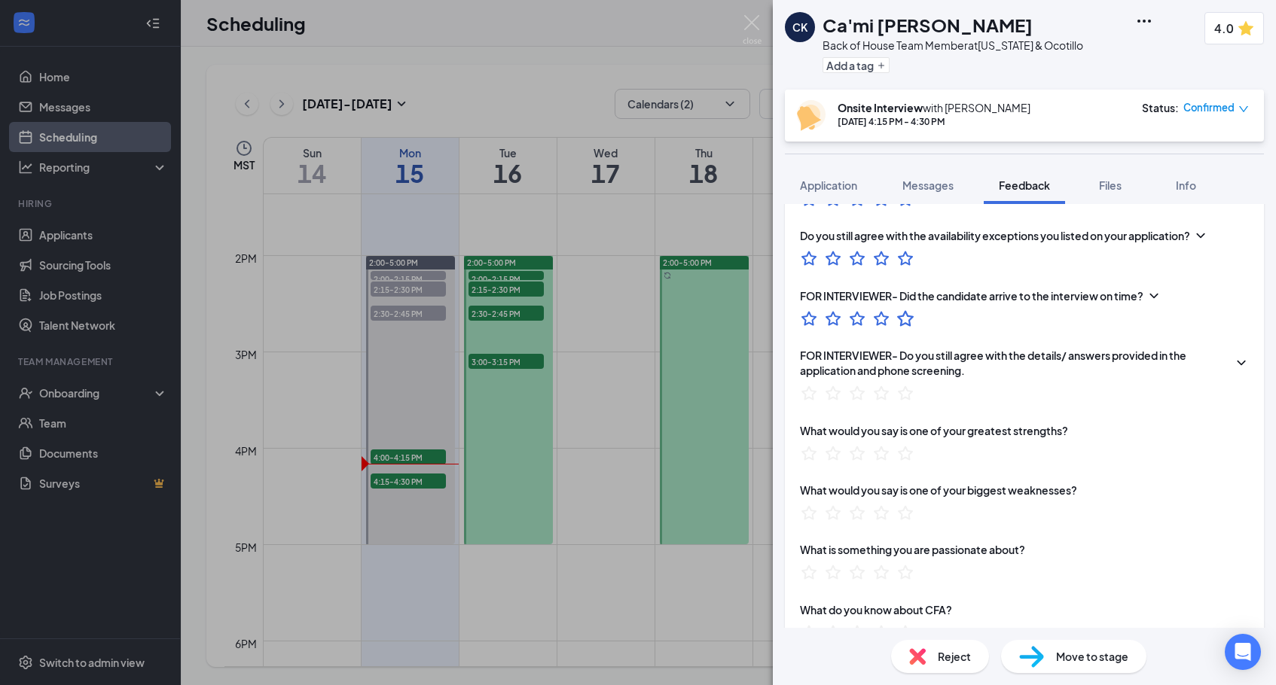
click at [907, 309] on icon "StarBorder" at bounding box center [906, 319] width 20 height 20
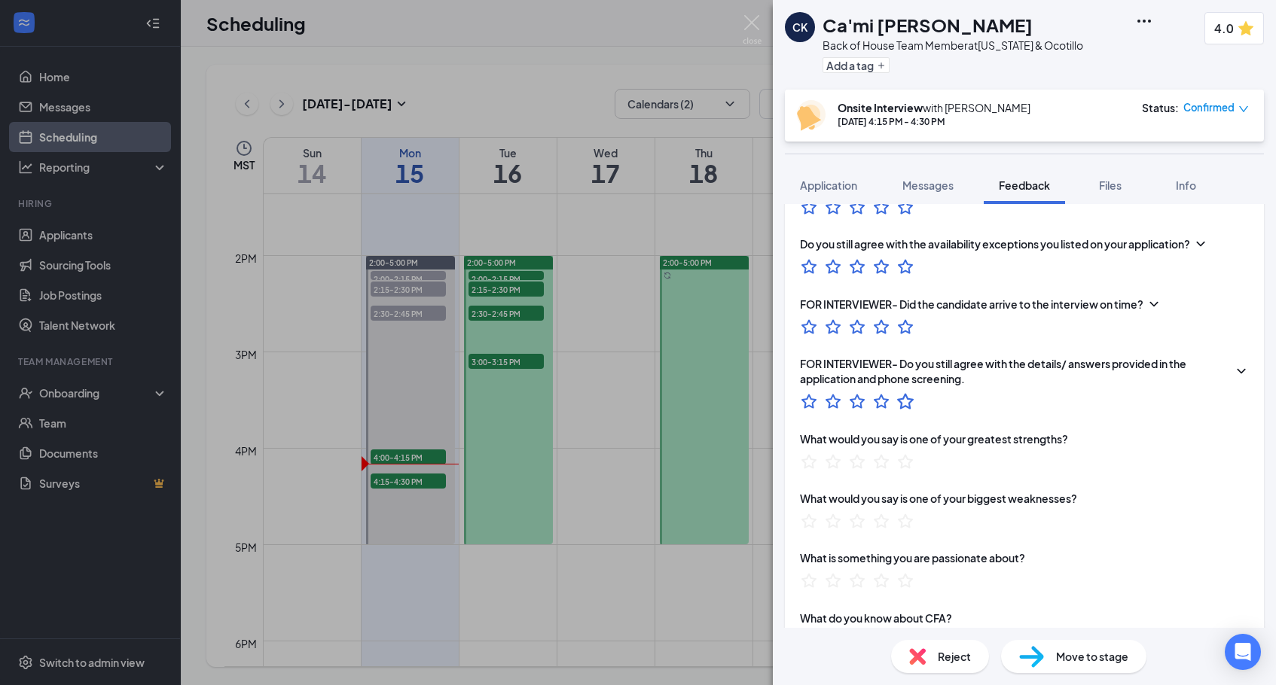
scroll to position [800, 0]
click at [904, 389] on icon "StarBorder" at bounding box center [906, 399] width 20 height 20
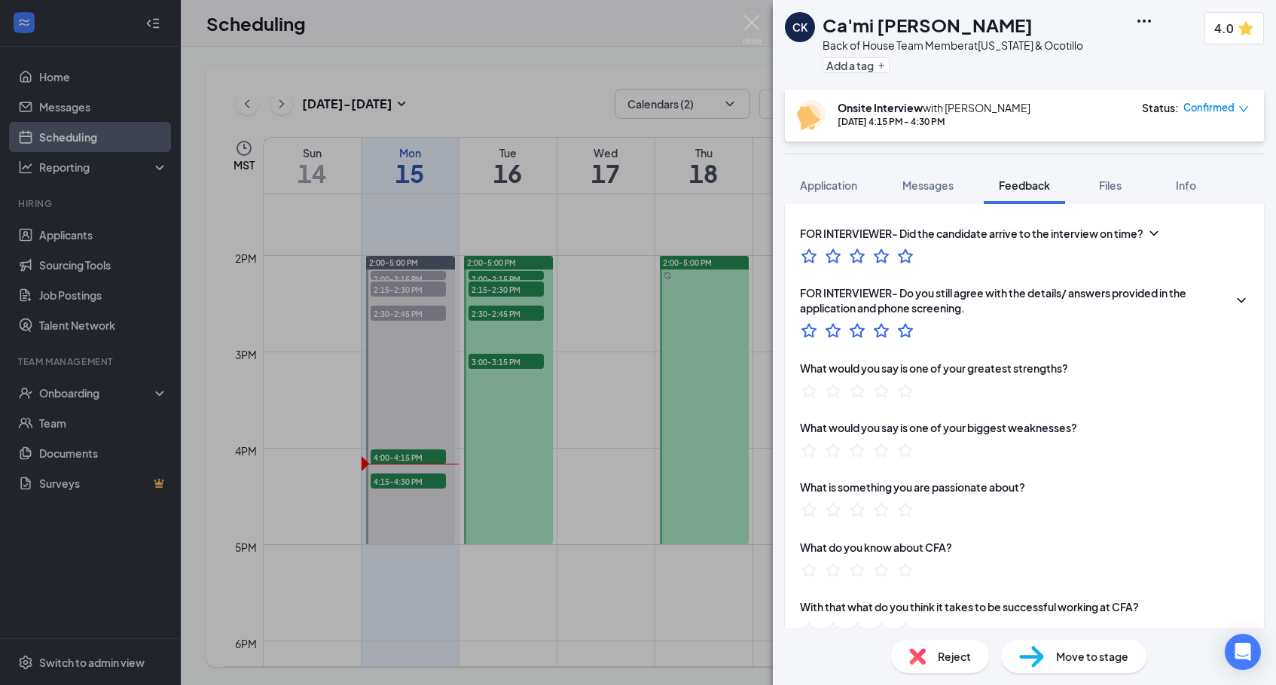
scroll to position [885, 0]
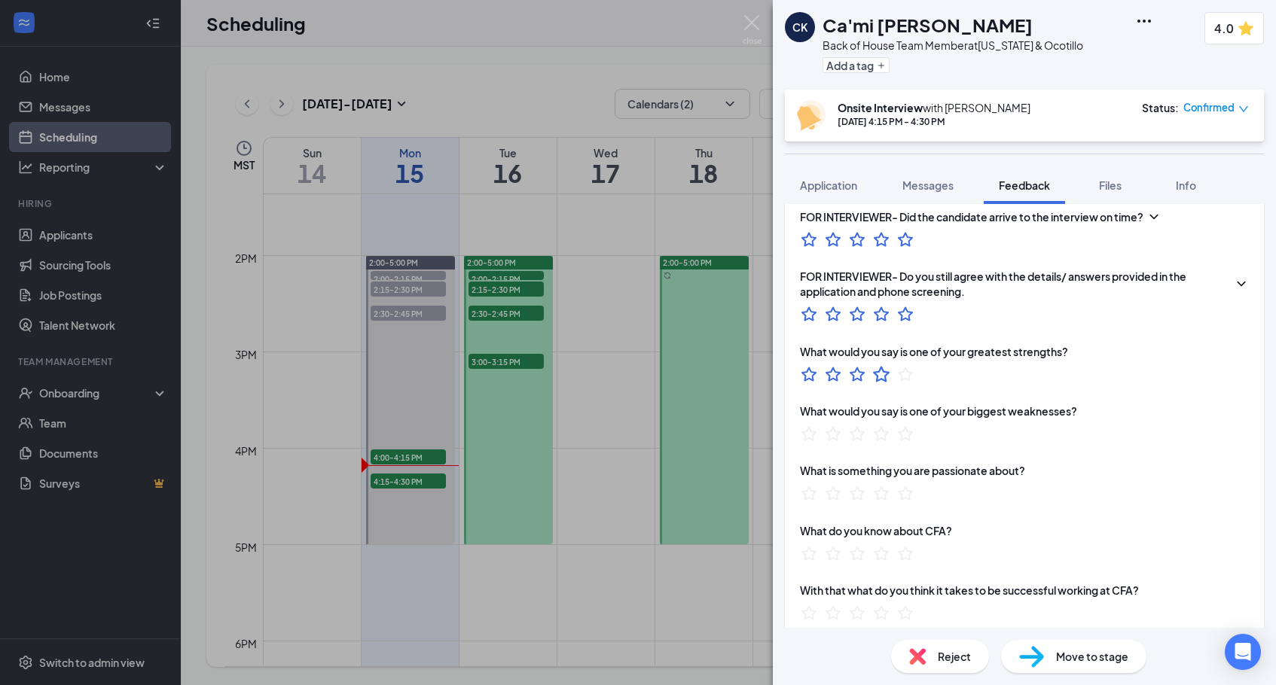
click at [883, 364] on icon "StarBorder" at bounding box center [882, 374] width 20 height 20
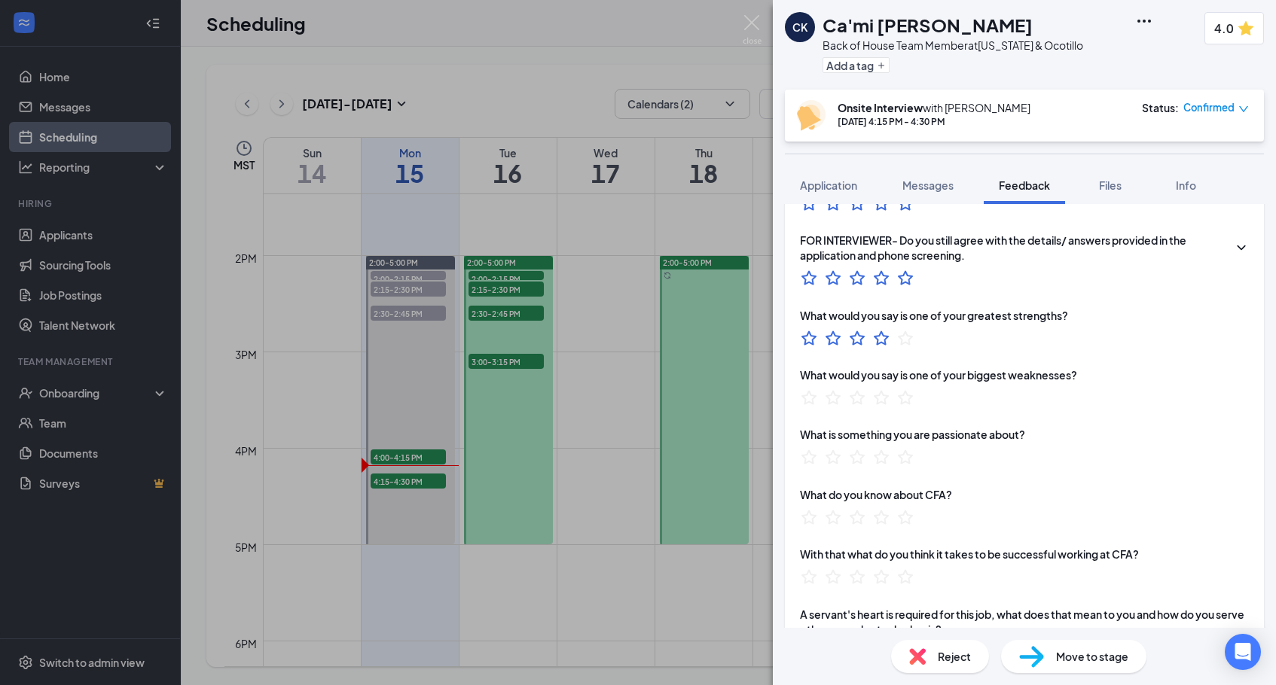
scroll to position [923, 0]
click at [881, 386] on icon "StarBorder" at bounding box center [882, 396] width 20 height 20
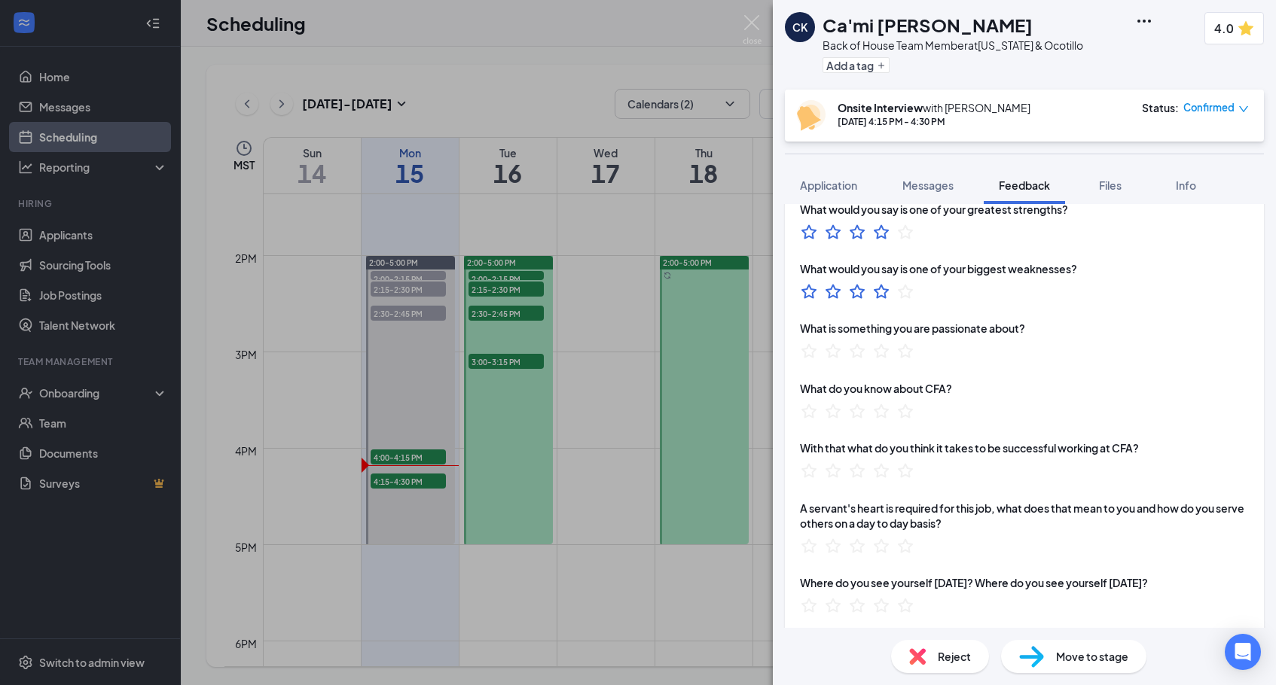
scroll to position [1035, 0]
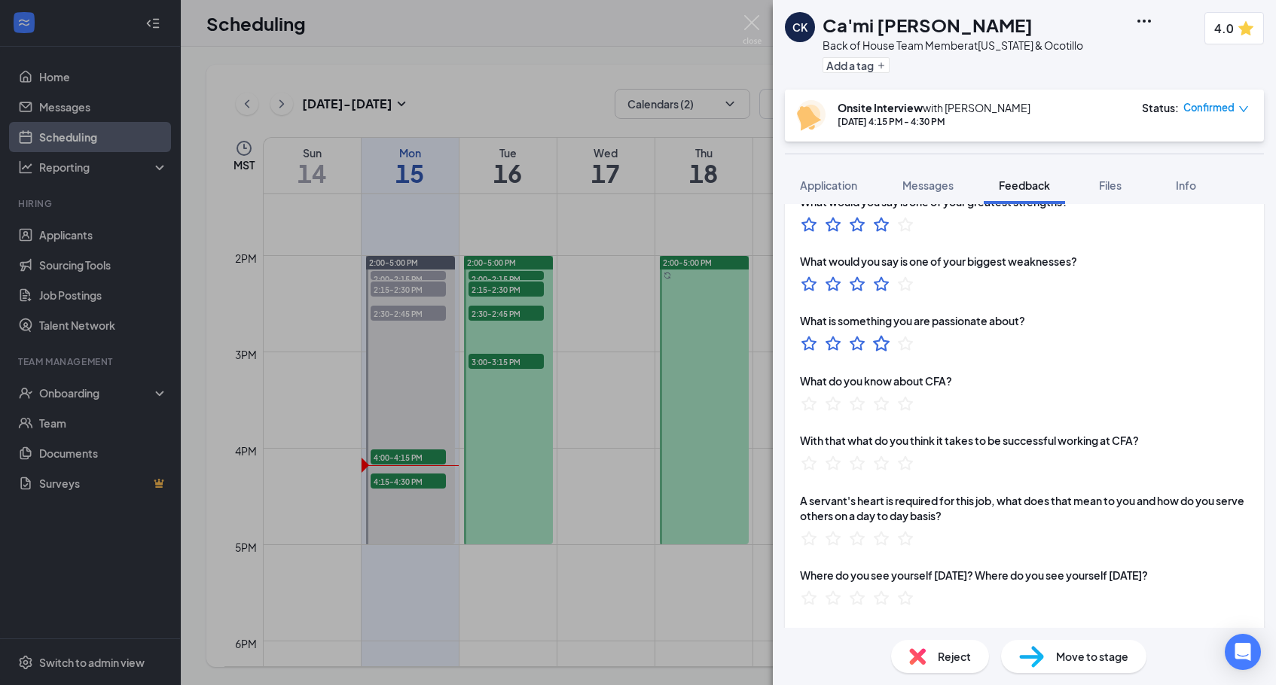
click at [879, 334] on icon "StarBorder" at bounding box center [882, 344] width 20 height 20
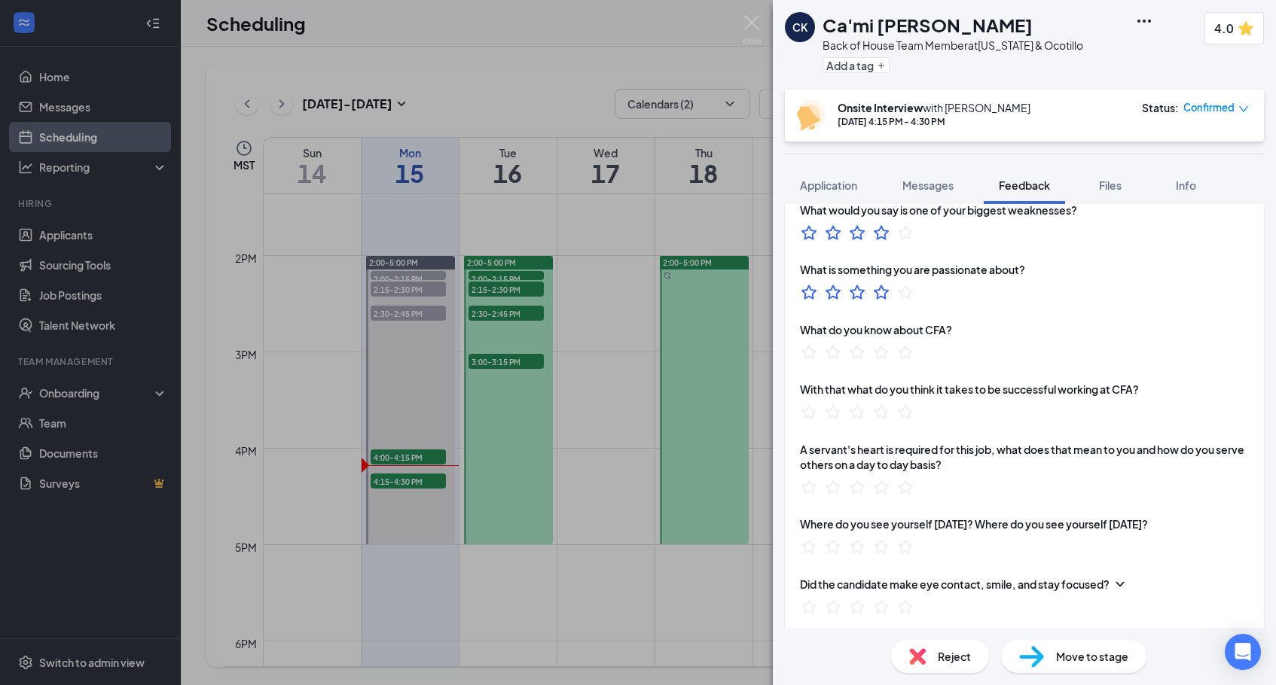
scroll to position [1092, 0]
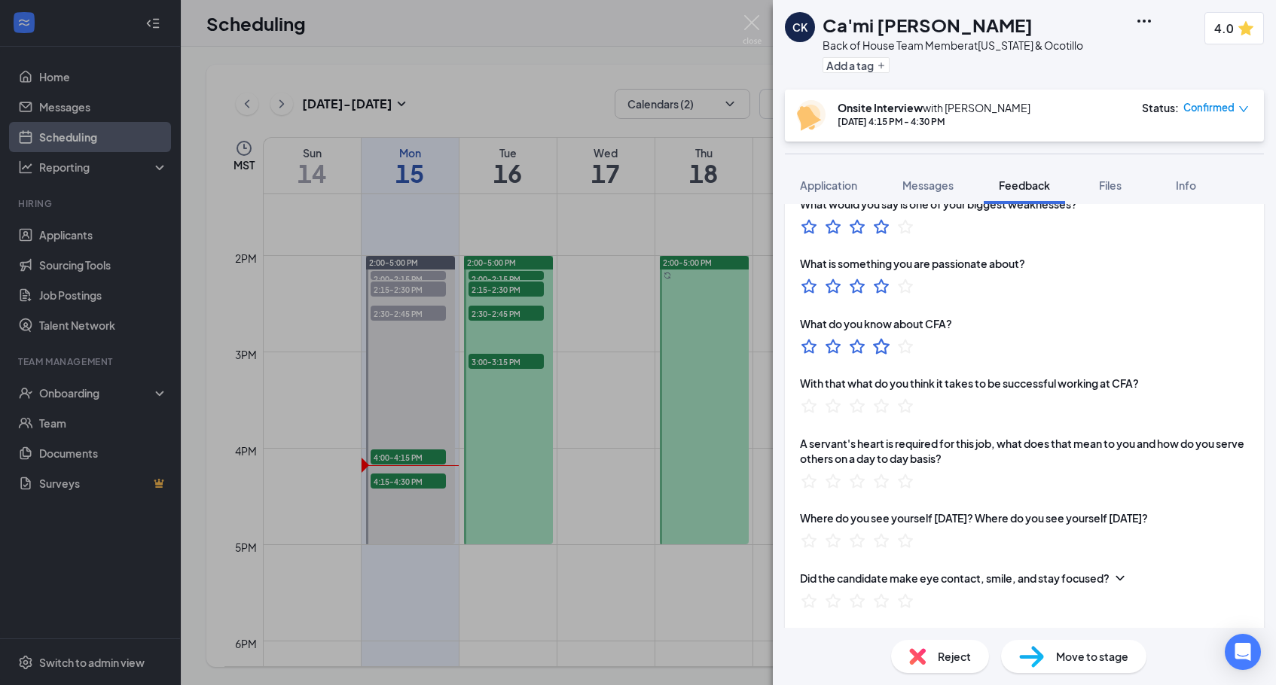
click at [885, 338] on icon "StarBorder" at bounding box center [881, 346] width 17 height 16
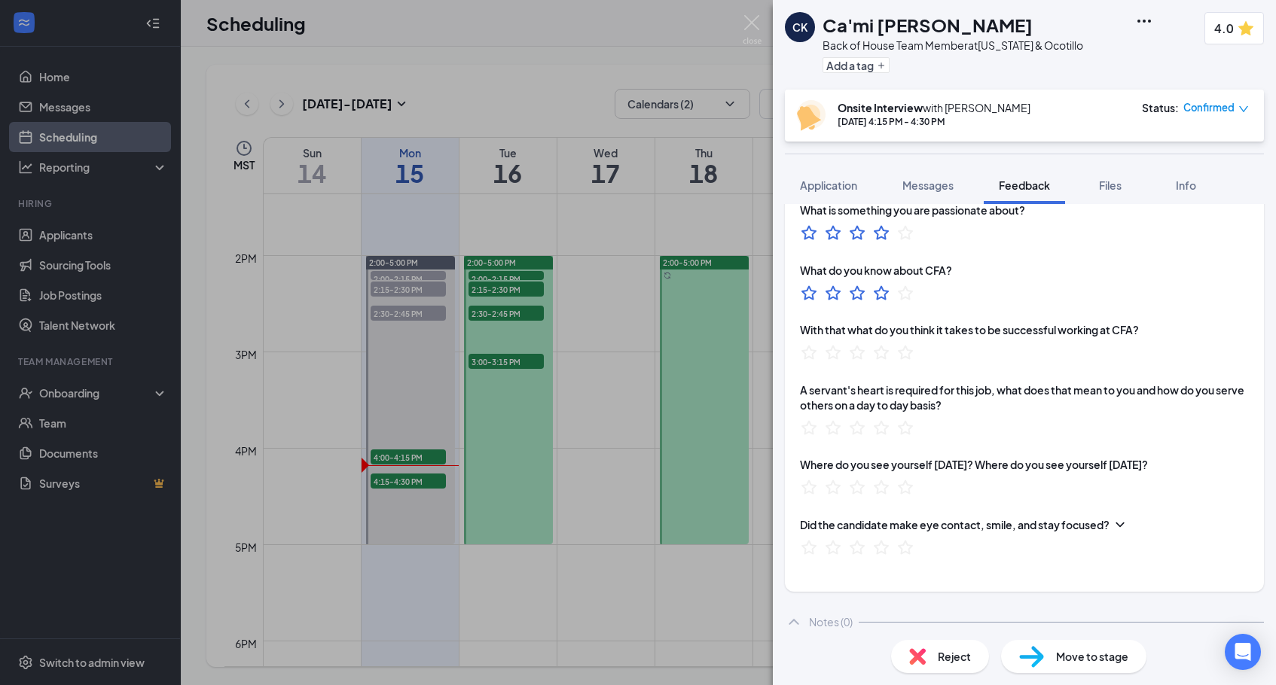
scroll to position [1146, 0]
click at [904, 344] on icon "StarBorder" at bounding box center [905, 352] width 17 height 16
click at [880, 342] on icon "StarBorder" at bounding box center [882, 352] width 20 height 20
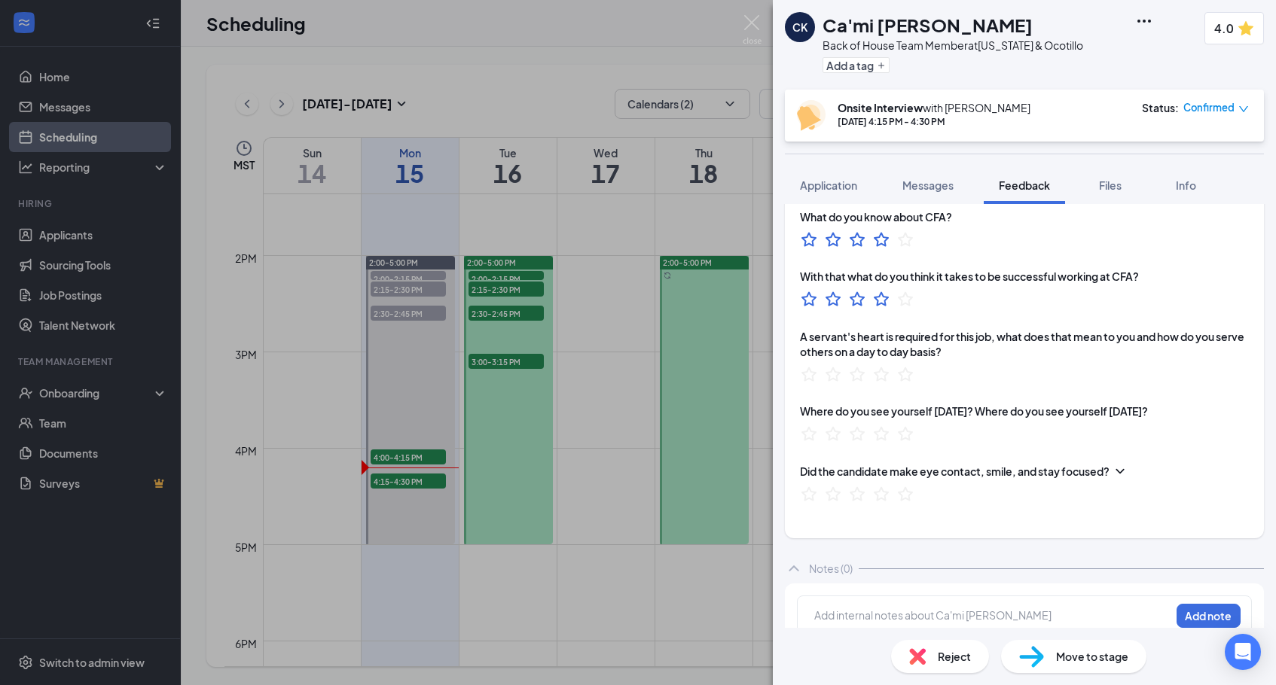
scroll to position [1198, 0]
click at [883, 367] on icon "StarBorder" at bounding box center [881, 375] width 17 height 16
click at [883, 484] on icon "StarBorder" at bounding box center [882, 494] width 20 height 20
click at [909, 487] on icon "StarBorder" at bounding box center [905, 495] width 17 height 16
click at [884, 425] on icon "StarBorder" at bounding box center [882, 435] width 20 height 20
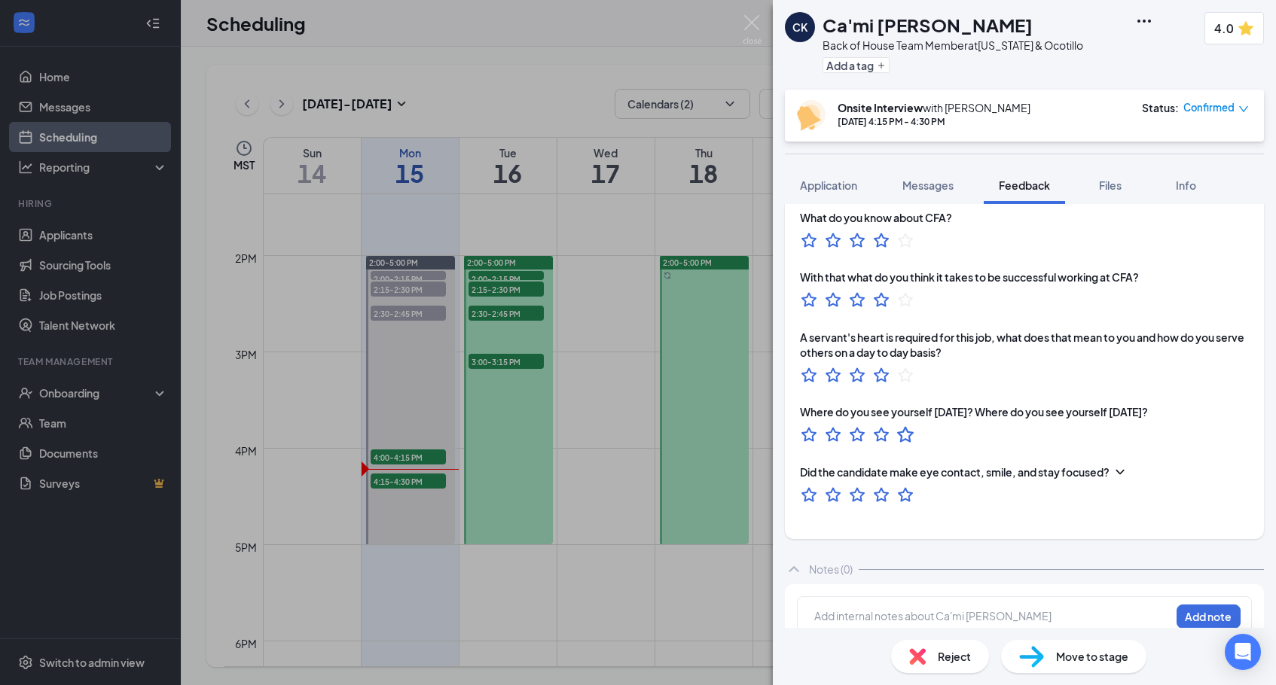
click at [909, 427] on icon "StarBorder" at bounding box center [905, 435] width 17 height 16
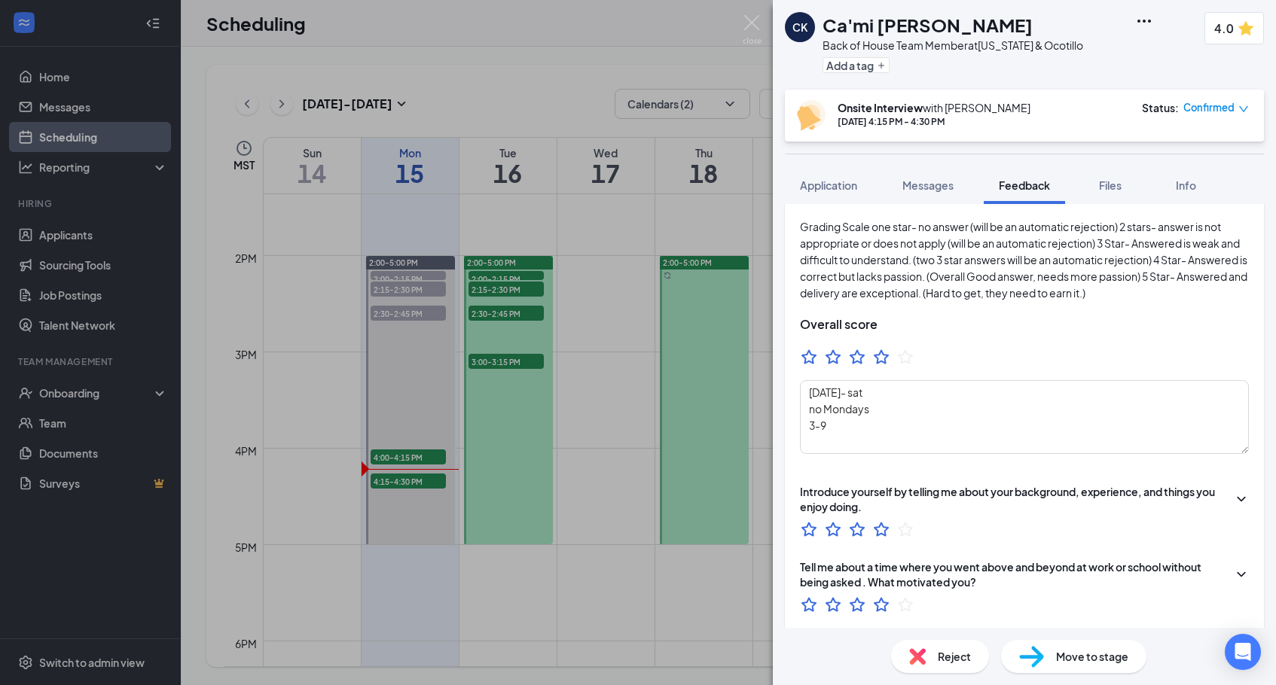
scroll to position [30, 0]
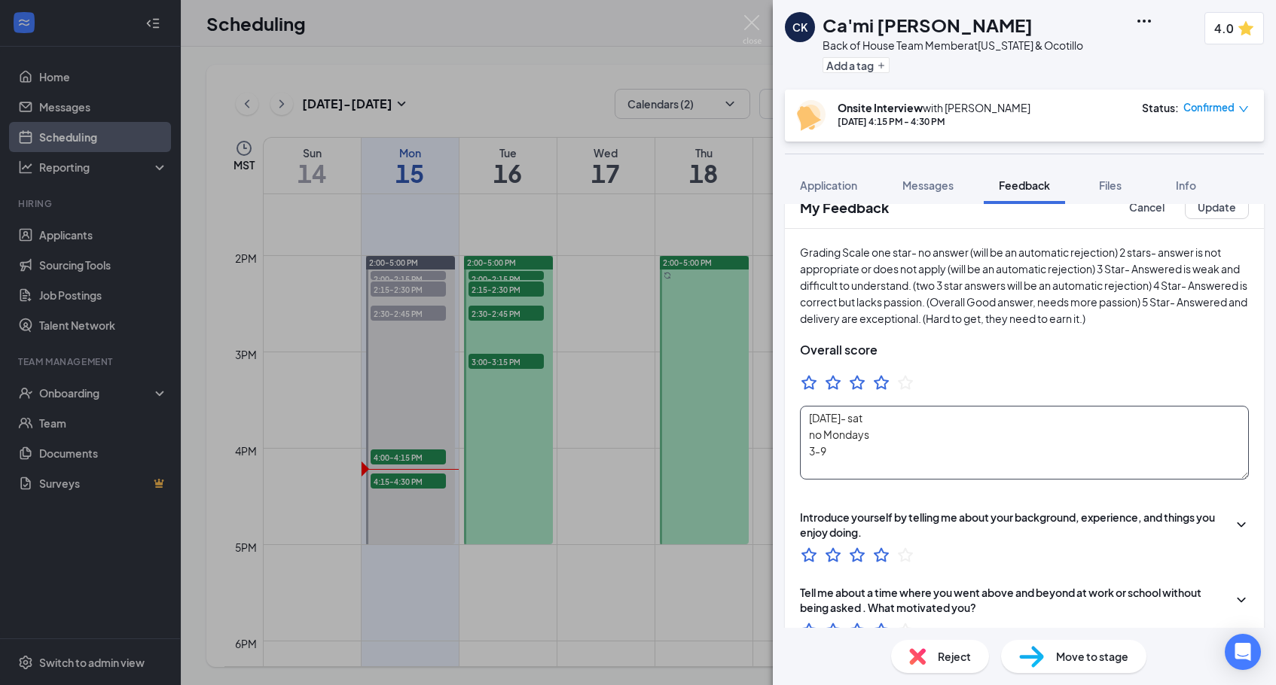
click at [892, 448] on textarea "Tuesday- sat no Mondays 3-9" at bounding box center [1024, 443] width 449 height 74
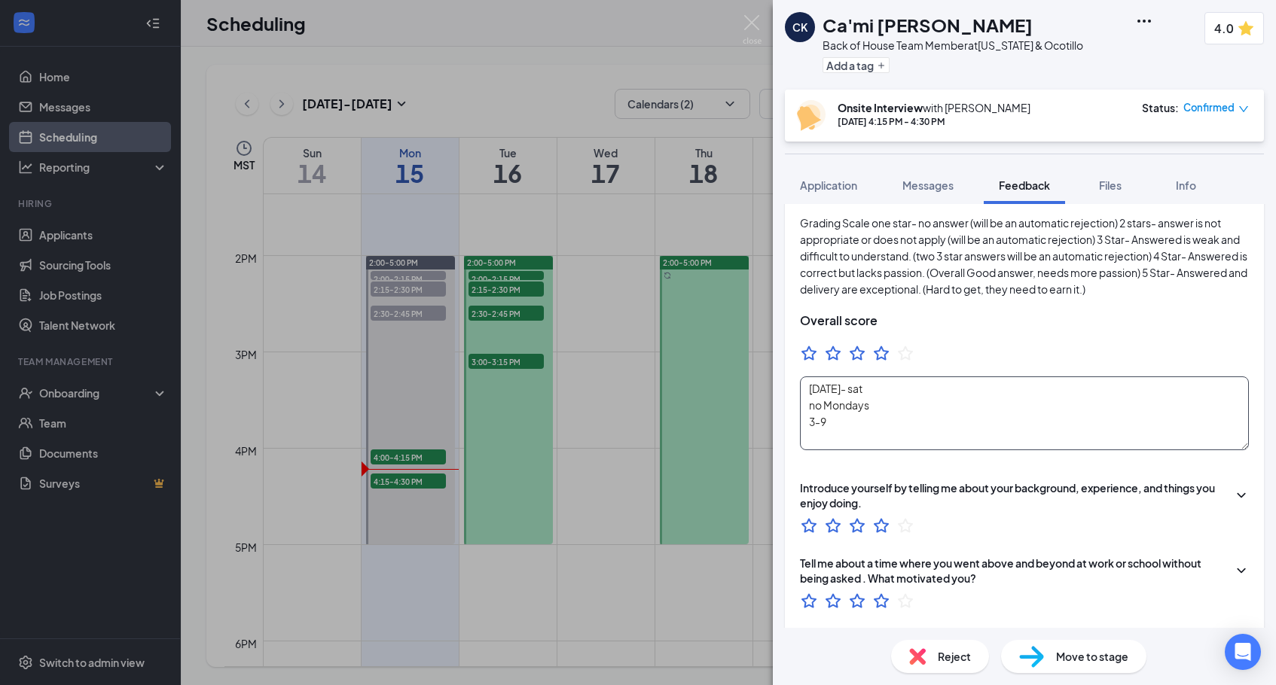
scroll to position [0, 0]
click at [835, 426] on textarea "Tuesday- sat no Mondays 3-9" at bounding box center [1024, 414] width 449 height 74
click at [826, 405] on textarea "Tuesday- sat no Mondays 3-9" at bounding box center [1024, 414] width 449 height 74
click at [850, 392] on textarea "Tuesday- sat Mondays 3-9" at bounding box center [1024, 414] width 449 height 74
click at [857, 409] on textarea "Mondays 3-9" at bounding box center [1024, 414] width 449 height 74
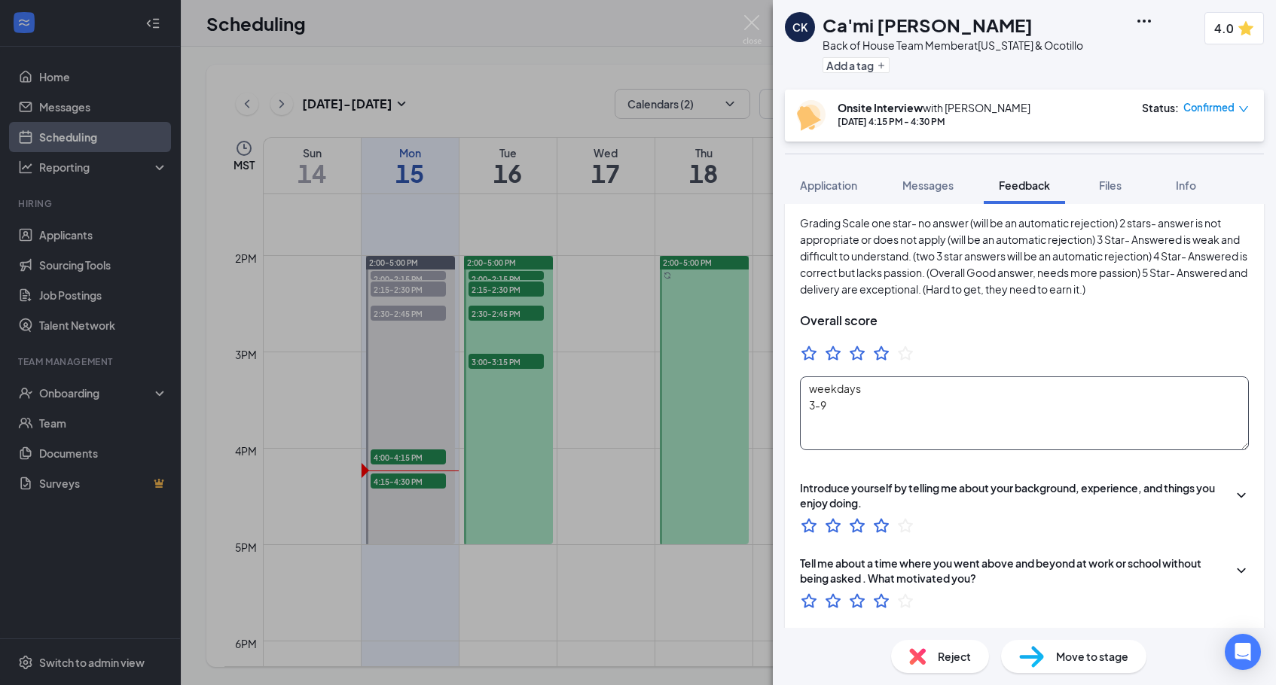
click at [834, 426] on textarea "weekdays 3-9" at bounding box center [1024, 414] width 449 height 74
click at [826, 426] on textarea "weekdays 3-9" at bounding box center [1024, 414] width 449 height 74
click at [811, 393] on textarea "weekdays 3-9" at bounding box center [1024, 414] width 449 height 74
click at [823, 444] on textarea "NO Tuesdays weekdays 3-9" at bounding box center [1024, 414] width 449 height 74
click at [862, 408] on textarea "NO Tuesdays weekdays 3-9 Sat all day." at bounding box center [1024, 414] width 449 height 74
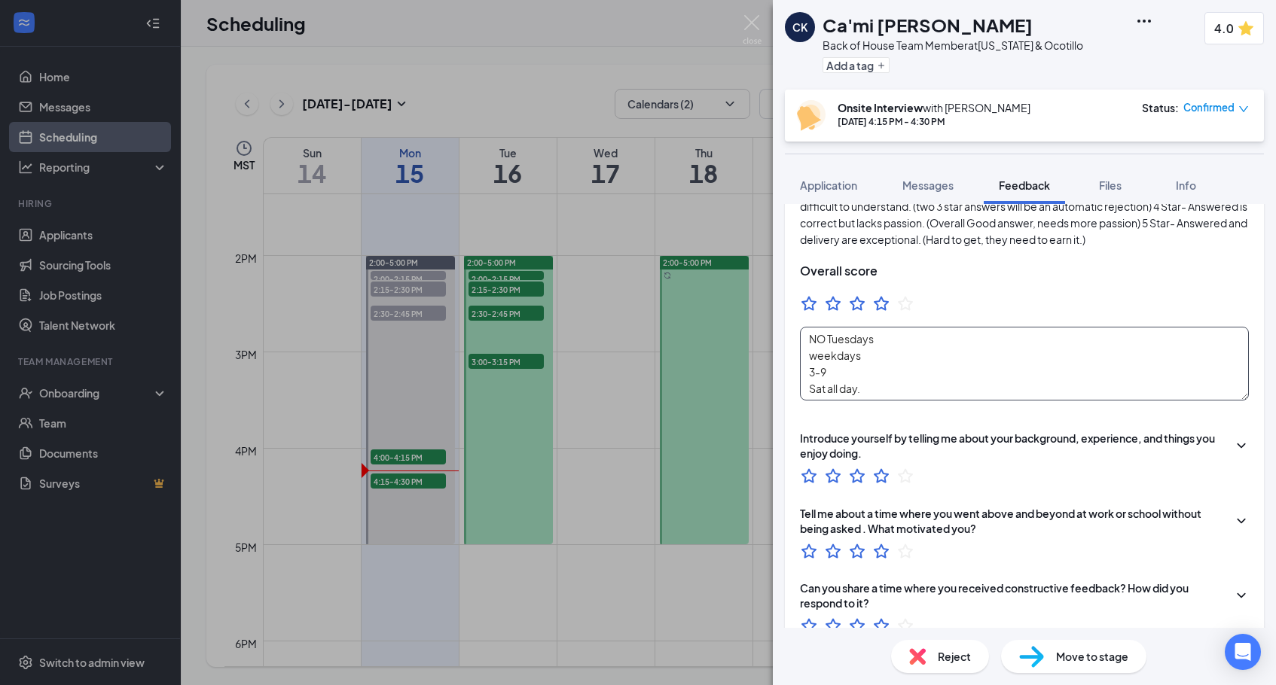
scroll to position [110, 0]
click at [837, 372] on textarea "NO Tuesdays weekdays 3-9 Sat all day." at bounding box center [1024, 363] width 449 height 74
click at [902, 398] on textarea "NO Tuesdays weekdays 3-9 Sat all day." at bounding box center [1024, 363] width 449 height 74
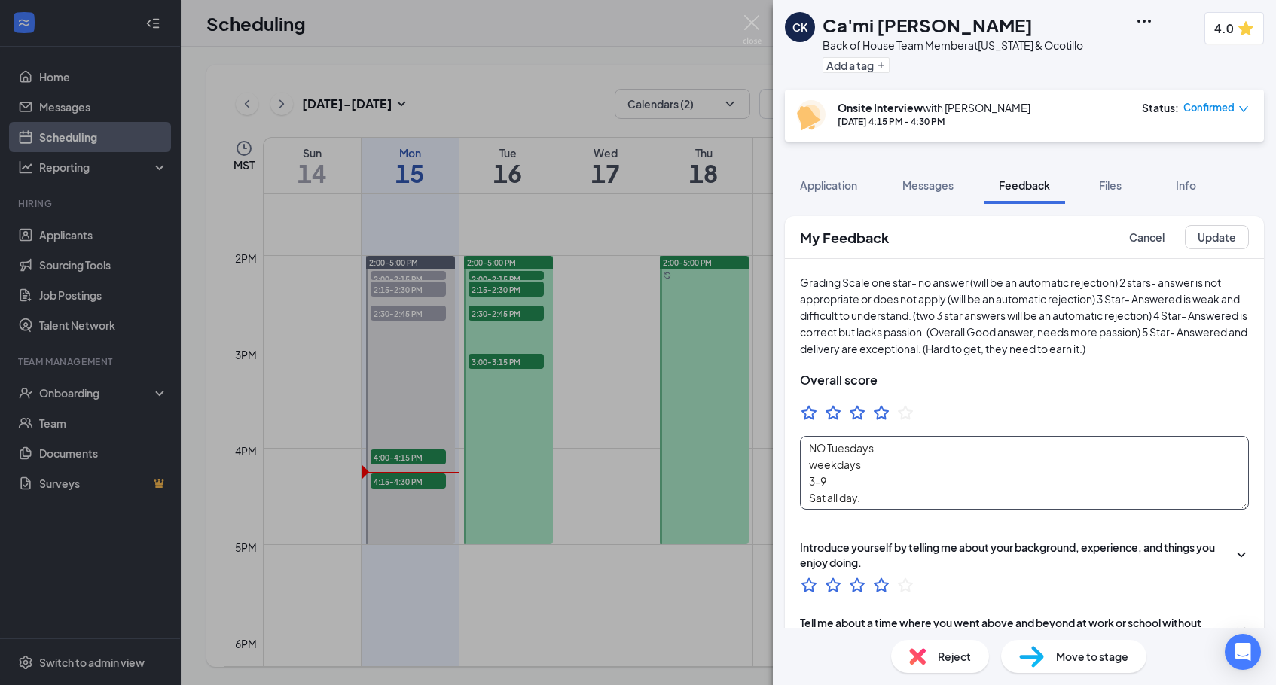
scroll to position [0, 0]
type textarea "NO Tuesdays weekdays 3-9 Sat all day."
click at [1205, 241] on button "Update" at bounding box center [1217, 237] width 64 height 24
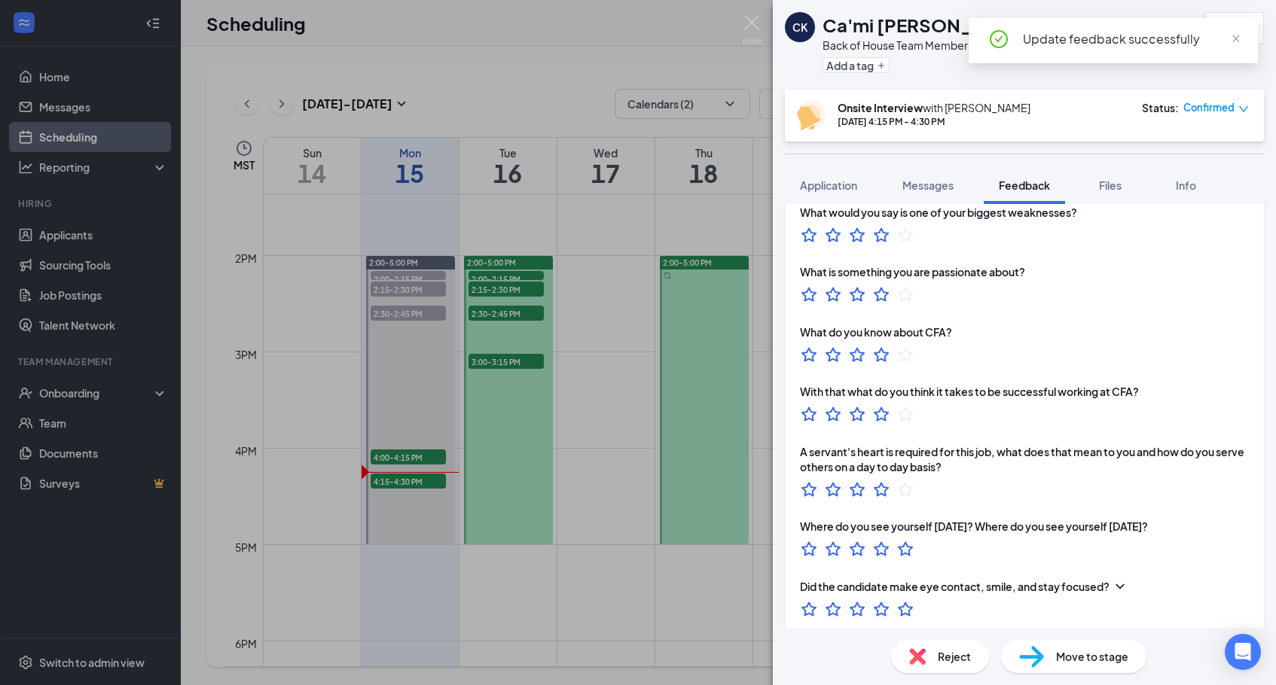
scroll to position [1046, 0]
click at [1052, 663] on div "Move to stage" at bounding box center [1073, 656] width 145 height 33
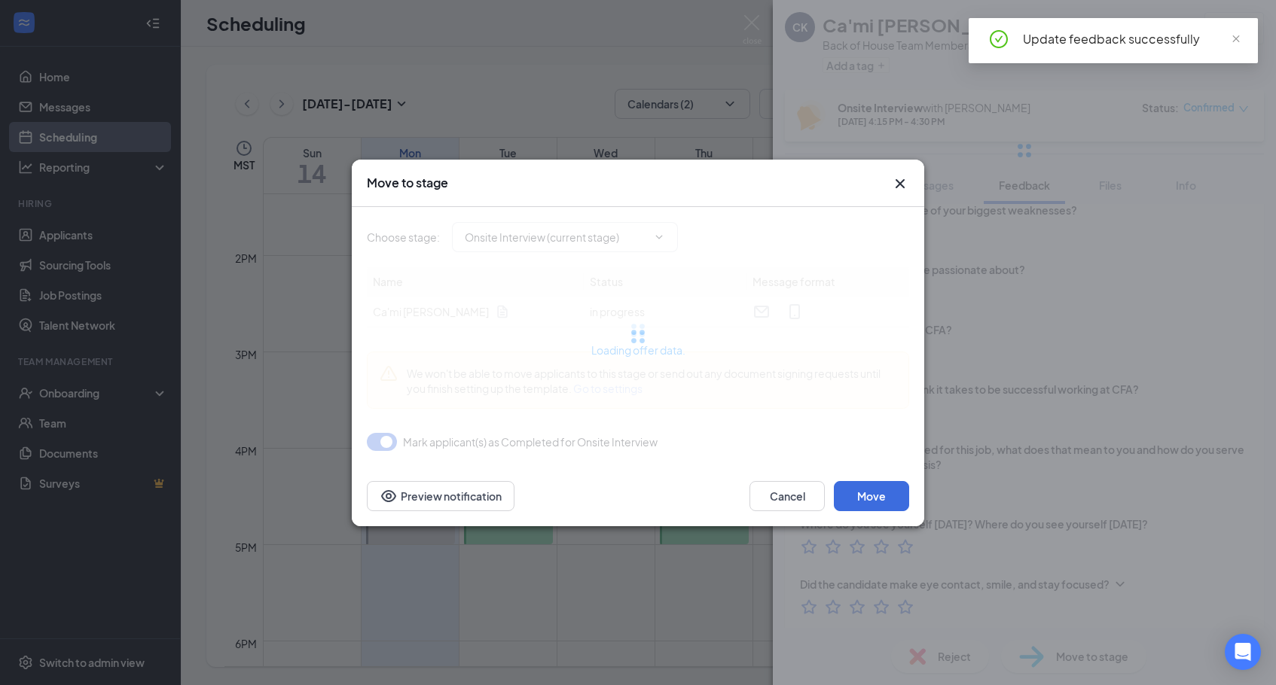
type input "Offer Letter (next stage)"
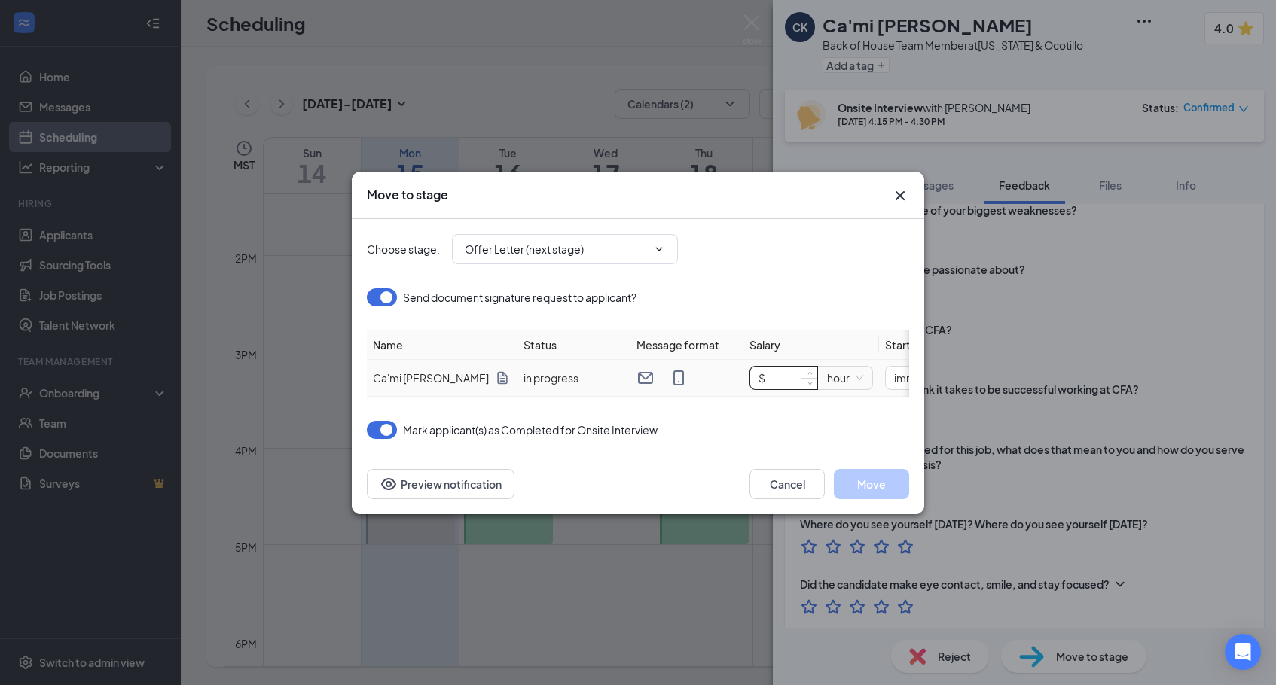
click at [793, 380] on input "$" at bounding box center [783, 378] width 67 height 23
type input "$ 16"
click at [886, 484] on button "Move" at bounding box center [871, 484] width 75 height 30
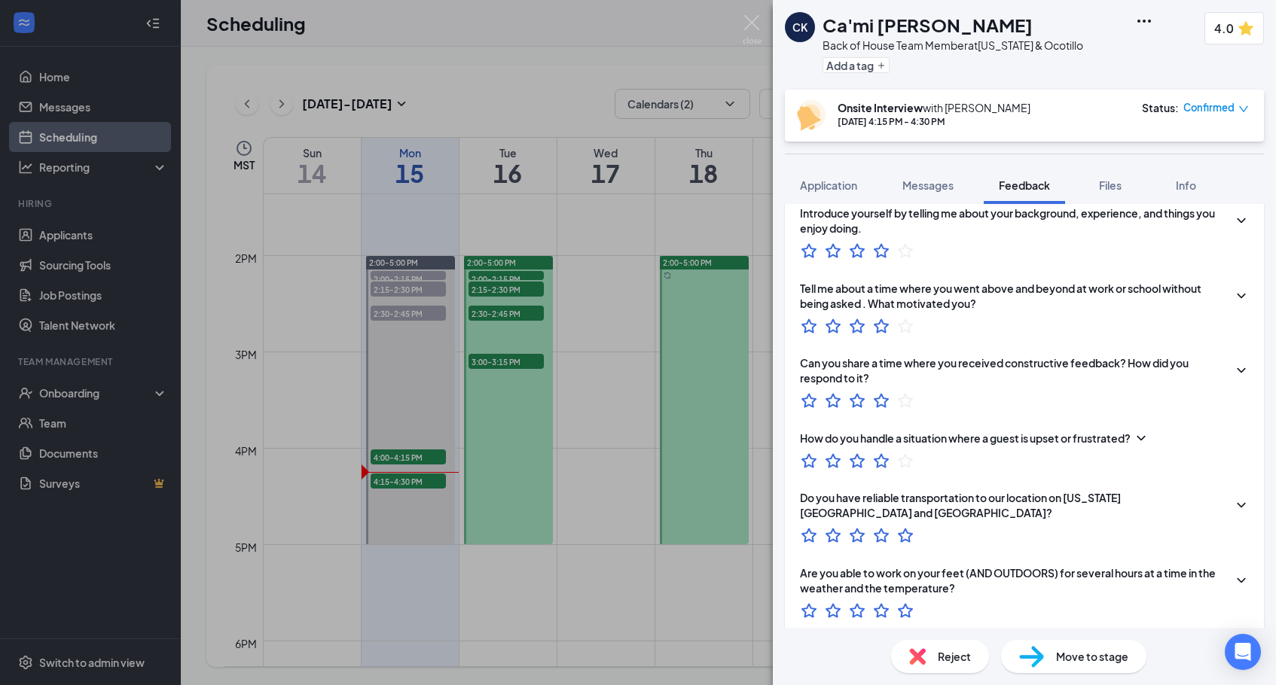
scroll to position [273, 0]
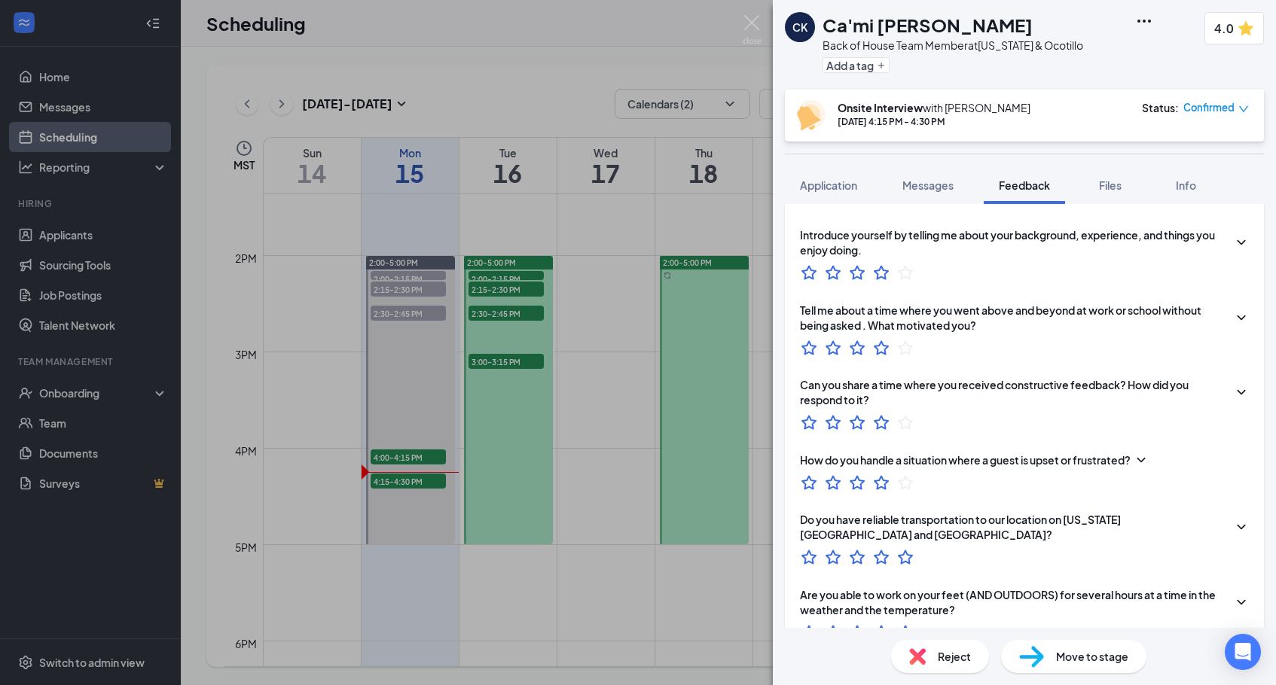
click at [731, 298] on div "CK Ca'mi Knox Back of House Team Member at Arizona & Ocotillo Add a tag 4.0 Ons…" at bounding box center [638, 342] width 1276 height 685
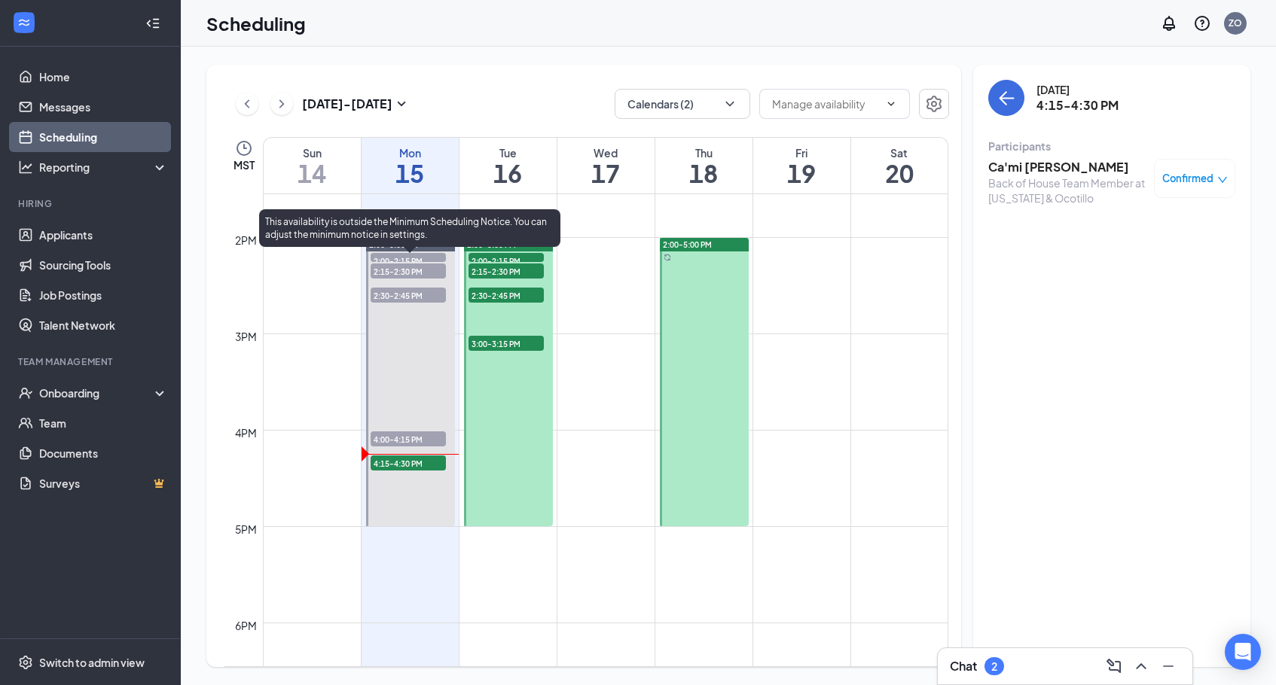
scroll to position [1303, 0]
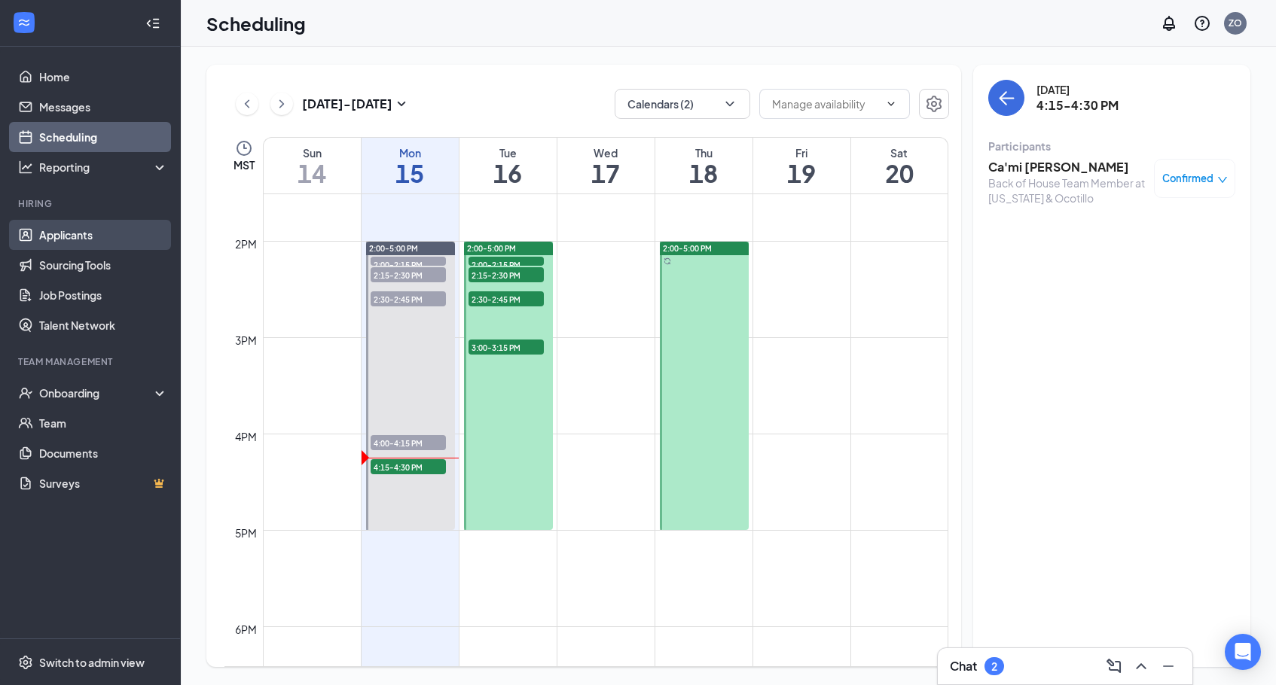
click at [142, 244] on link "Applicants" at bounding box center [103, 235] width 129 height 30
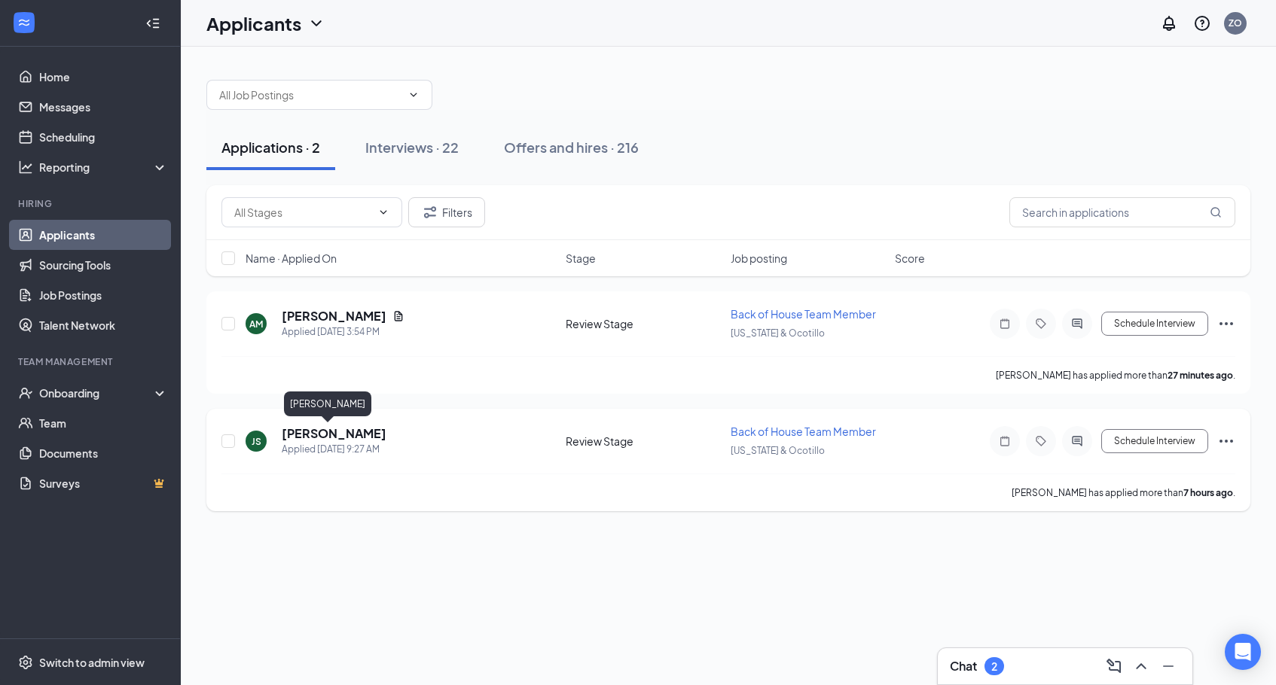
click at [304, 427] on h5 "Joe Schmo" at bounding box center [334, 434] width 105 height 17
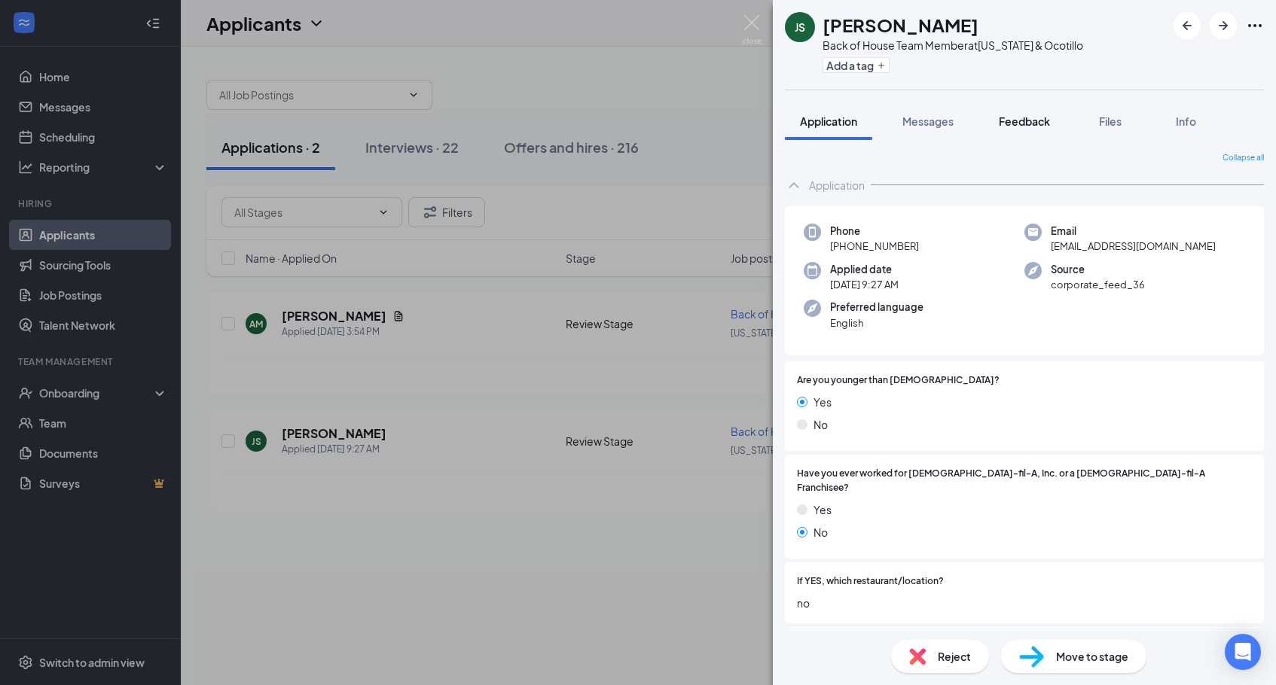
click at [1039, 130] on button "Feedback" at bounding box center [1024, 121] width 81 height 38
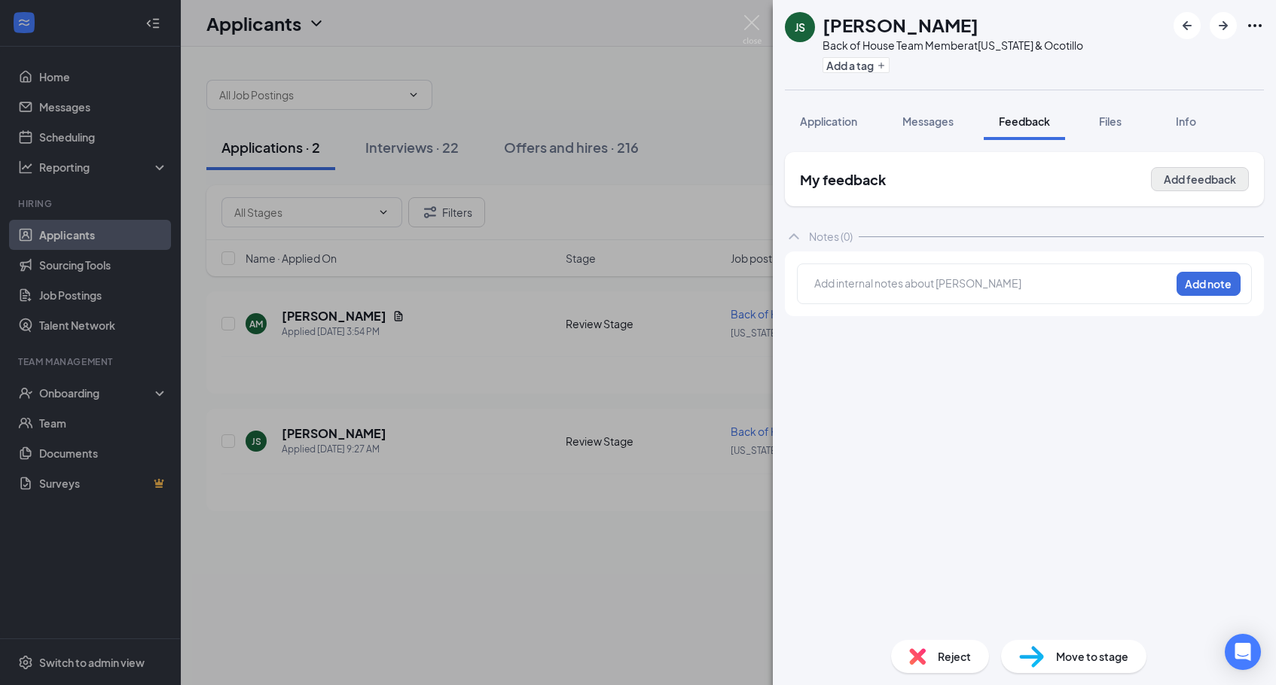
click at [1175, 190] on button "Add feedback" at bounding box center [1200, 179] width 98 height 24
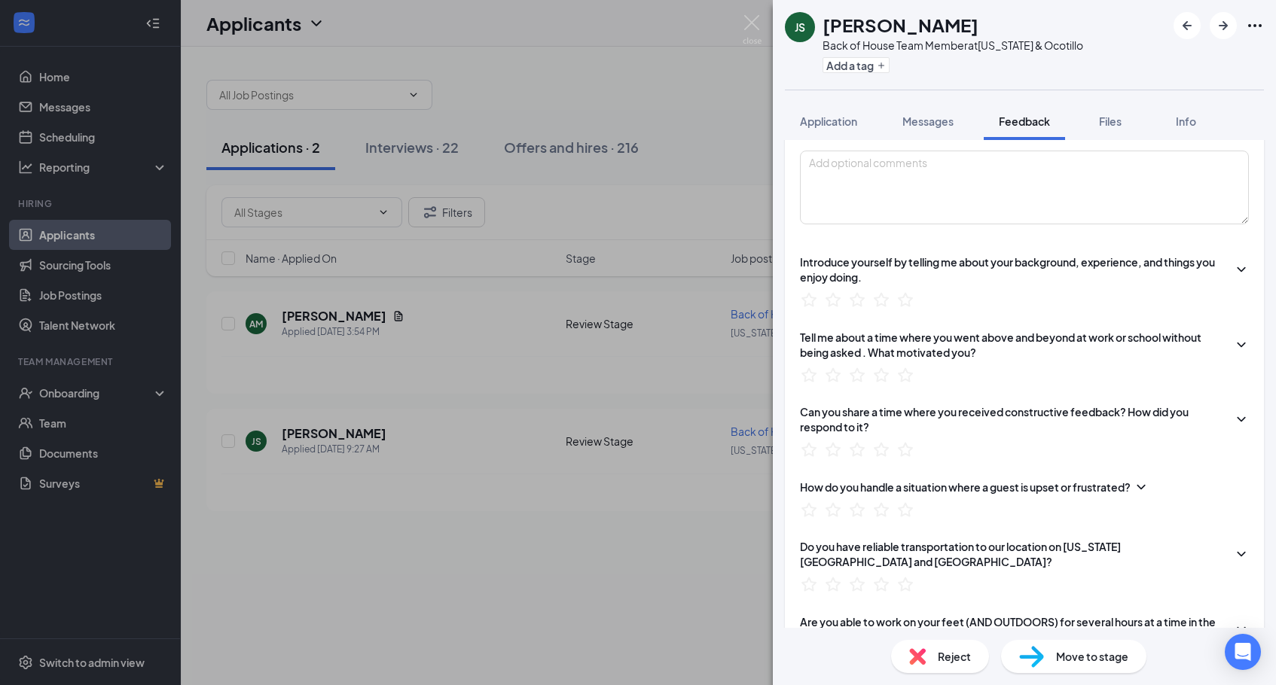
scroll to position [224, 0]
click at [844, 182] on textarea at bounding box center [1024, 185] width 449 height 74
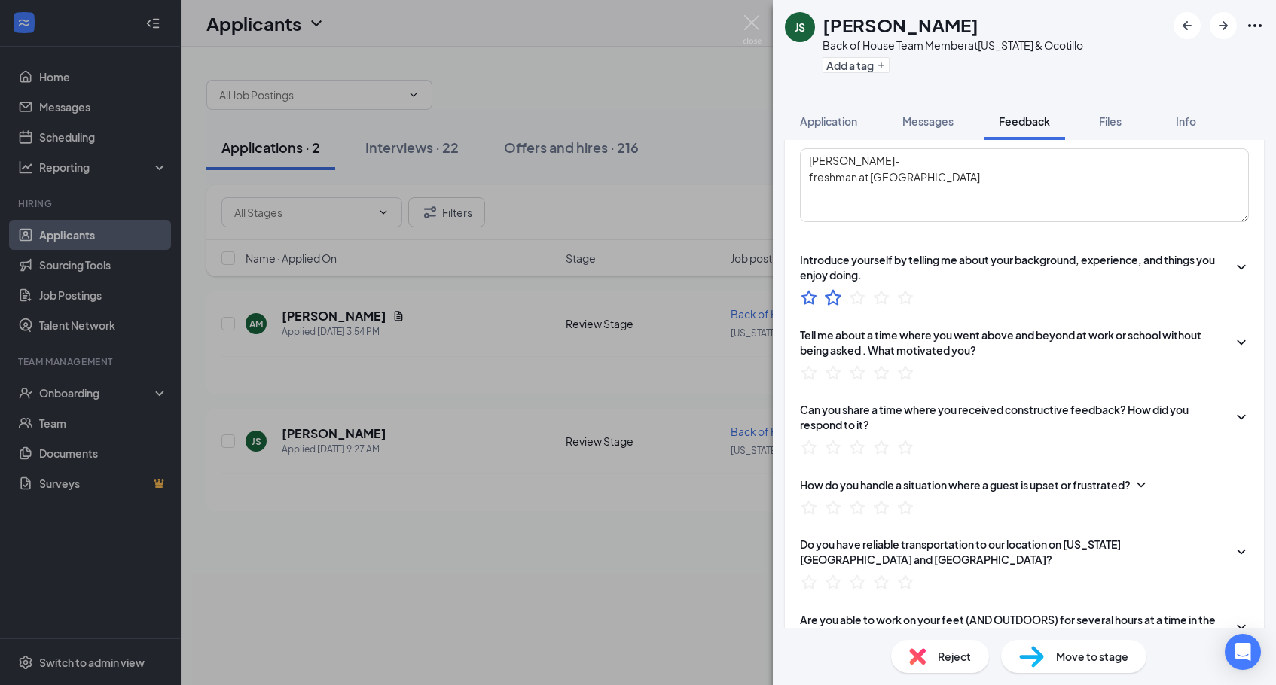
click at [824, 296] on icon "StarBorder" at bounding box center [833, 298] width 20 height 20
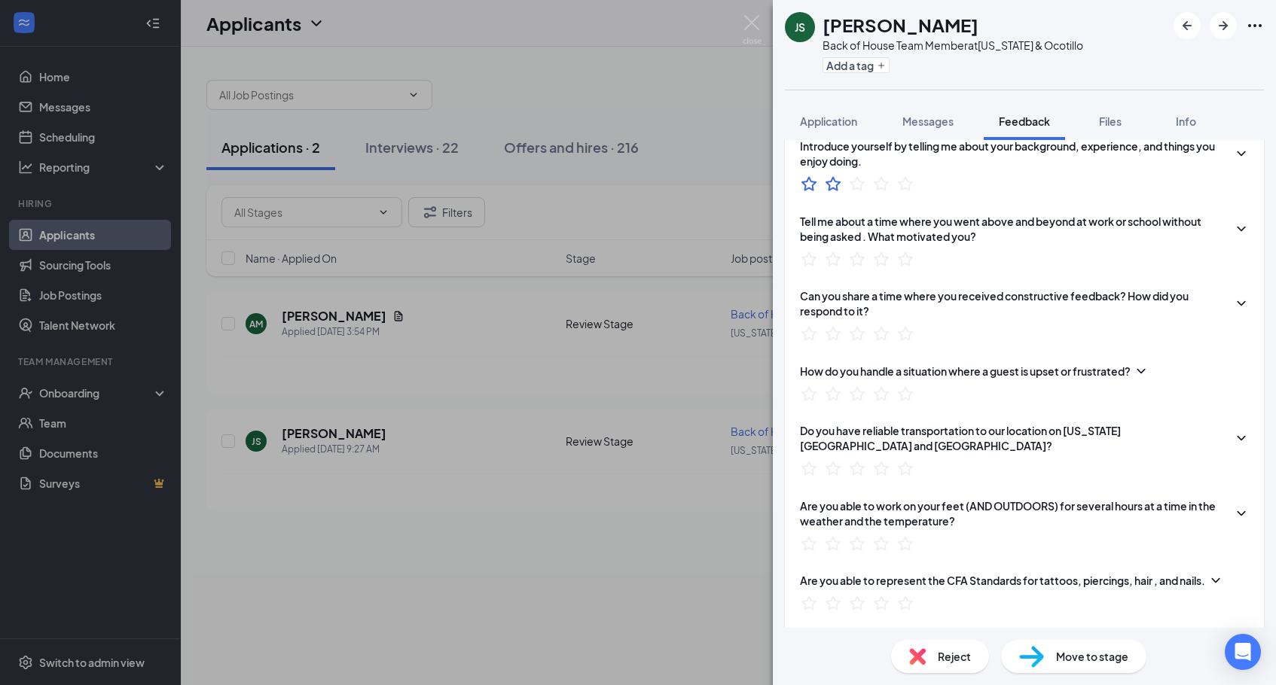
scroll to position [351, 0]
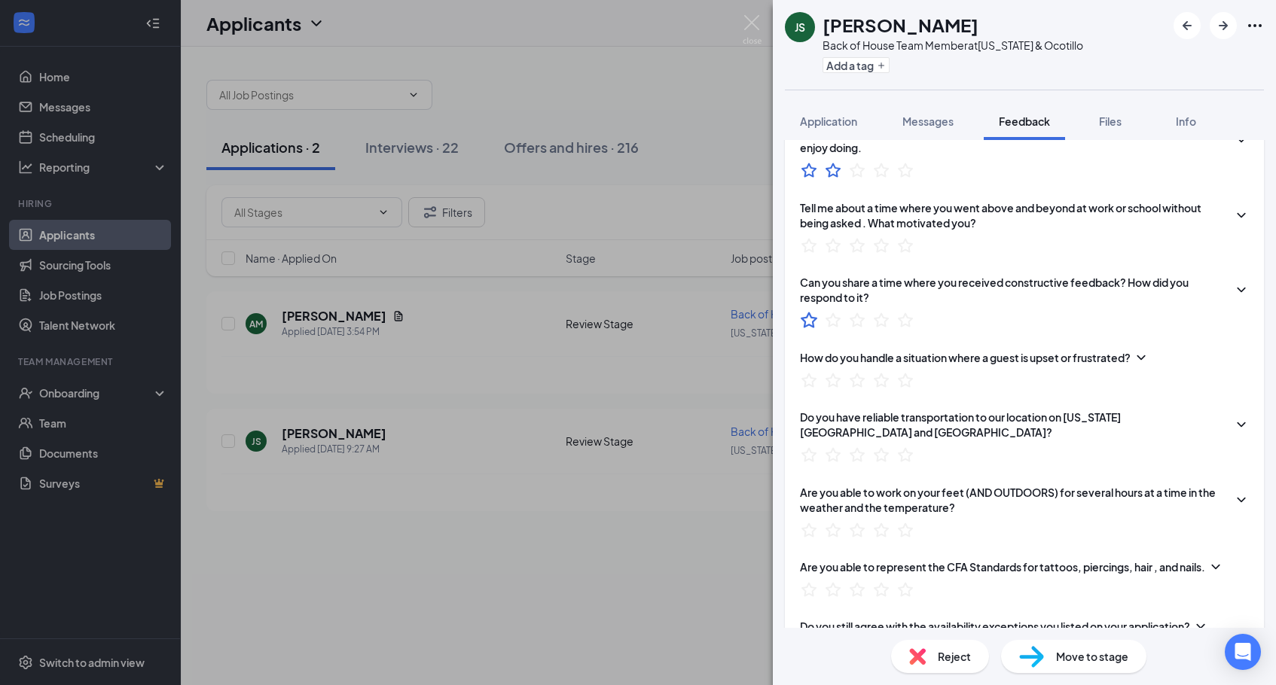
click at [806, 328] on icon "StarBorder" at bounding box center [809, 320] width 20 height 20
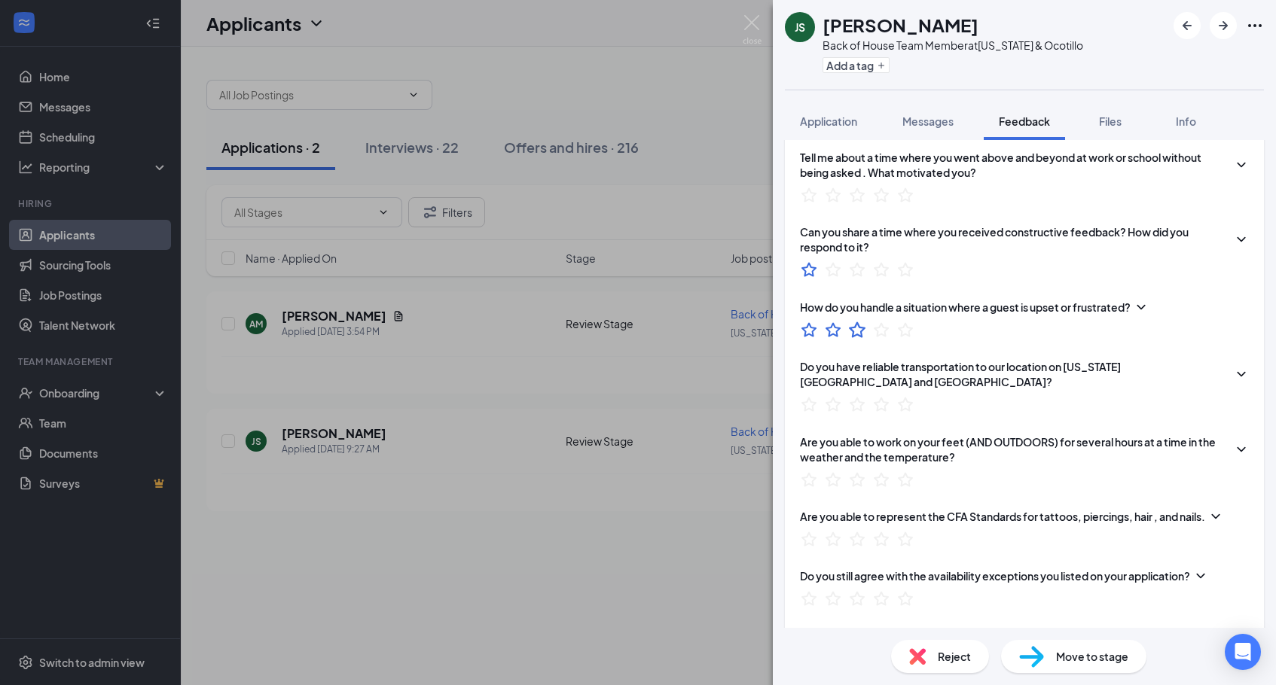
scroll to position [403, 0]
click at [811, 332] on icon "StarBorder" at bounding box center [809, 328] width 17 height 16
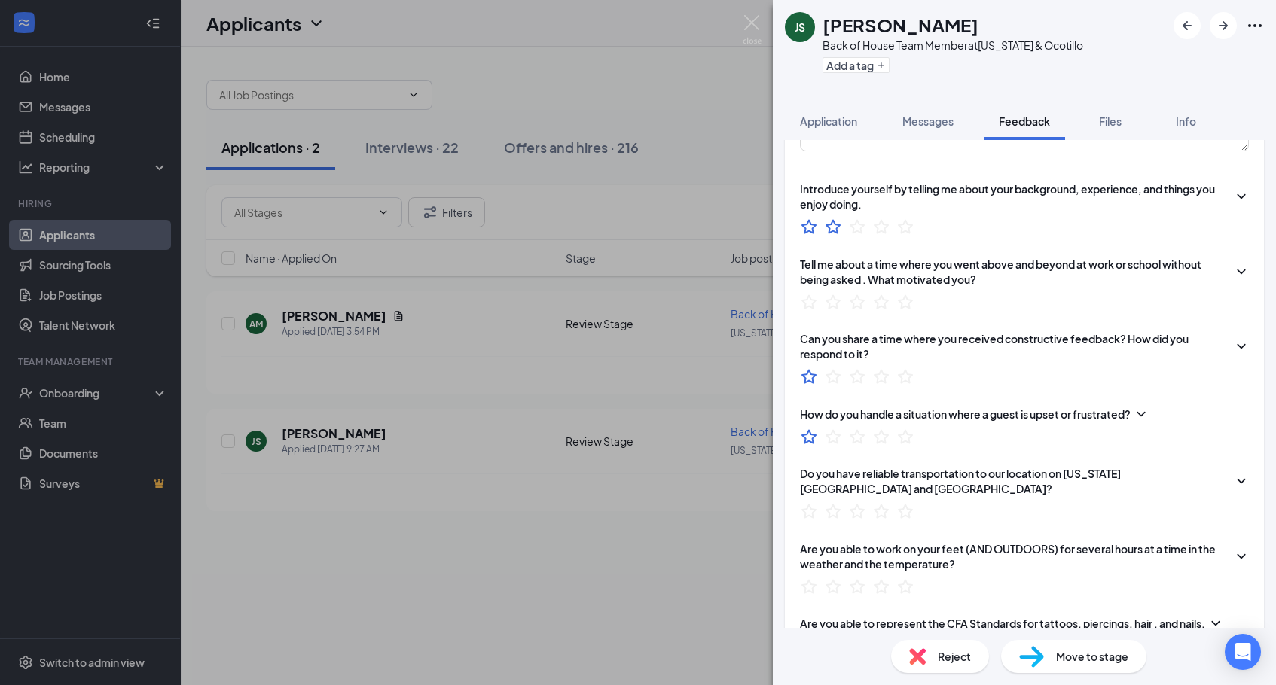
scroll to position [295, 0]
click at [807, 303] on icon "StarBorder" at bounding box center [809, 302] width 20 height 20
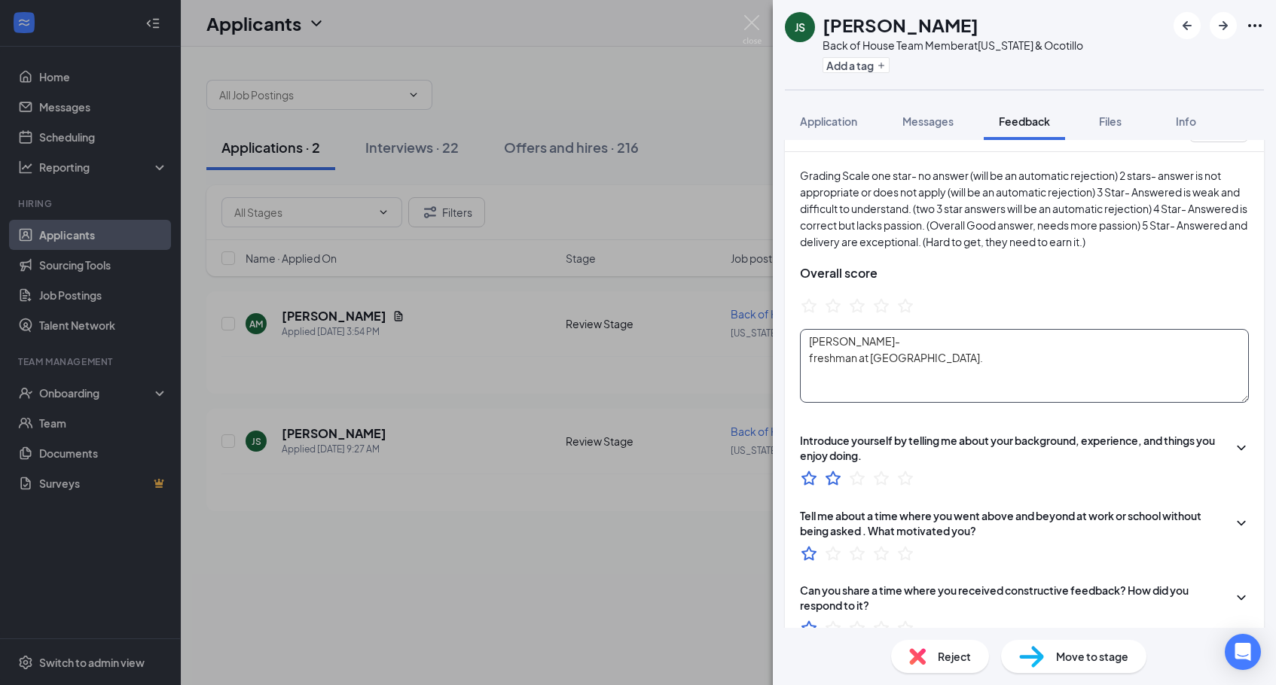
scroll to position [41, 0]
click at [925, 379] on textarea "Ethan- freshman at Hamilton." at bounding box center [1024, 368] width 449 height 74
type textarea "Ethan- freshman at Hamilton. 14"
drag, startPoint x: 827, startPoint y: 374, endPoint x: 803, endPoint y: 345, distance: 37.4
click at [803, 345] on textarea "Ethan- freshman at Hamilton. 14" at bounding box center [1024, 368] width 449 height 74
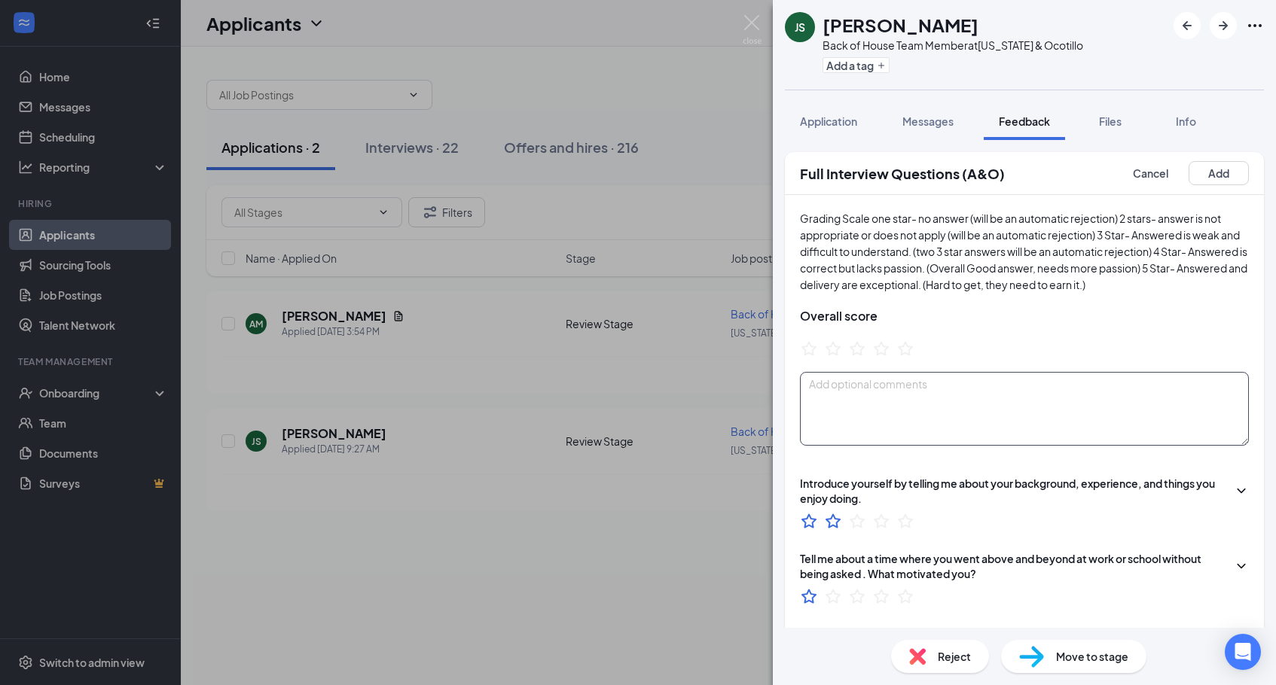
scroll to position [0, 0]
click at [1153, 176] on button "Cancel" at bounding box center [1150, 173] width 61 height 24
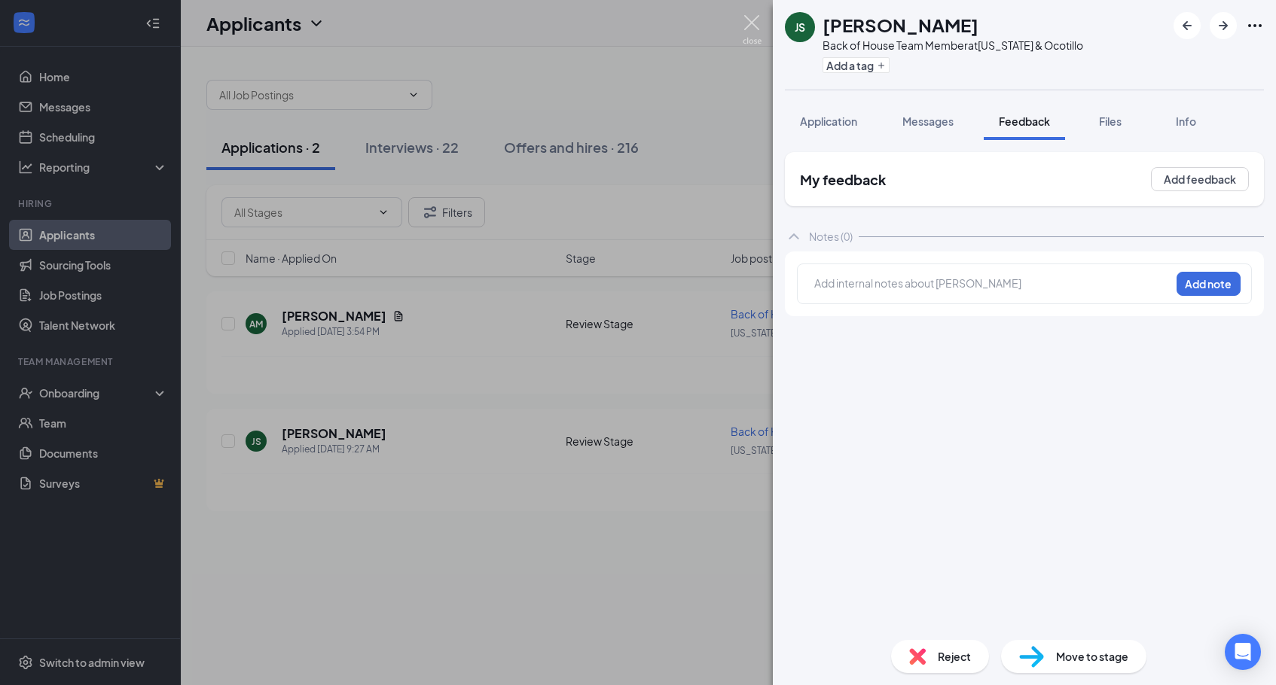
click at [751, 20] on img at bounding box center [752, 29] width 19 height 29
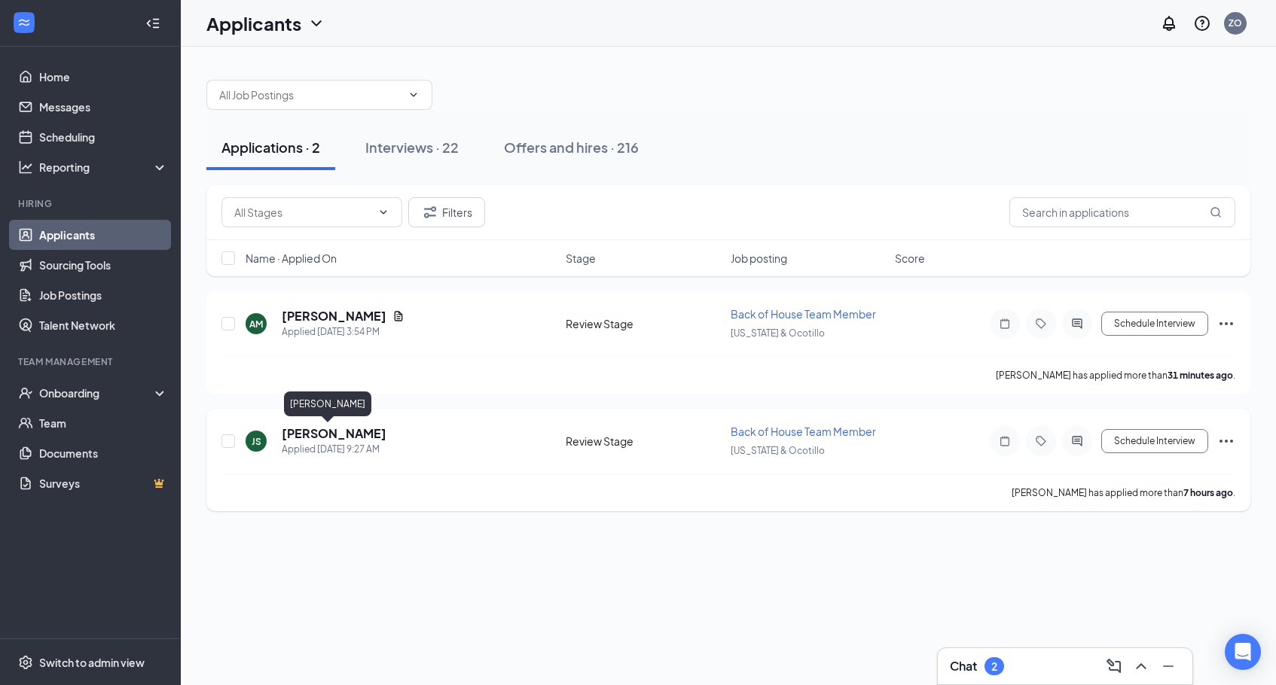
click at [298, 432] on h5 "Joe Schmo" at bounding box center [334, 434] width 105 height 17
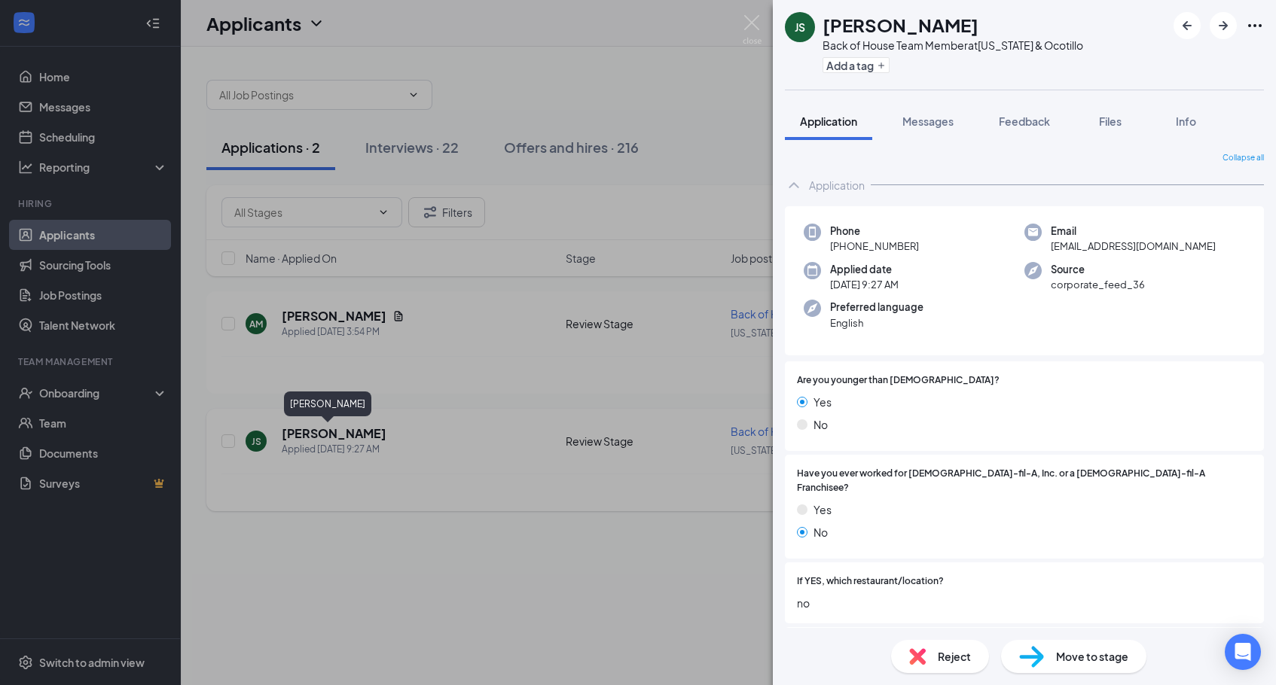
click at [298, 432] on div "JS Joe Schmo Back of House Team Member at Arizona & Ocotillo Add a tag Applicat…" at bounding box center [638, 342] width 1276 height 685
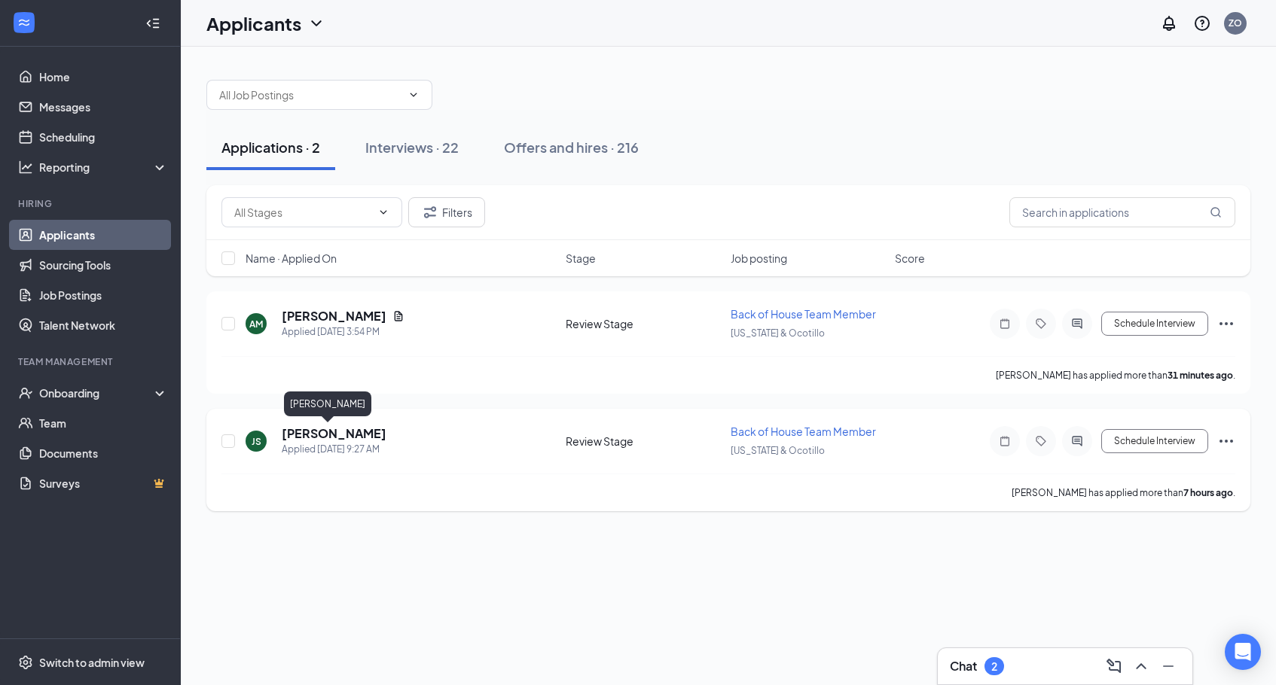
click at [298, 432] on h5 "Joe Schmo" at bounding box center [334, 434] width 105 height 17
